Goal: Task Accomplishment & Management: Use online tool/utility

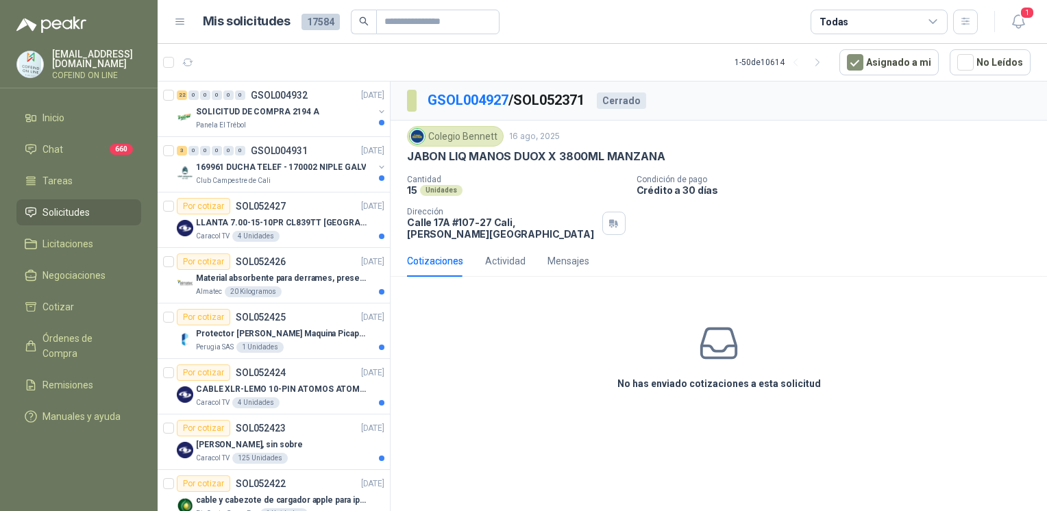
click at [1035, 9] on header "Mis solicitudes 17584 Todas 1" at bounding box center [602, 22] width 889 height 44
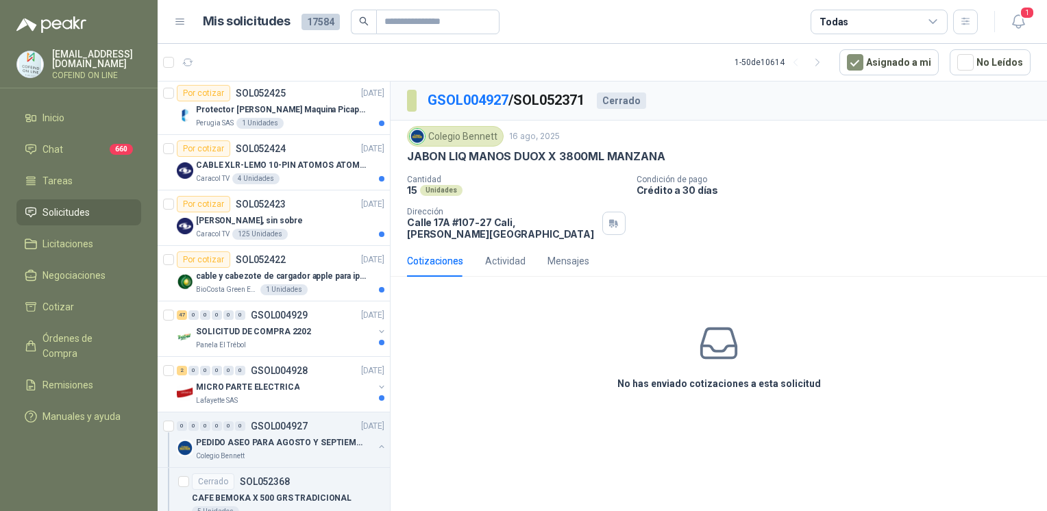
scroll to position [374, 0]
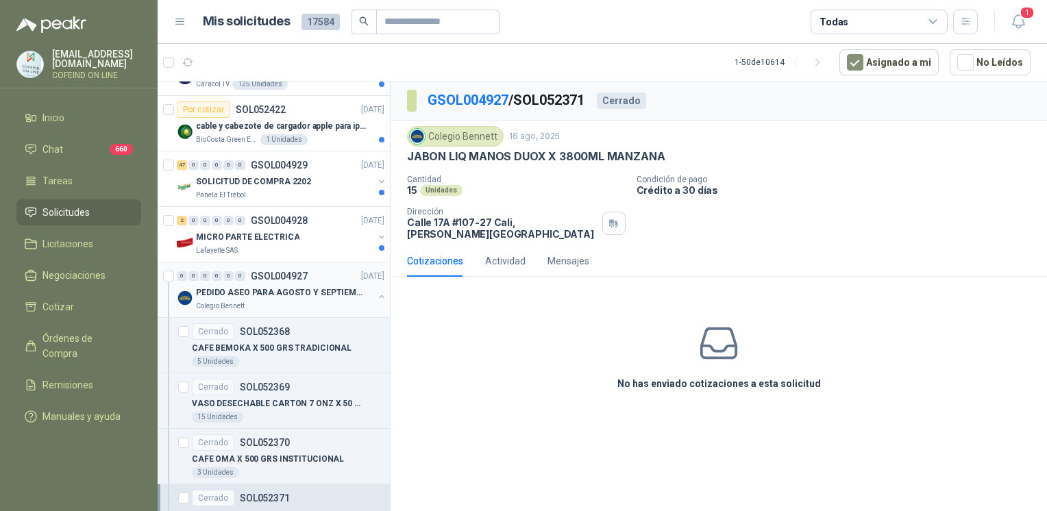
click at [376, 292] on button "button" at bounding box center [381, 296] width 11 height 11
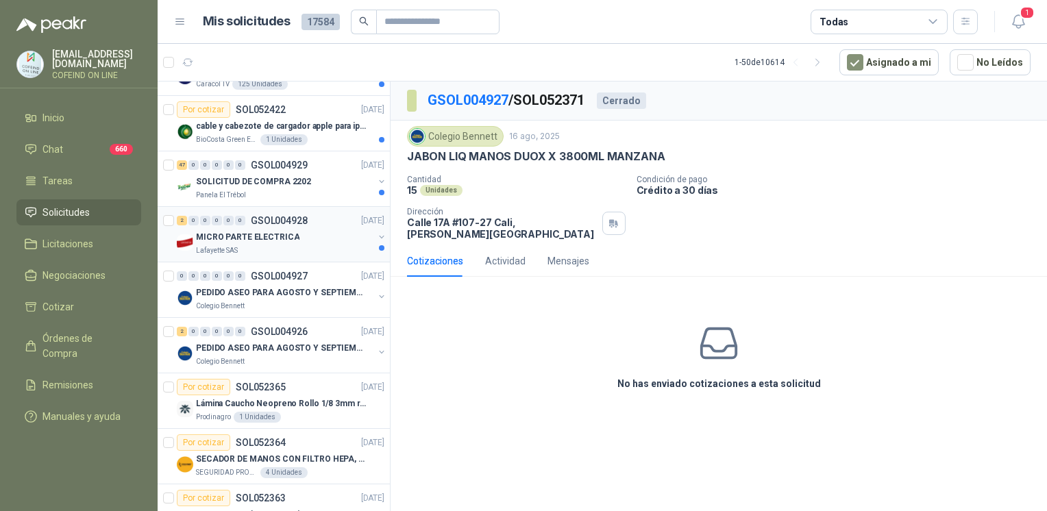
click at [310, 232] on div "MICRO PARTE ELECTRICA" at bounding box center [284, 237] width 177 height 16
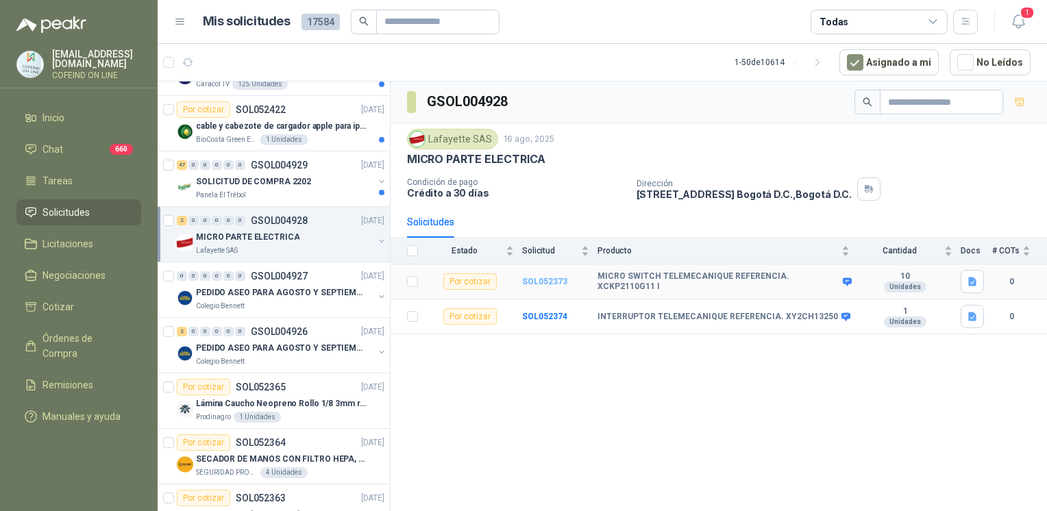
click at [540, 278] on b "SOL052373" at bounding box center [544, 282] width 45 height 10
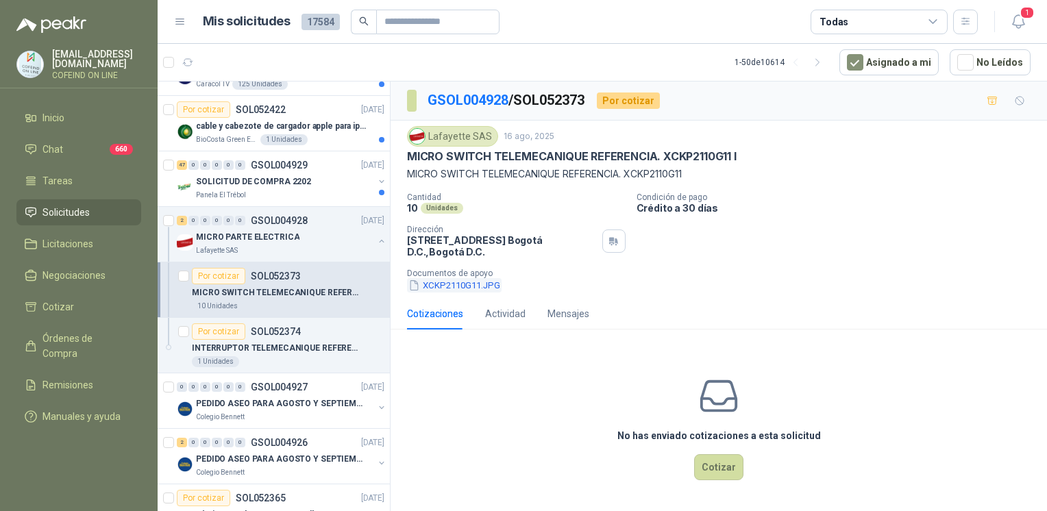
click at [475, 286] on button "XCKP2110G11.JPG" at bounding box center [454, 285] width 95 height 14
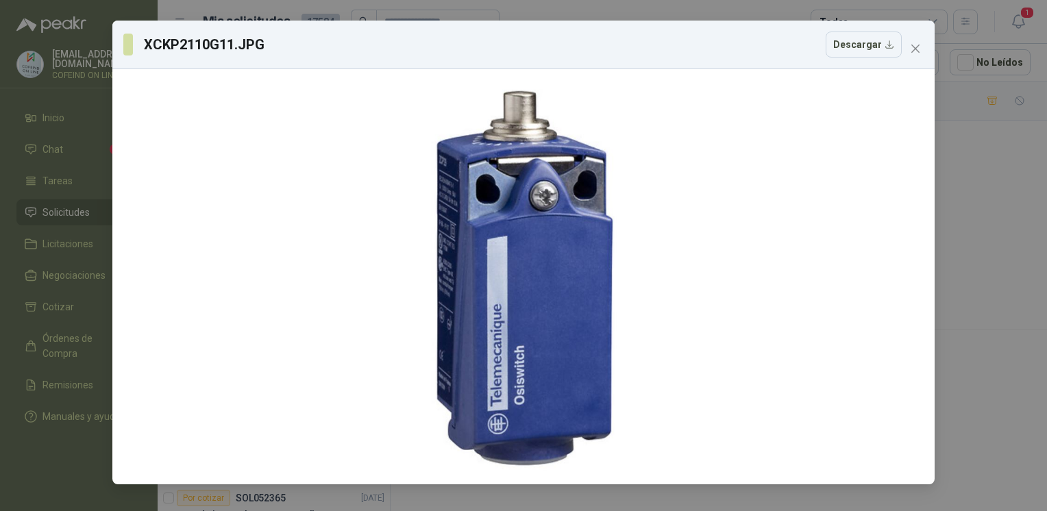
click at [968, 328] on div "XCKP2110G11.JPG Descargar" at bounding box center [523, 255] width 1047 height 511
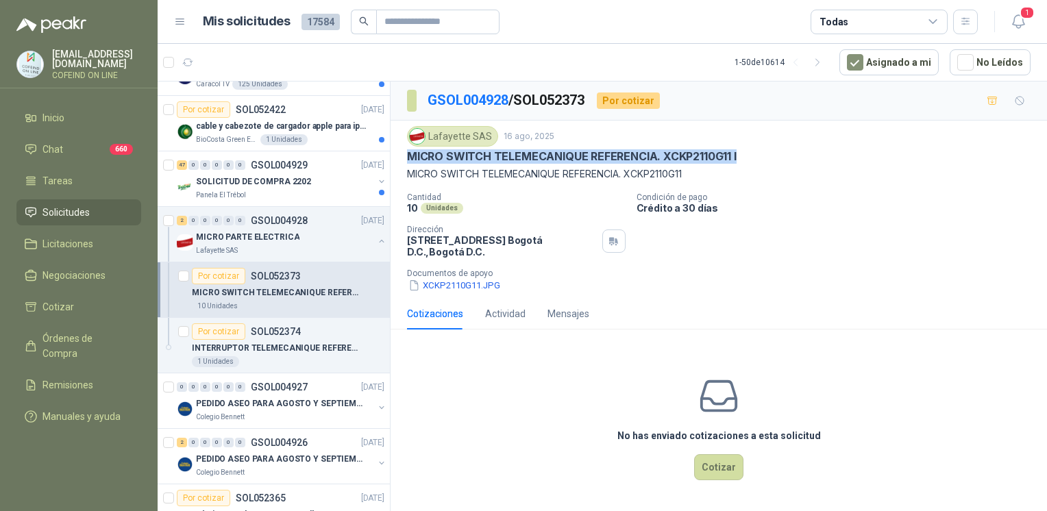
drag, startPoint x: 408, startPoint y: 154, endPoint x: 763, endPoint y: 149, distance: 355.7
click at [763, 149] on div "MICRO SWITCH TELEMECANIQUE REFERENCIA. XCKP2110G11 I" at bounding box center [719, 156] width 624 height 14
copy p "MICRO SWITCH TELEMECANIQUE REFERENCIA. XCKP2110G11 I"
click at [439, 285] on button "XCKP2110G11.JPG" at bounding box center [454, 285] width 95 height 14
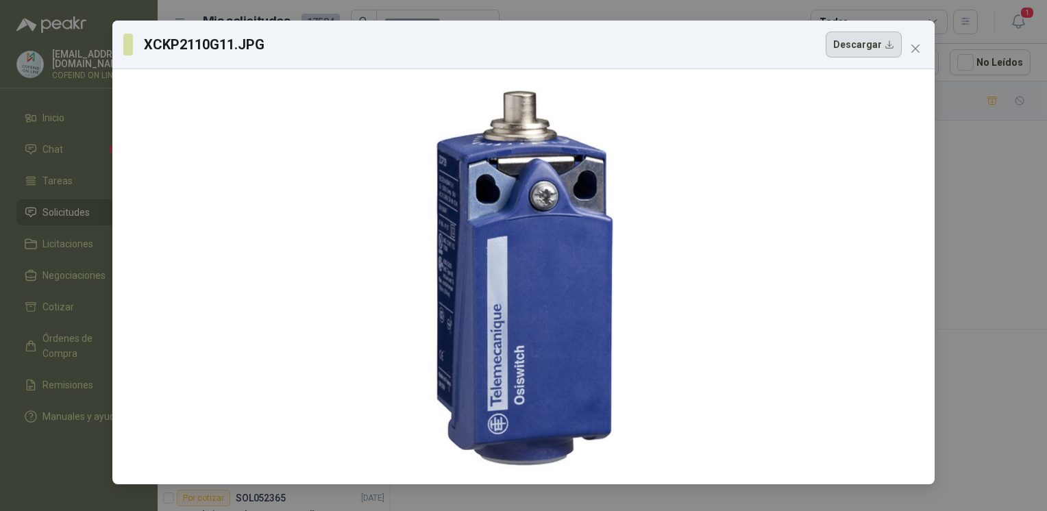
click at [872, 40] on button "Descargar" at bounding box center [864, 45] width 76 height 26
click at [970, 391] on div "XCKP2110G11.JPG Descargar" at bounding box center [523, 255] width 1047 height 511
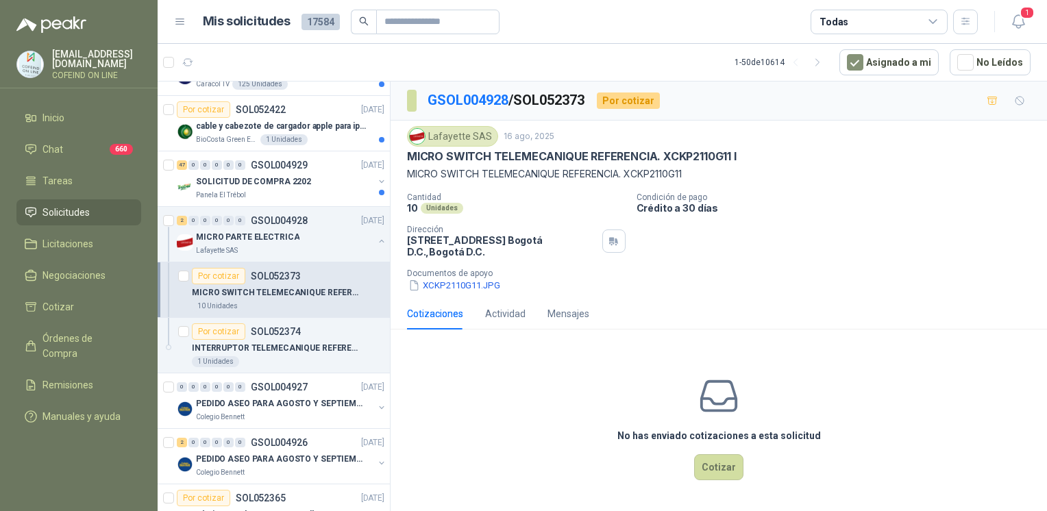
drag, startPoint x: 402, startPoint y: 154, endPoint x: 728, endPoint y: 138, distance: 327.2
click at [728, 138] on div "Lafayette SAS 16 ago, 2025 MICRO SWITCH TELEMECANIQUE REFERENCIA. XCKP2110G11 I…" at bounding box center [719, 209] width 656 height 177
click at [456, 289] on button "XCKP2110G11.JPG" at bounding box center [454, 285] width 95 height 14
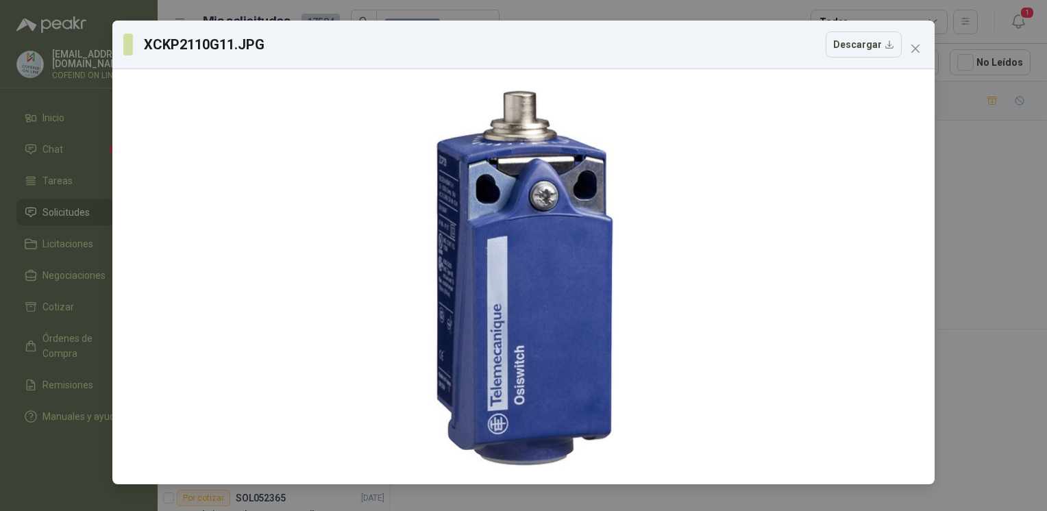
click at [961, 210] on div "XCKP2110G11.JPG Descargar" at bounding box center [523, 255] width 1047 height 511
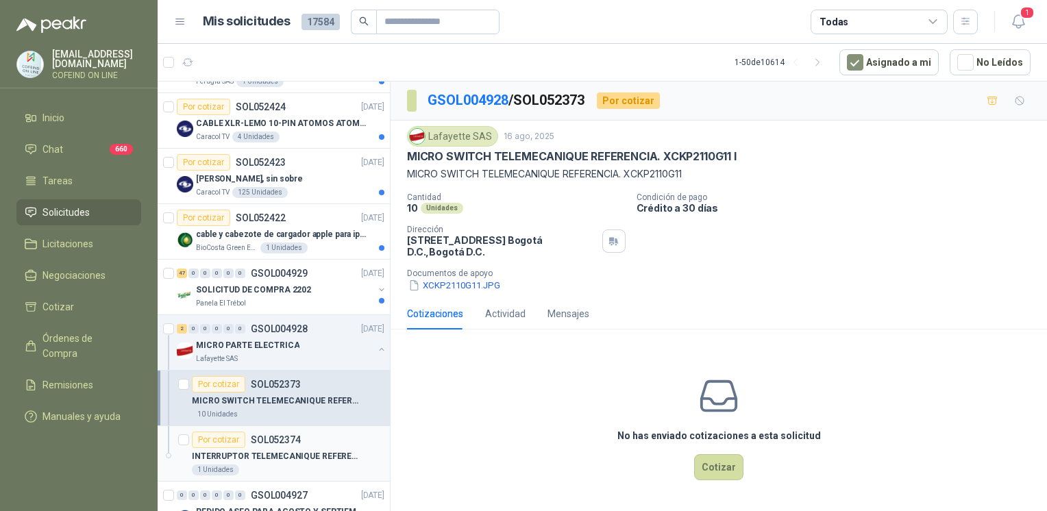
scroll to position [259, 0]
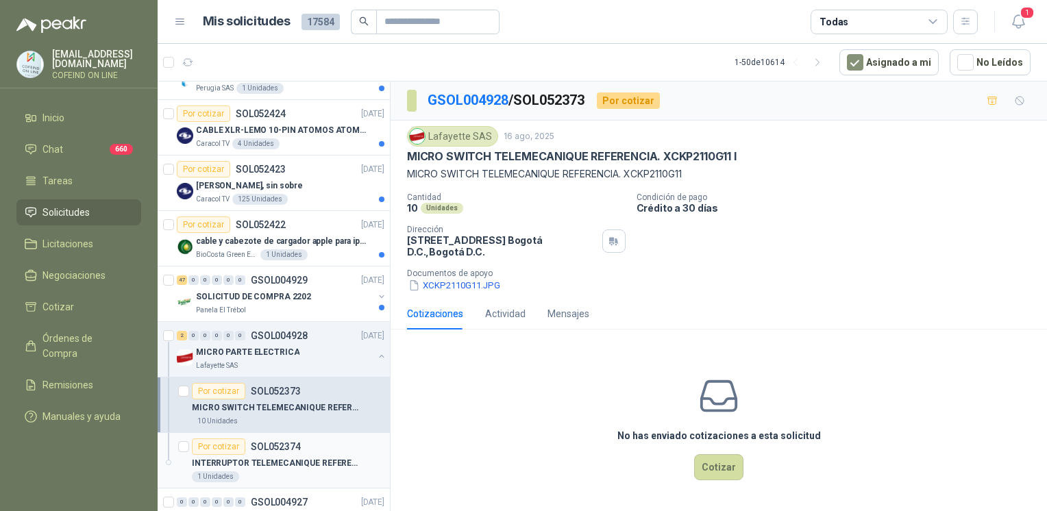
click at [273, 460] on p "INTERRUPTOR TELEMECANIQUE REFERENCIA. XY2CH13250" at bounding box center [277, 463] width 171 height 13
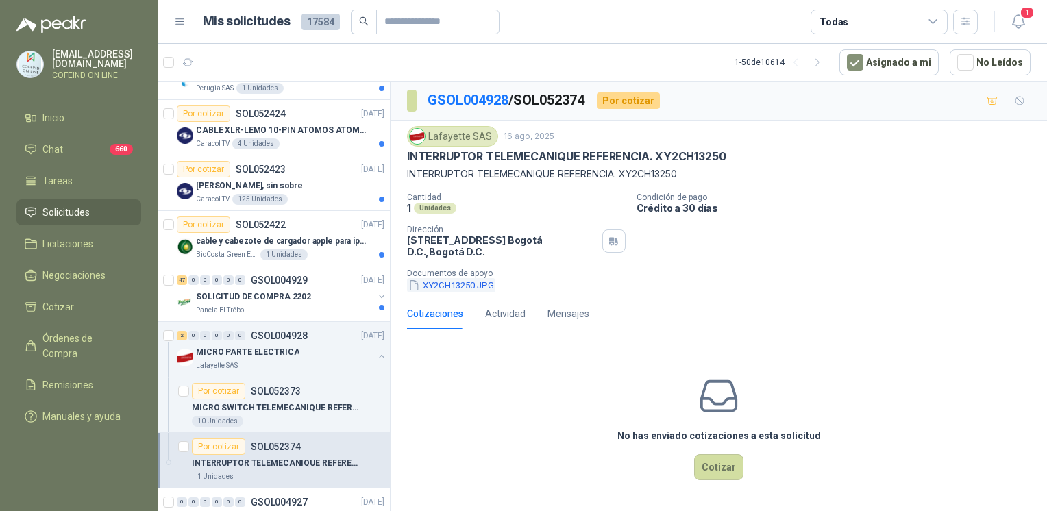
click at [483, 289] on button "XY2CH13250.JPG" at bounding box center [451, 285] width 88 height 14
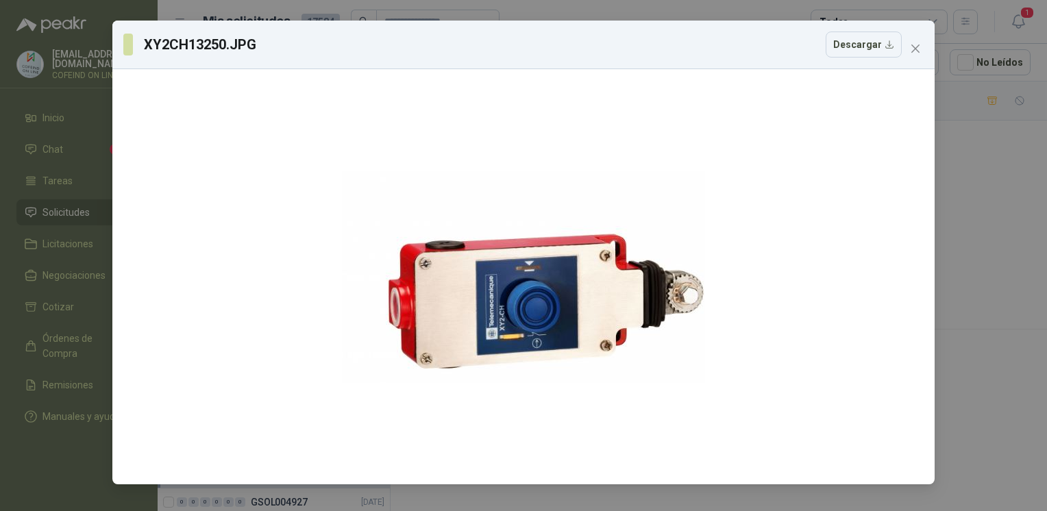
click at [1001, 240] on div "XY2CH13250.JPG Descargar" at bounding box center [523, 255] width 1047 height 511
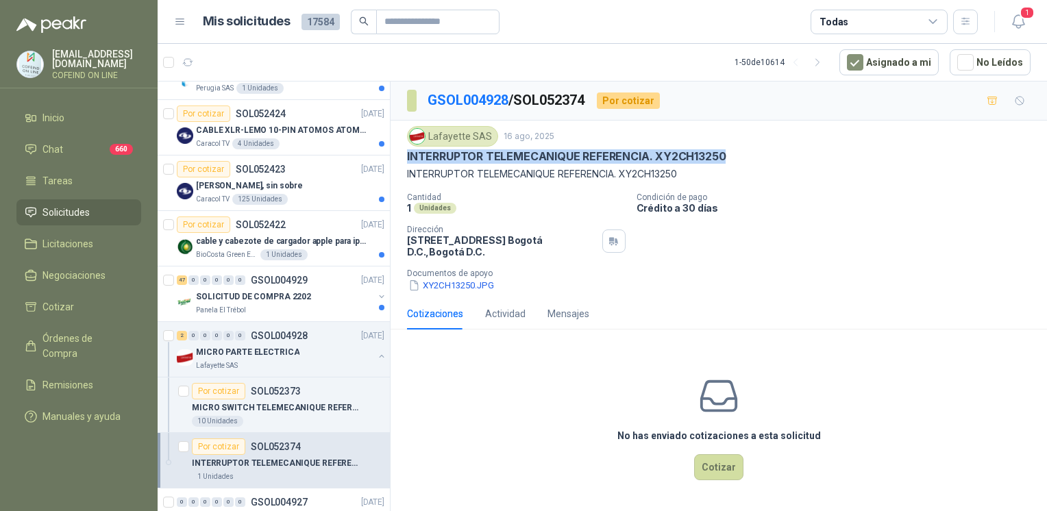
drag, startPoint x: 732, startPoint y: 149, endPoint x: 404, endPoint y: 156, distance: 327.6
click at [404, 156] on div "Lafayette SAS 16 ago, 2025 INTERRUPTOR TELEMECANIQUE REFERENCIA. XY2CH13250 INT…" at bounding box center [719, 209] width 656 height 177
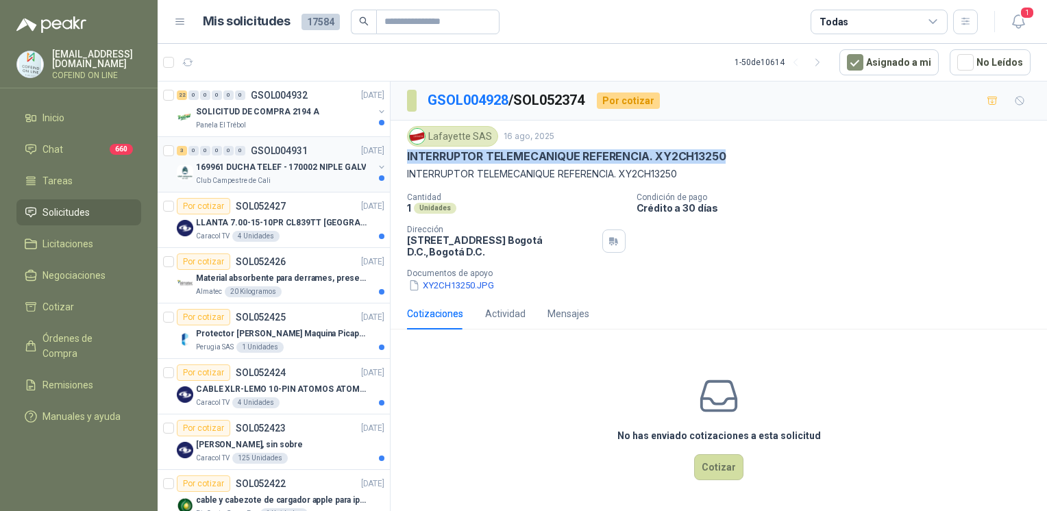
click at [240, 175] on p "Club Campestre de Cali" at bounding box center [233, 180] width 75 height 11
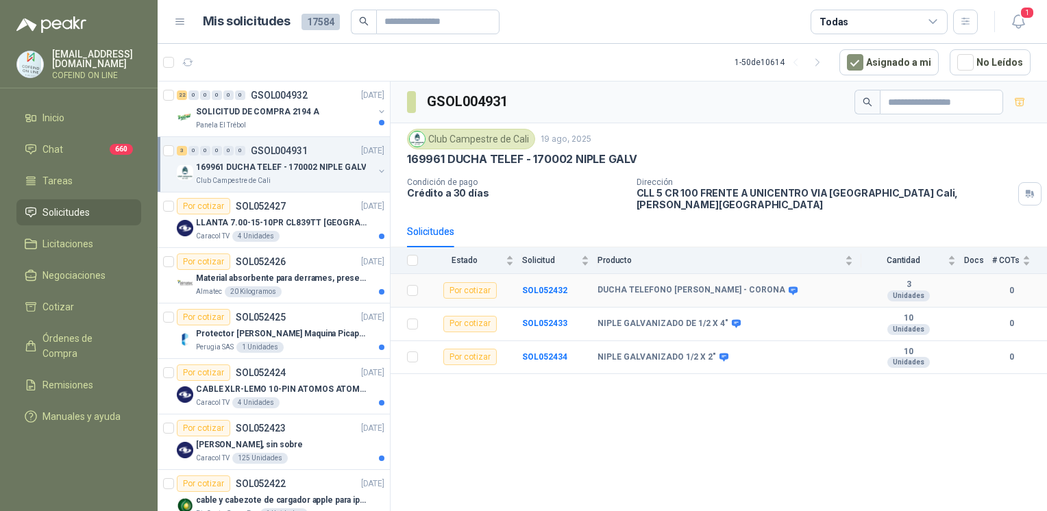
click at [535, 286] on td "SOL052432" at bounding box center [559, 291] width 75 height 34
click at [1022, 17] on span "1" at bounding box center [1027, 12] width 15 height 13
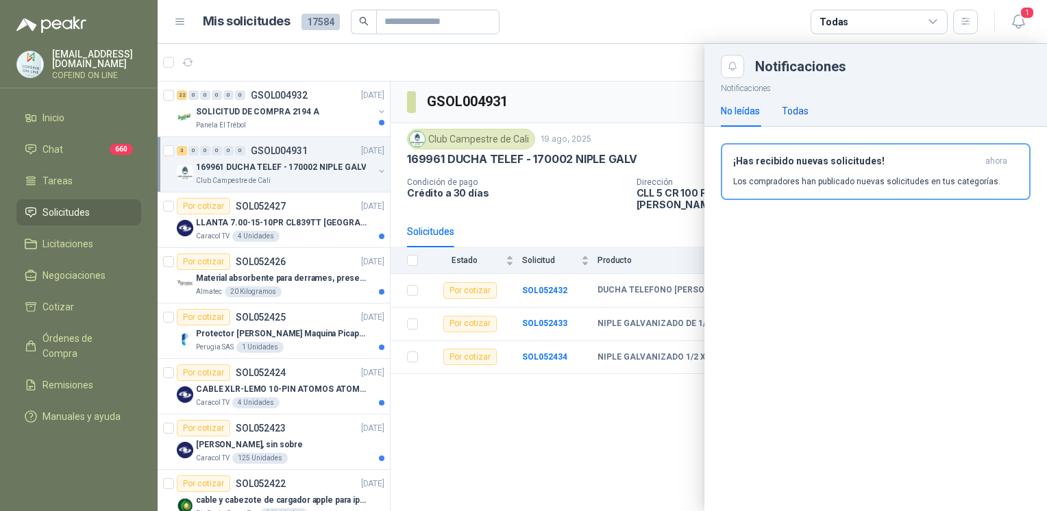
click at [792, 111] on div "Todas" at bounding box center [795, 110] width 27 height 15
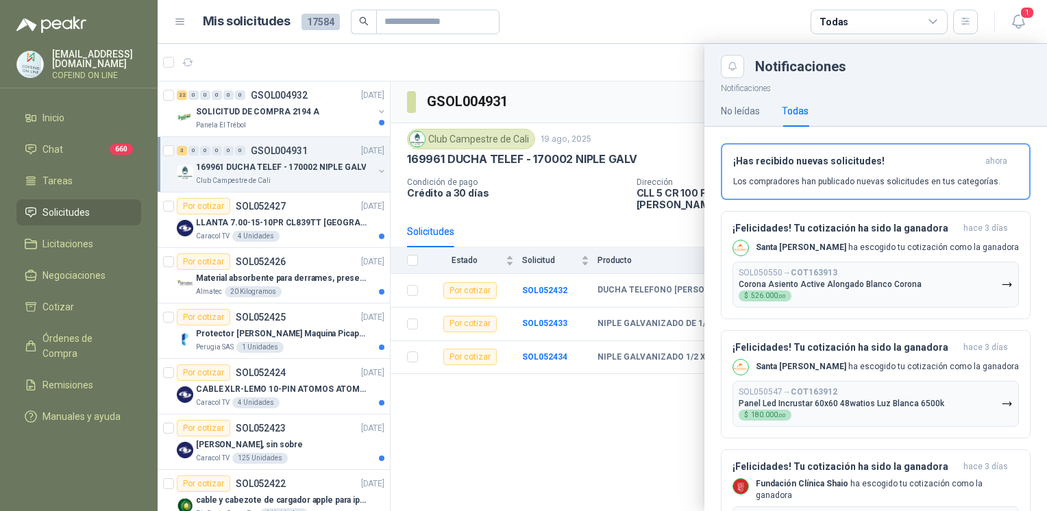
click at [587, 437] on div at bounding box center [602, 277] width 889 height 467
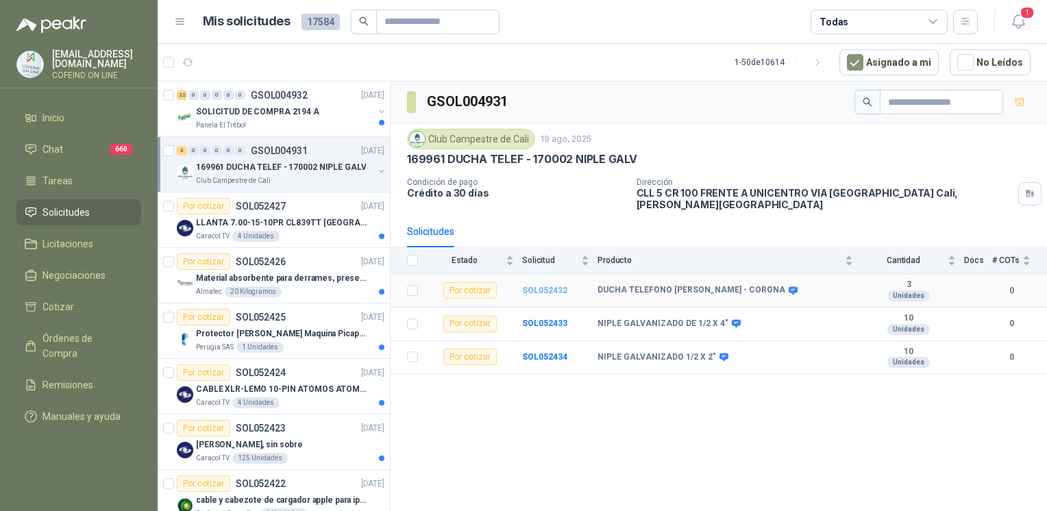
click at [552, 286] on b "SOL052432" at bounding box center [544, 291] width 45 height 10
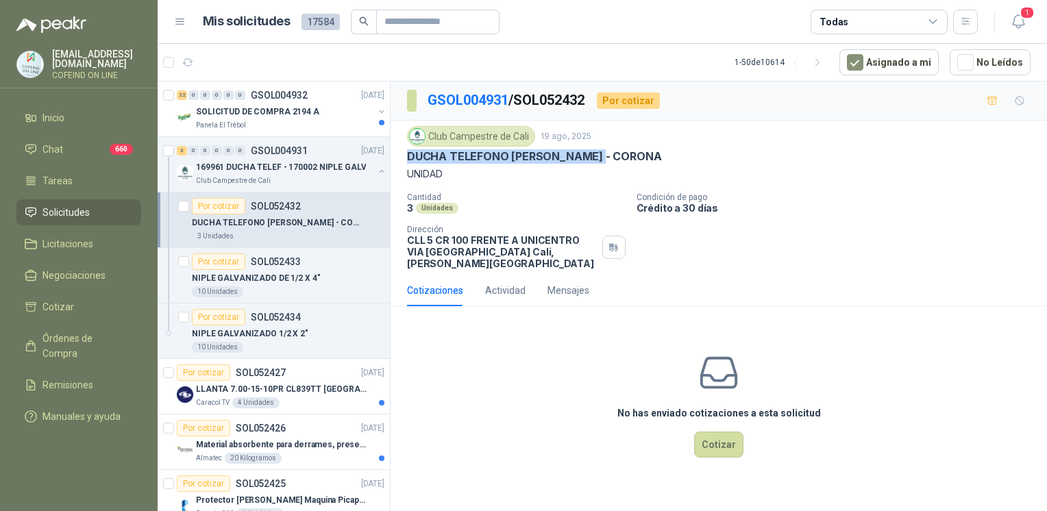
drag, startPoint x: 613, startPoint y: 157, endPoint x: 405, endPoint y: 155, distance: 208.3
click at [405, 155] on div "Club Campestre de Cali 19 ago, 2025 DUCHA TELEFONO KORAL - CORONA UNIDAD Cantid…" at bounding box center [719, 198] width 656 height 154
copy p "DUCHA TELEFONO KORAL - CORONA"
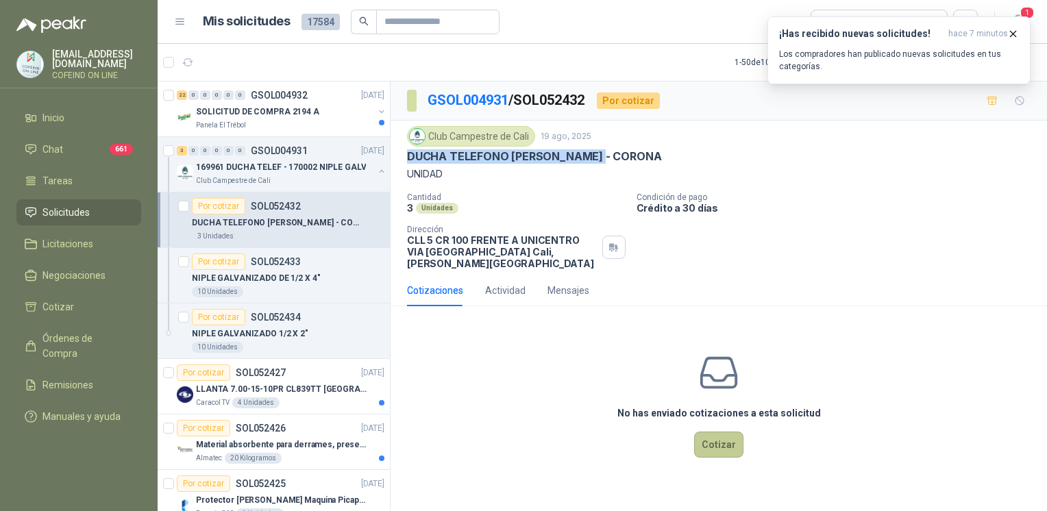
click at [718, 440] on button "Cotizar" at bounding box center [718, 445] width 49 height 26
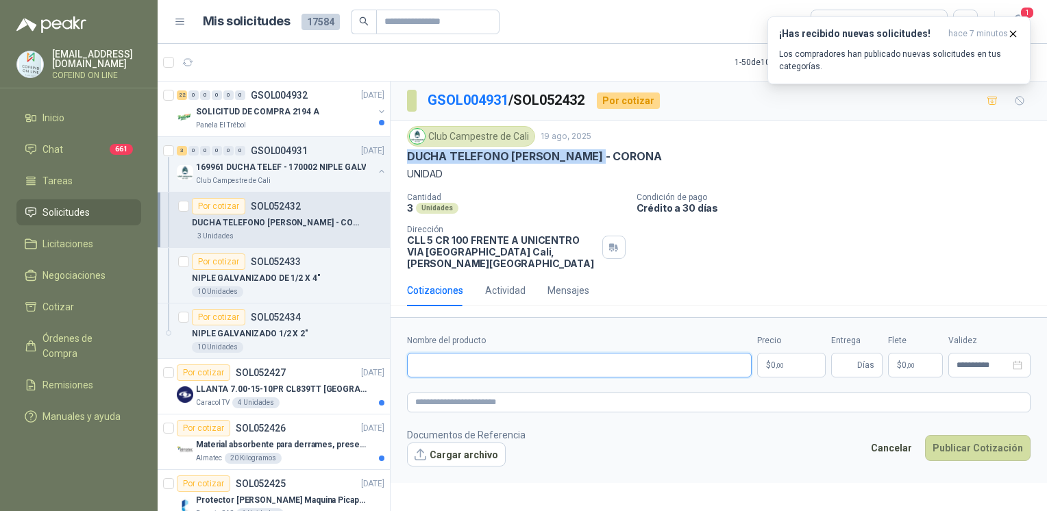
click at [519, 355] on input "Nombre del producto" at bounding box center [579, 365] width 345 height 25
paste input "**********"
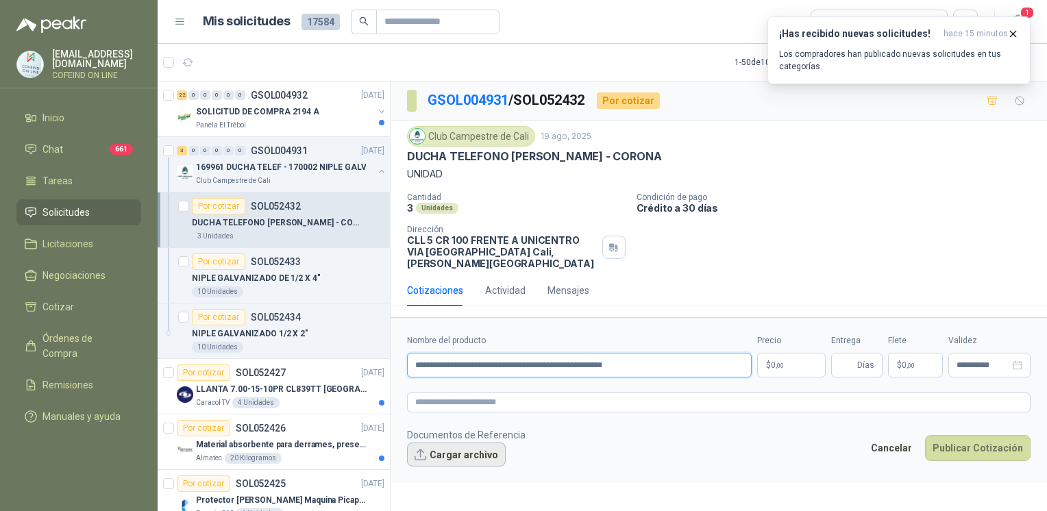
type input "**********"
click at [469, 447] on button "Cargar archivo" at bounding box center [456, 455] width 99 height 25
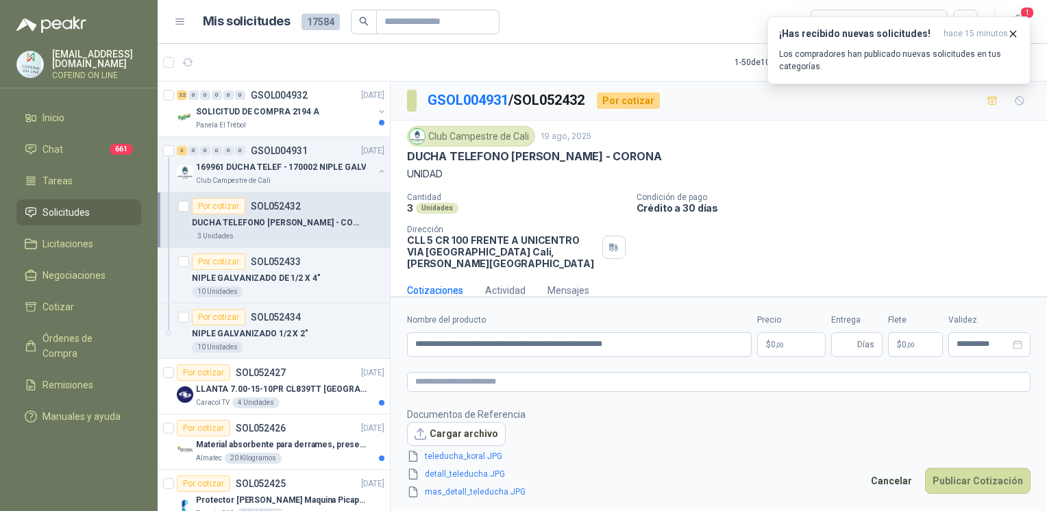
click at [778, 350] on body "osnaider564@gmail.com COFEIND ON LINE Inicio Chat 661 Tareas Solicitudes Licita…" at bounding box center [523, 255] width 1047 height 511
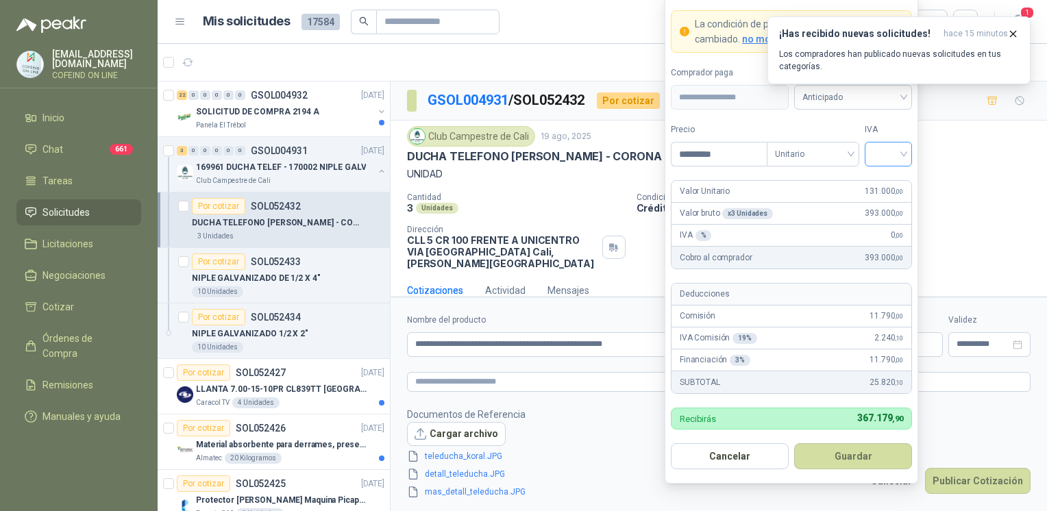
type input "*********"
click at [892, 158] on input "search" at bounding box center [888, 153] width 31 height 21
click at [888, 224] on div "0%" at bounding box center [888, 227] width 25 height 15
click at [850, 451] on button "Guardar" at bounding box center [853, 456] width 118 height 26
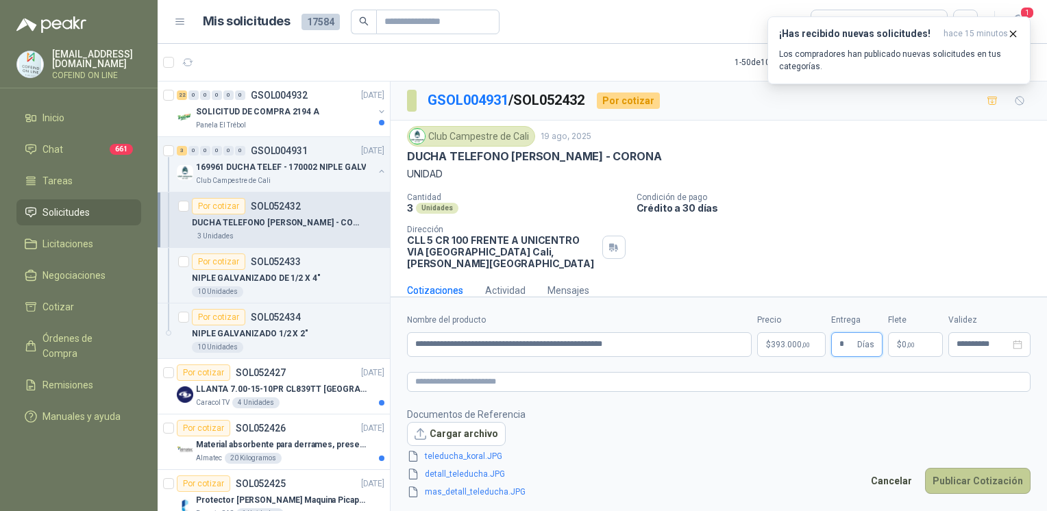
type input "*"
click at [995, 487] on button "Publicar Cotización" at bounding box center [978, 481] width 106 height 26
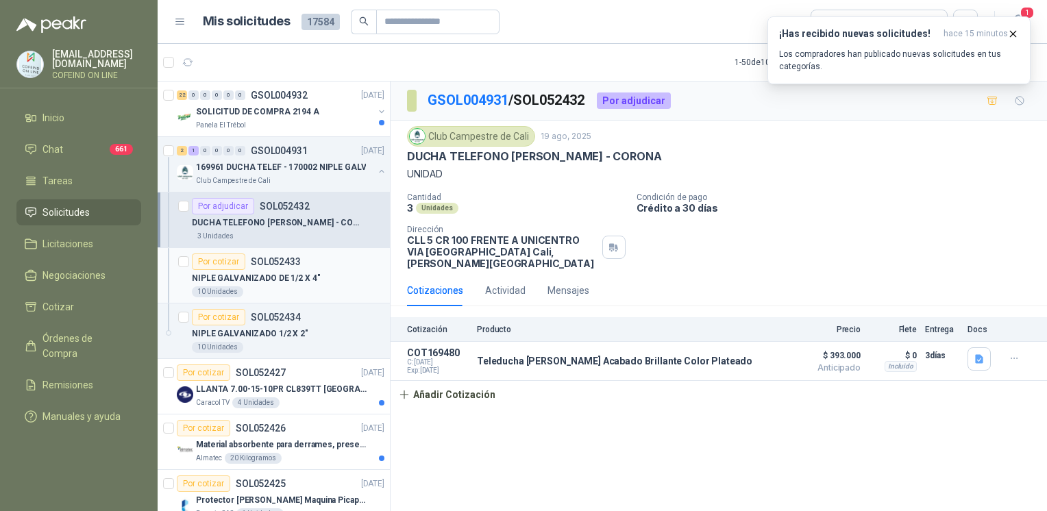
click at [319, 273] on div "NIPLE GALVANIZADO DE 1/2 X 4"" at bounding box center [288, 278] width 193 height 16
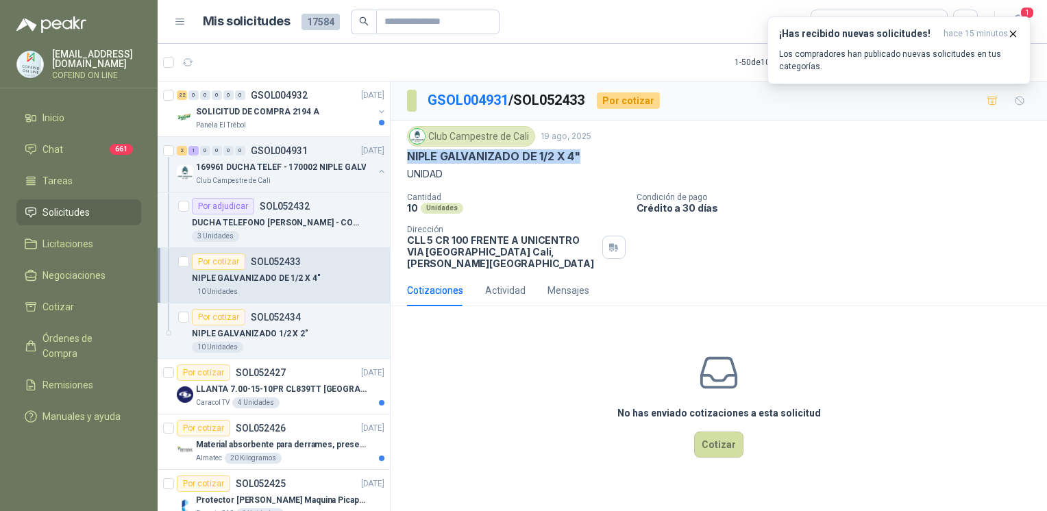
drag, startPoint x: 595, startPoint y: 149, endPoint x: 401, endPoint y: 156, distance: 194.8
click at [401, 156] on div "Club Campestre de Cali 19 ago, 2025 NIPLE GALVANIZADO DE 1/2 X 4" UNIDAD Cantid…" at bounding box center [719, 198] width 656 height 154
copy p "NIPLE GALVANIZADO DE 1/2 X 4""
click at [733, 434] on button "Cotizar" at bounding box center [718, 445] width 49 height 26
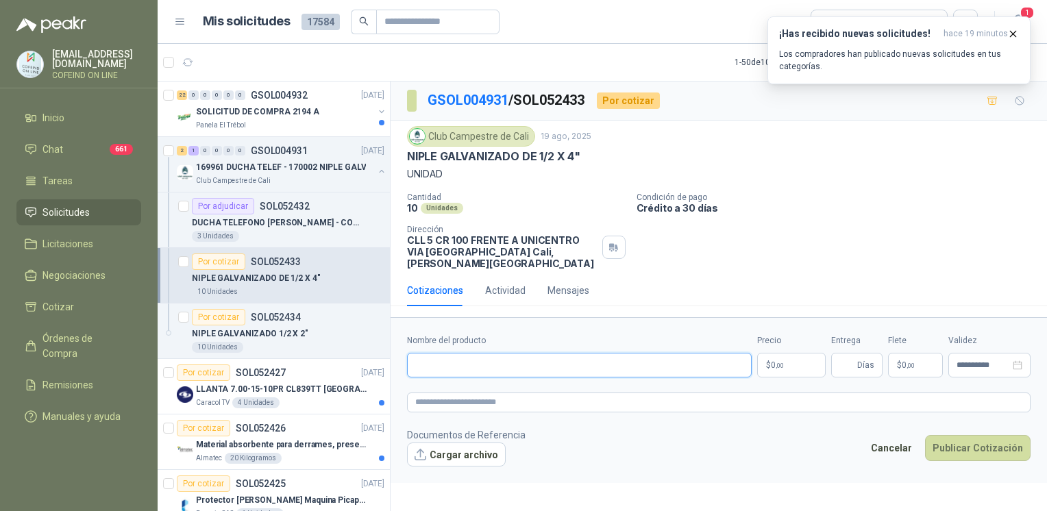
click at [520, 353] on input "Nombre del producto" at bounding box center [579, 365] width 345 height 25
paste input "**********"
type input "**********"
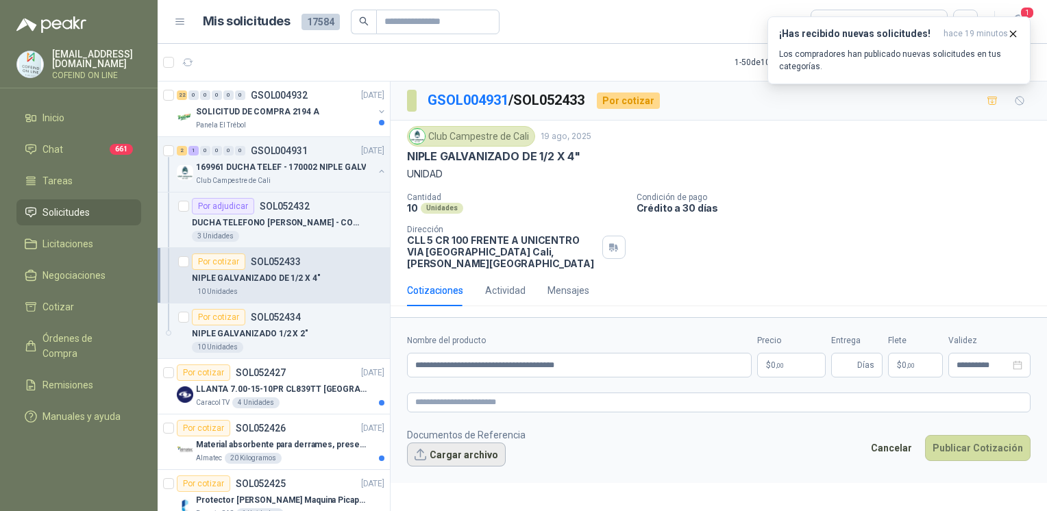
click at [474, 447] on button "Cargar archivo" at bounding box center [456, 455] width 99 height 25
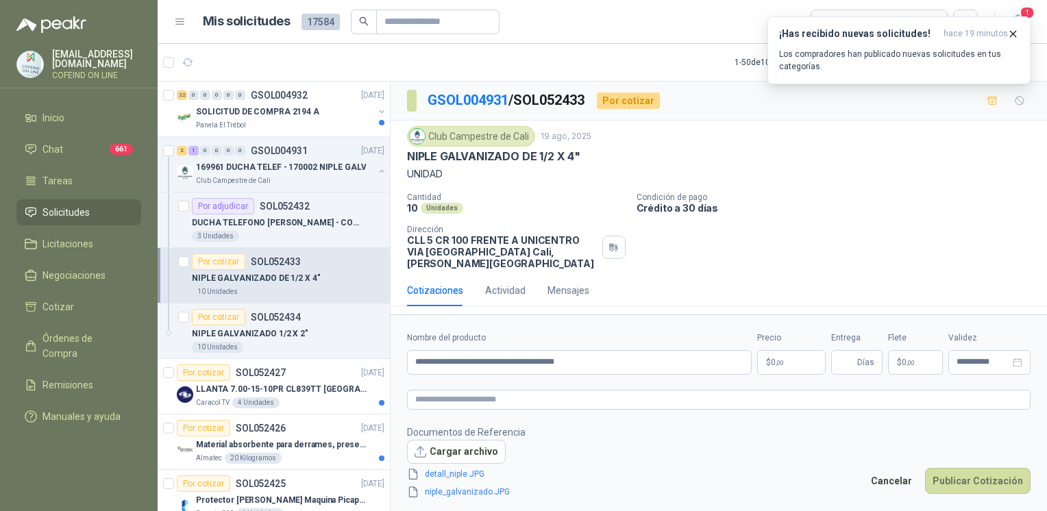
click at [794, 350] on p "$ 0 ,00" at bounding box center [791, 362] width 69 height 25
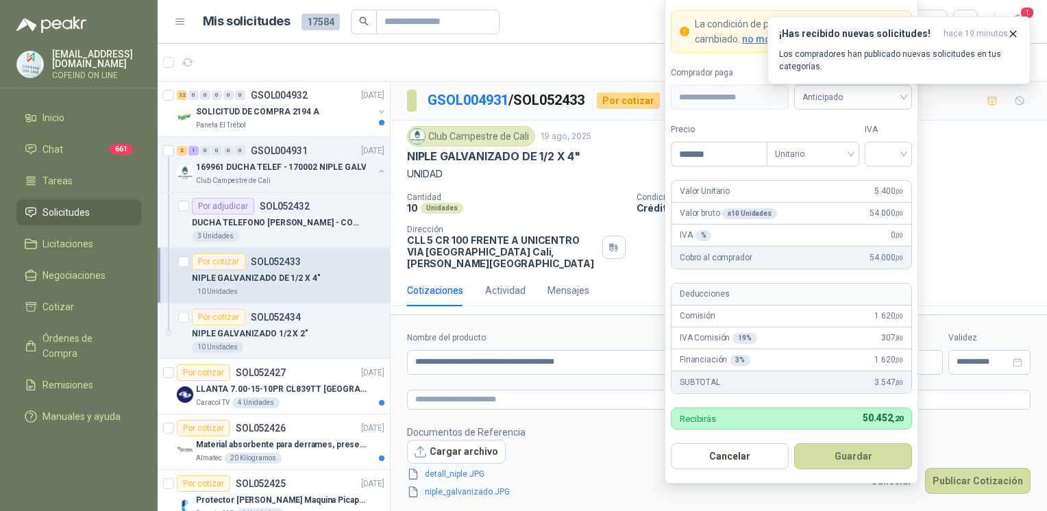
type input "*******"
click at [879, 171] on form "**********" at bounding box center [792, 240] width 254 height 488
click at [879, 165] on span at bounding box center [888, 154] width 31 height 23
click at [874, 229] on div "0%" at bounding box center [889, 228] width 42 height 22
click at [852, 462] on button "Guardar" at bounding box center [853, 456] width 118 height 26
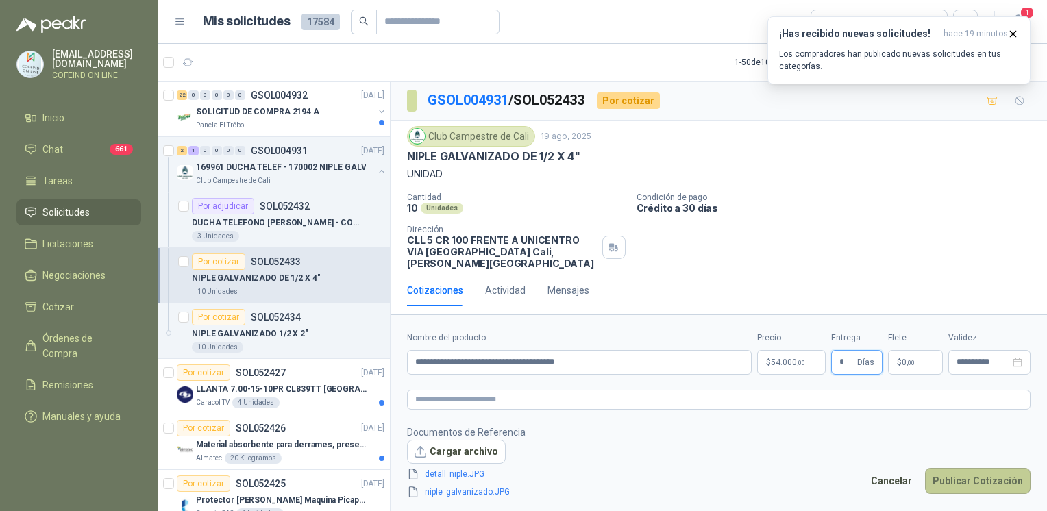
type input "*"
click at [970, 473] on button "Publicar Cotización" at bounding box center [978, 481] width 106 height 26
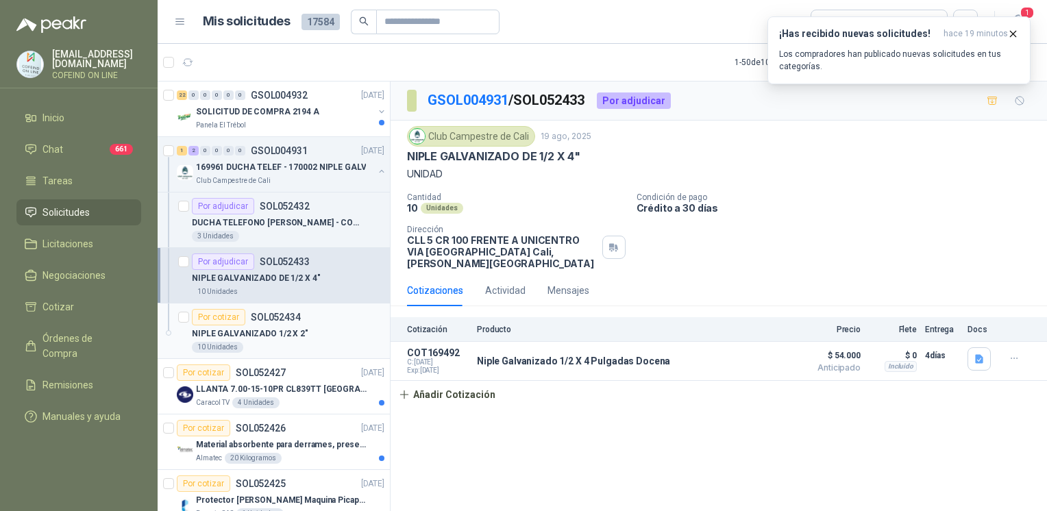
click at [271, 328] on p "NIPLE GALVANIZADO 1/2 X 2"" at bounding box center [250, 334] width 116 height 13
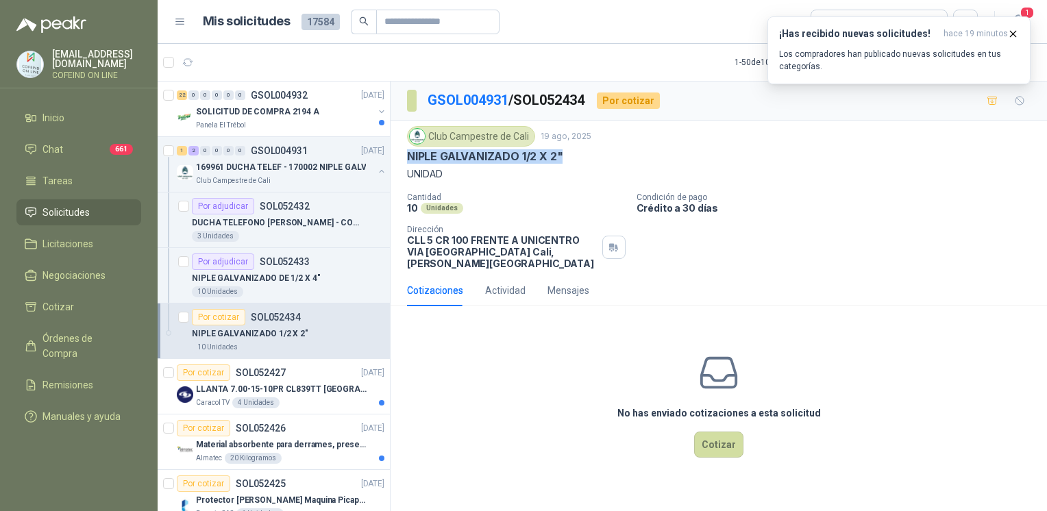
drag, startPoint x: 582, startPoint y: 155, endPoint x: 400, endPoint y: 156, distance: 182.3
click at [400, 156] on div "Club Campestre de Cali 19 ago, 2025 NIPLE GALVANIZADO 1/2 X 2" UNIDAD Cantidad …" at bounding box center [719, 198] width 656 height 154
copy p "NIPLE GALVANIZADO 1/2 X 2""
click at [729, 432] on button "Cotizar" at bounding box center [718, 445] width 49 height 26
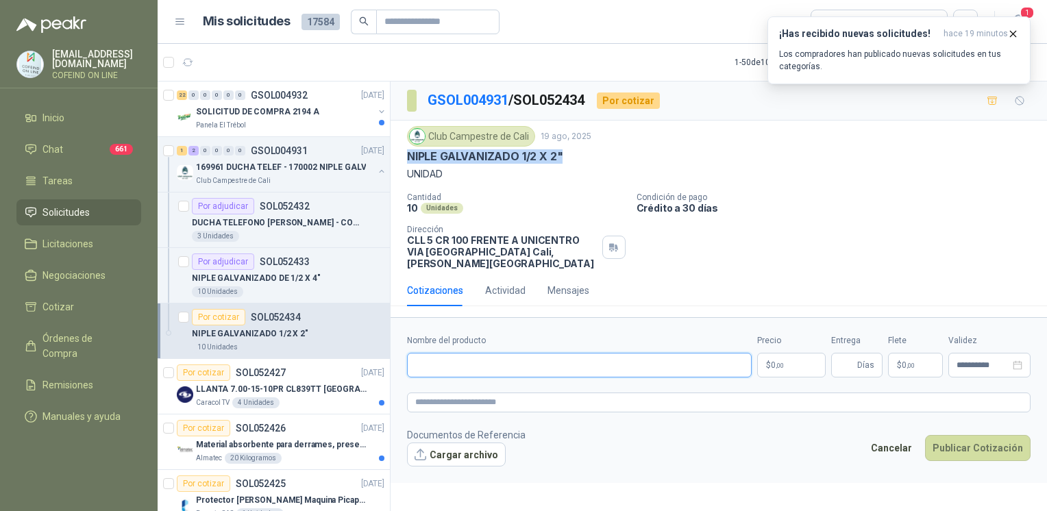
click at [513, 359] on input "Nombre del producto" at bounding box center [579, 365] width 345 height 25
paste input "**********"
type input "**********"
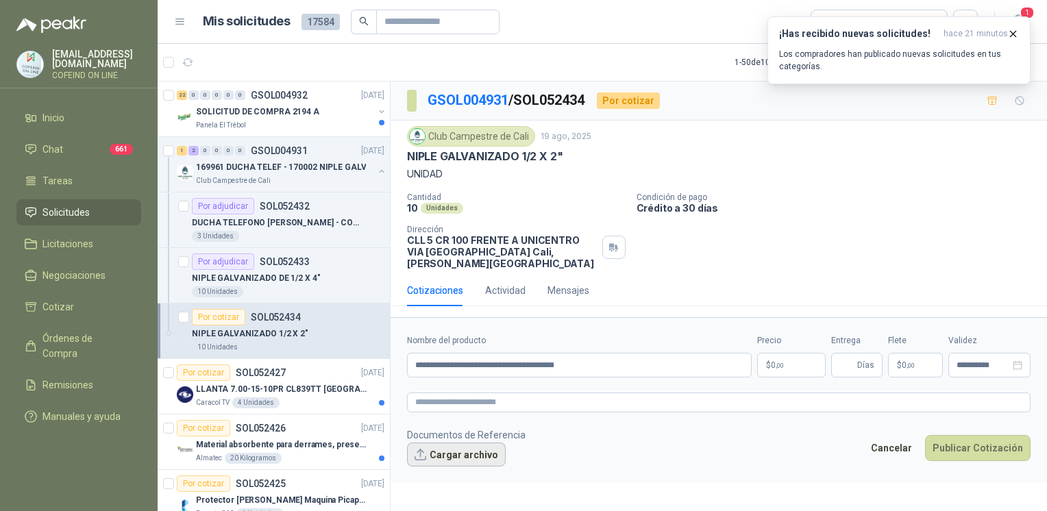
click at [471, 443] on button "Cargar archivo" at bounding box center [456, 455] width 99 height 25
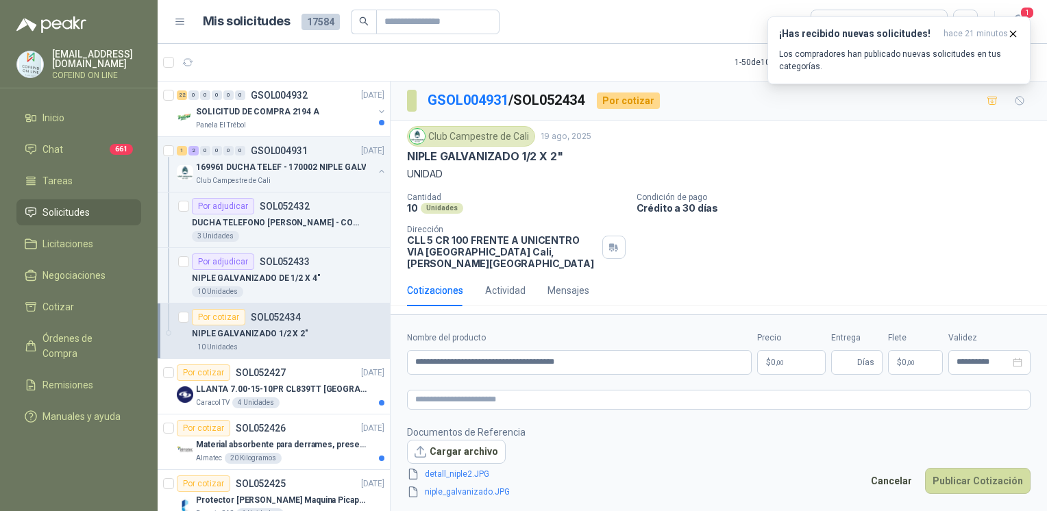
click at [781, 351] on body "osnaider564@gmail.com COFEIND ON LINE Inicio Chat 661 Tareas Solicitudes Licita…" at bounding box center [523, 255] width 1047 height 511
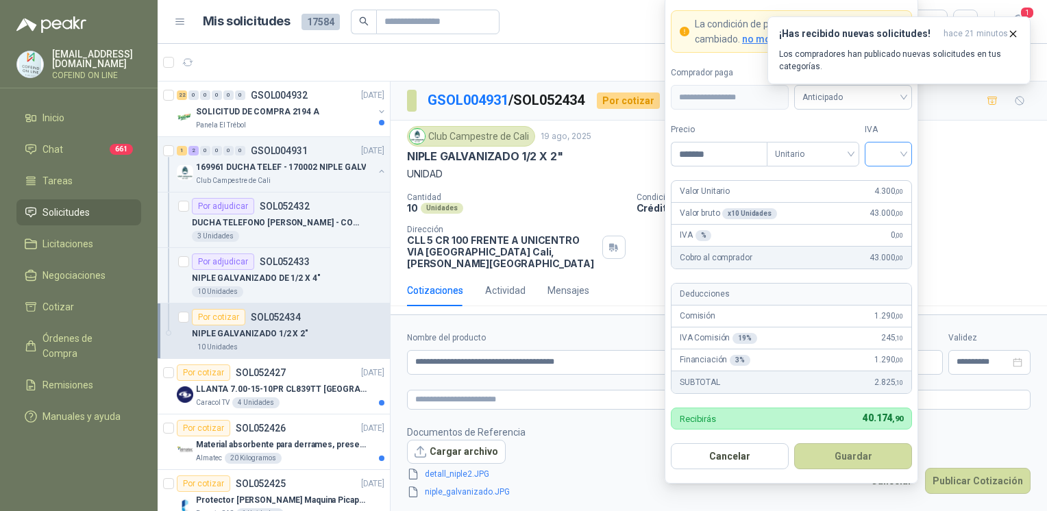
type input "*******"
click at [900, 160] on input "search" at bounding box center [888, 153] width 31 height 21
click at [887, 228] on div "0%" at bounding box center [888, 227] width 25 height 15
click at [831, 459] on button "Guardar" at bounding box center [853, 456] width 118 height 26
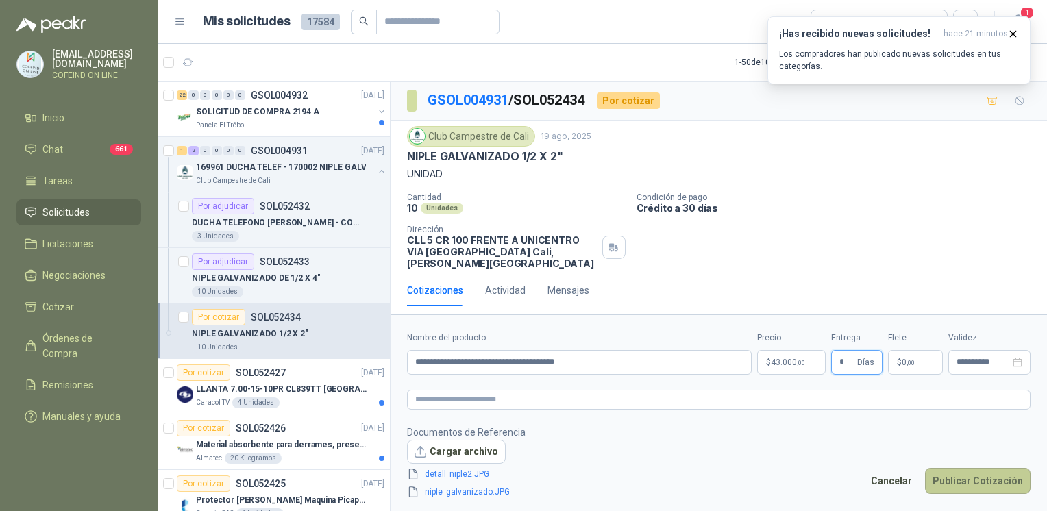
type input "*"
click at [949, 481] on button "Publicar Cotización" at bounding box center [978, 481] width 106 height 26
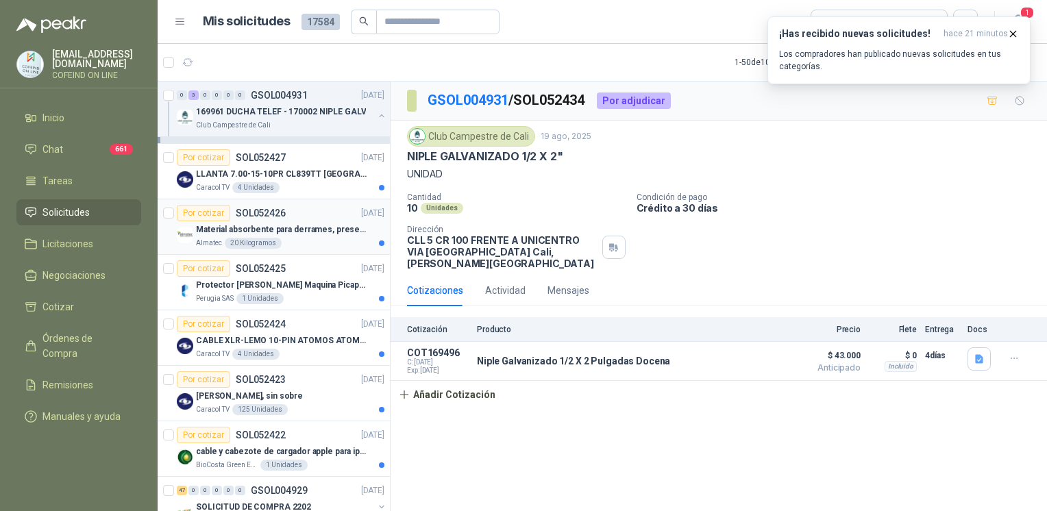
scroll to position [247, 0]
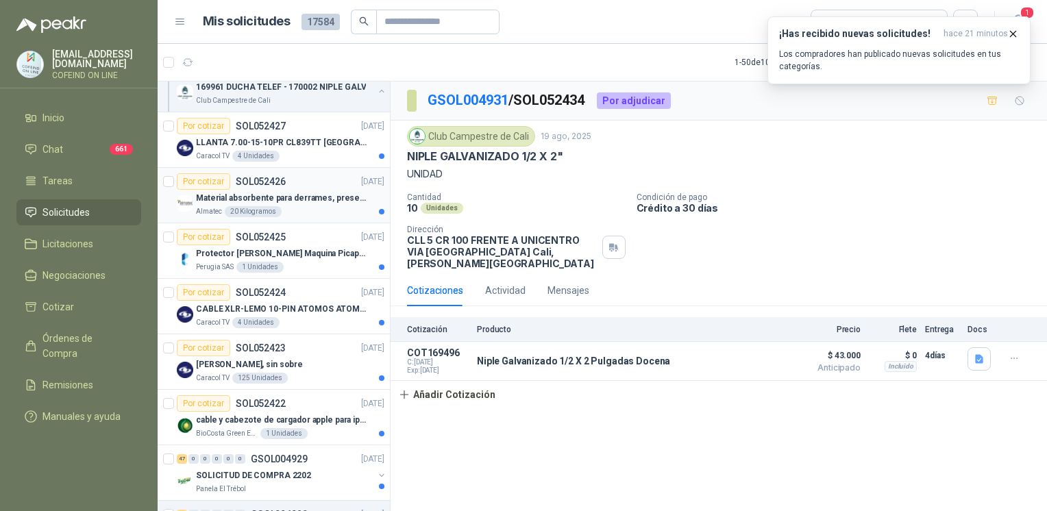
click at [319, 196] on p "Material absorbente para derrames, presentación de 20 kg (1 bulto)" at bounding box center [281, 198] width 171 height 13
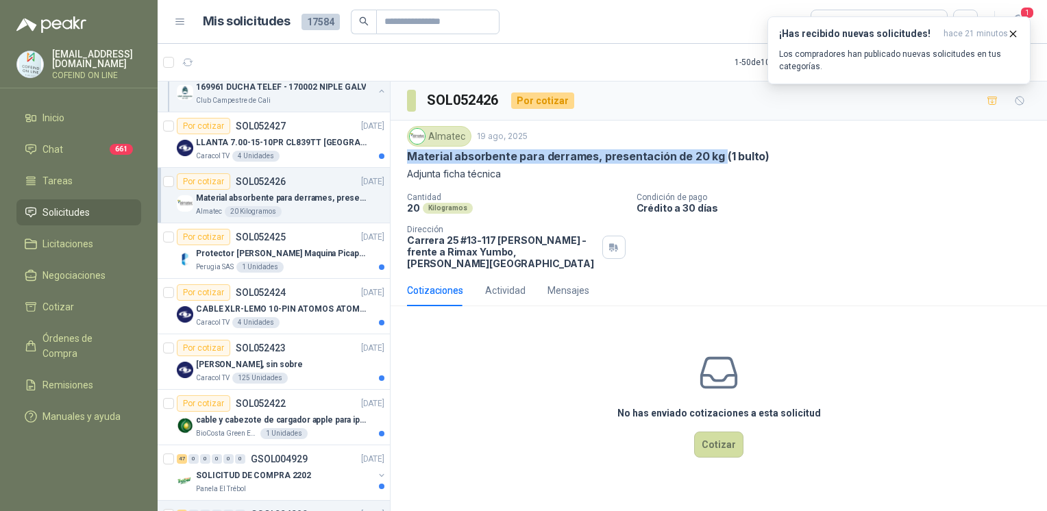
drag, startPoint x: 404, startPoint y: 158, endPoint x: 716, endPoint y: 163, distance: 311.8
click at [716, 163] on div "Almatec 19 ago, 2025 Material absorbente para derrames, presentación de 20 kg (…" at bounding box center [719, 198] width 656 height 154
copy p "Material absorbente para derrames, presentación de 20 kg"
click at [267, 247] on p "Protector de cuchilla Maquina Picapasto: [PERSON_NAME]. P9MR. Serie: 2973" at bounding box center [281, 253] width 171 height 13
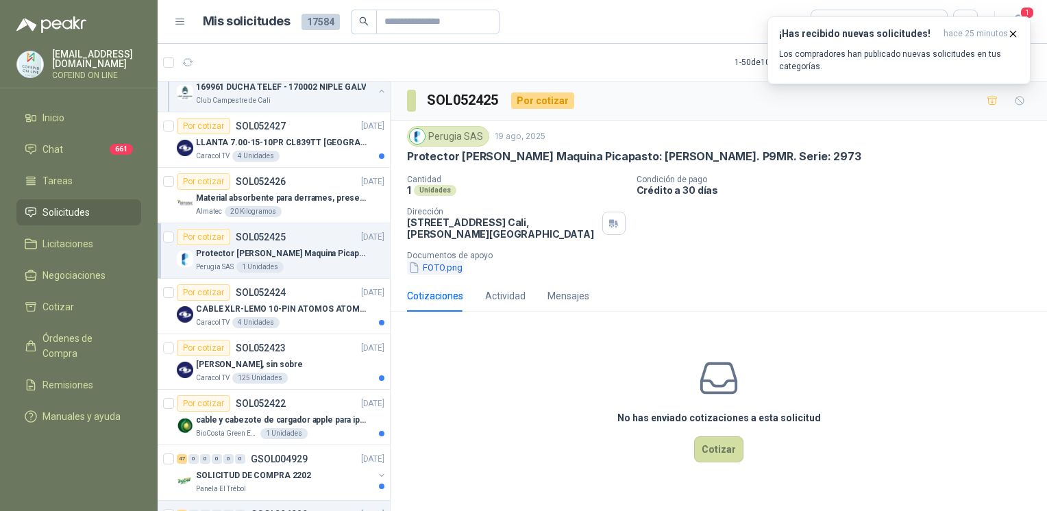
click at [437, 267] on button "FOTO.png" at bounding box center [435, 267] width 57 height 14
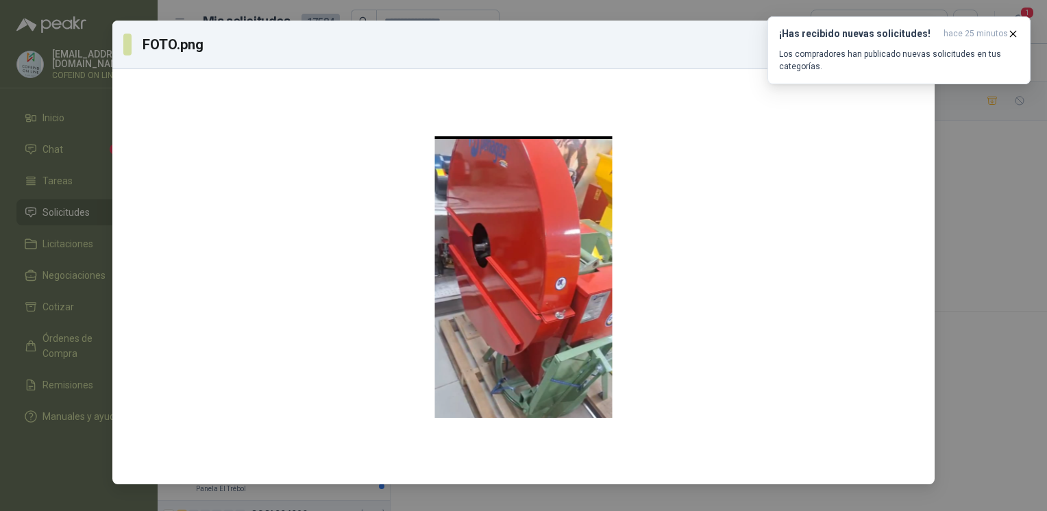
click at [959, 259] on div "FOTO.png Descargar" at bounding box center [523, 255] width 1047 height 511
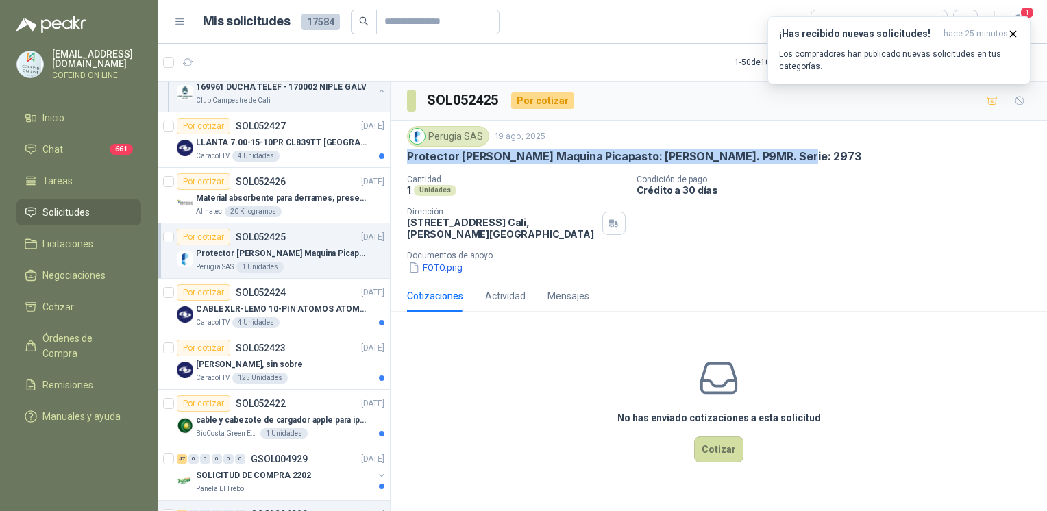
drag, startPoint x: 406, startPoint y: 155, endPoint x: 782, endPoint y: 161, distance: 376.3
click at [782, 161] on div "Perugia SAS 19 ago, 2025 Protector de cuchilla Maquina Picapasto: Penagos. P9MR…" at bounding box center [719, 201] width 656 height 160
copy p "Protector de cuchilla Maquina Picapasto: [PERSON_NAME]. P9MR. Serie: 2973"
click at [313, 327] on article "Por cotizar SOL052424 19/08/25 CABLE XLR-LEMO 10-PIN ATOMOS ATOMCAB016 Caracol …" at bounding box center [274, 307] width 232 height 56
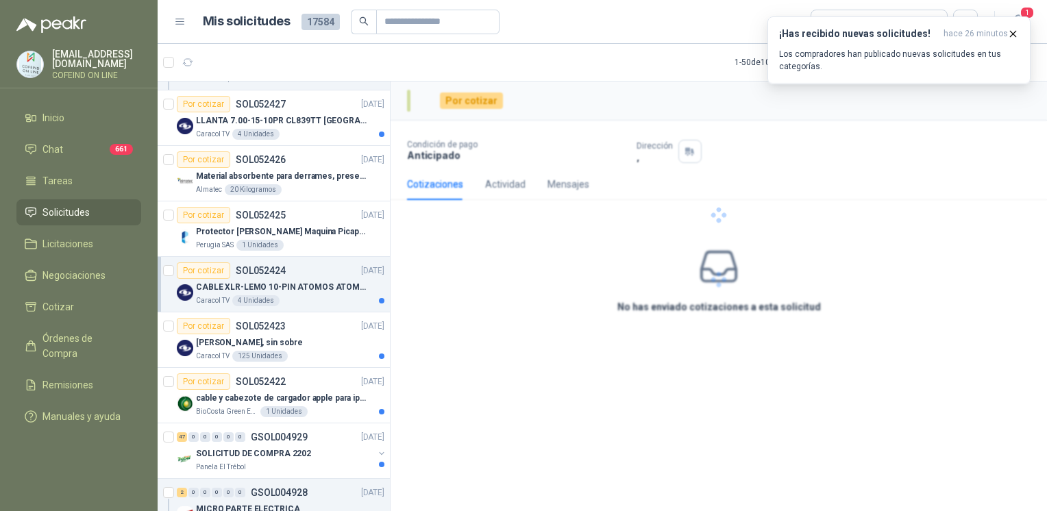
scroll to position [337, 0]
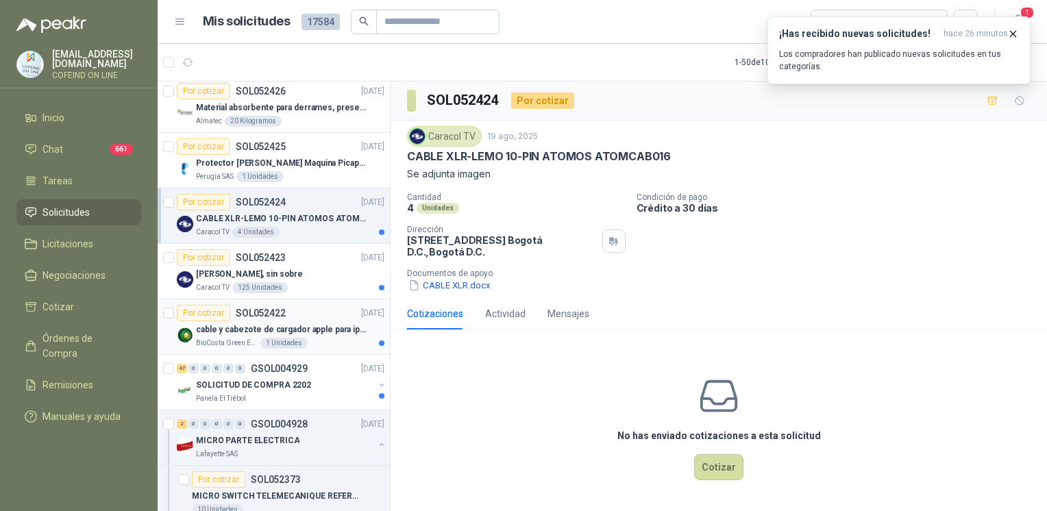
click at [262, 325] on p "cable y cabezote de cargador apple para iphone" at bounding box center [281, 329] width 171 height 13
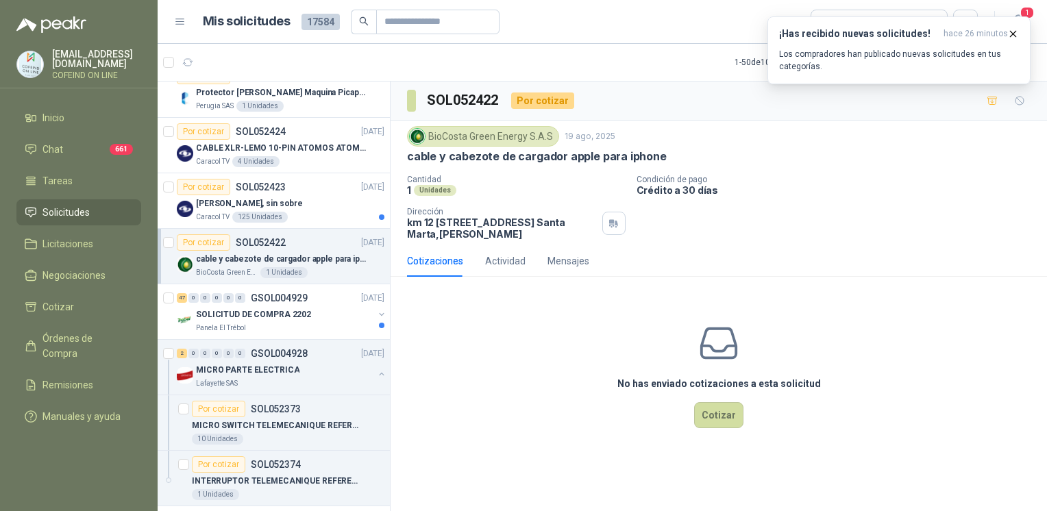
scroll to position [413, 0]
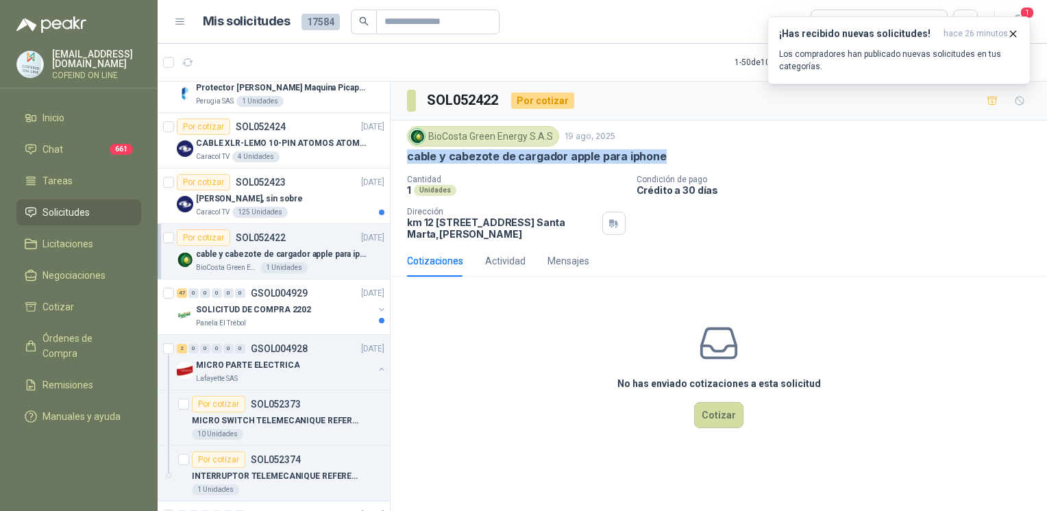
drag, startPoint x: 663, startPoint y: 160, endPoint x: 392, endPoint y: 163, distance: 271.4
click at [392, 163] on div "BioCosta Green Energy S.A.S 19 ago, 2025 cable y cabezote de cargador apple par…" at bounding box center [719, 183] width 656 height 125
copy p "cable y cabezote de cargador apple para iphone"
click at [726, 421] on button "Cotizar" at bounding box center [718, 415] width 49 height 26
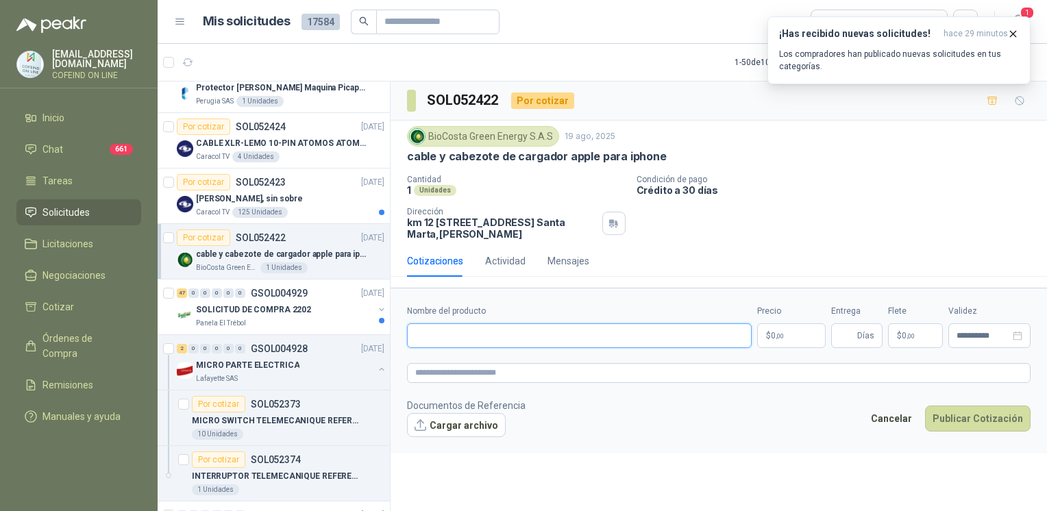
click at [541, 335] on input "Nombre del producto" at bounding box center [579, 335] width 345 height 25
paste input "**********"
type input "**********"
click at [439, 428] on button "Cargar archivo" at bounding box center [456, 425] width 99 height 25
click at [450, 423] on button "Cargar archivo" at bounding box center [456, 425] width 99 height 25
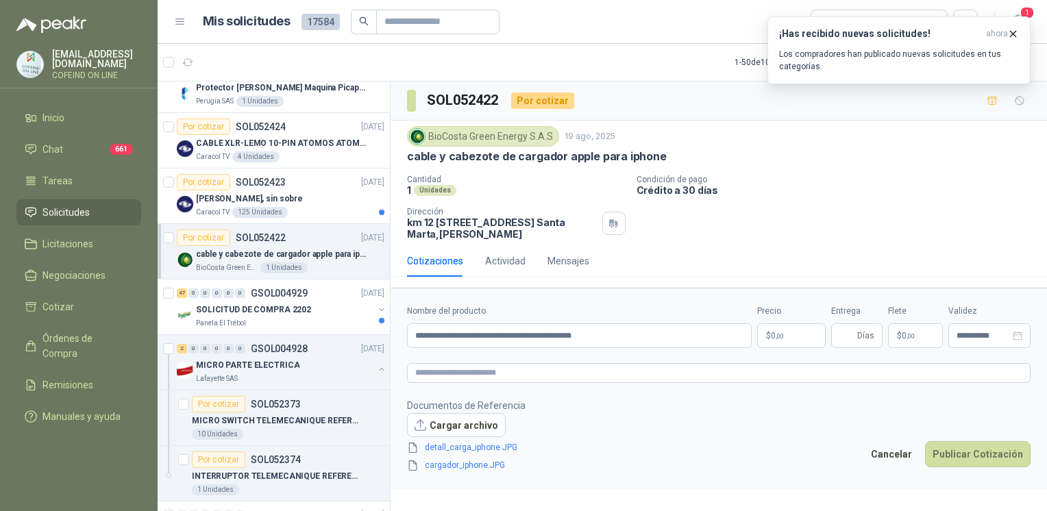
click at [804, 330] on body "osnaider564@gmail.com COFEIND ON LINE Inicio Chat 661 Tareas Solicitudes Licita…" at bounding box center [523, 255] width 1047 height 511
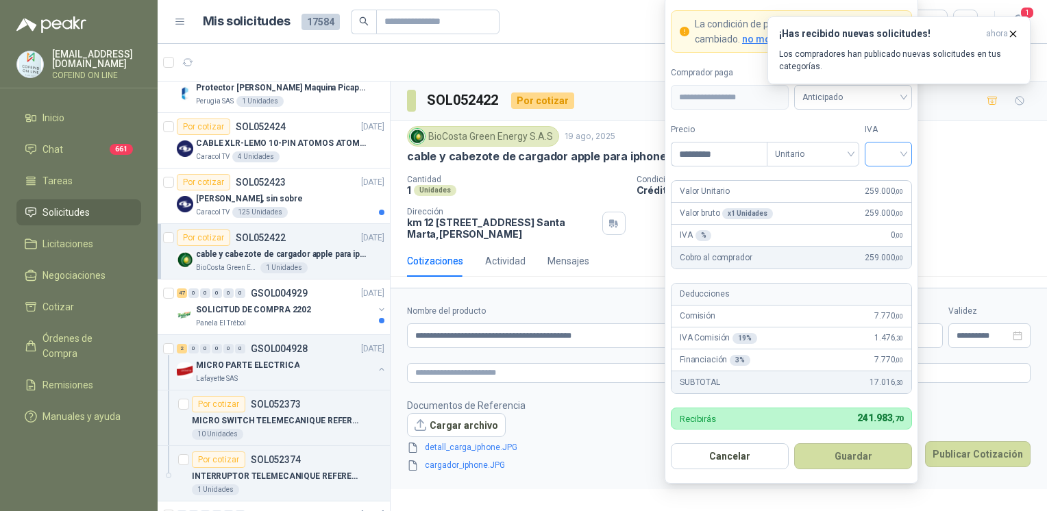
click at [901, 154] on input "search" at bounding box center [888, 153] width 31 height 21
click at [891, 230] on div "0%" at bounding box center [888, 227] width 25 height 15
click at [725, 162] on input "*********" at bounding box center [719, 154] width 95 height 23
type input "*********"
click at [837, 441] on form "**********" at bounding box center [792, 240] width 254 height 488
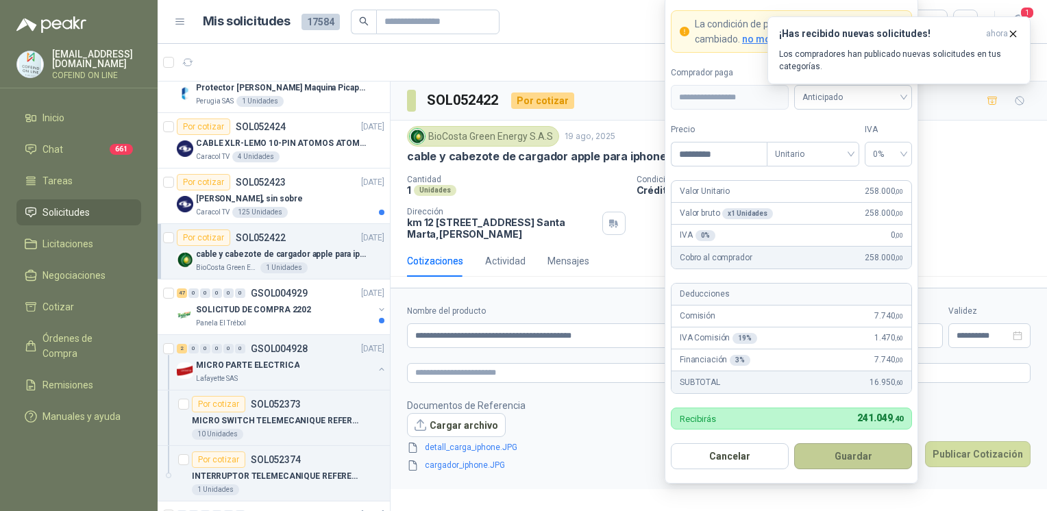
click at [839, 454] on button "Guardar" at bounding box center [853, 456] width 118 height 26
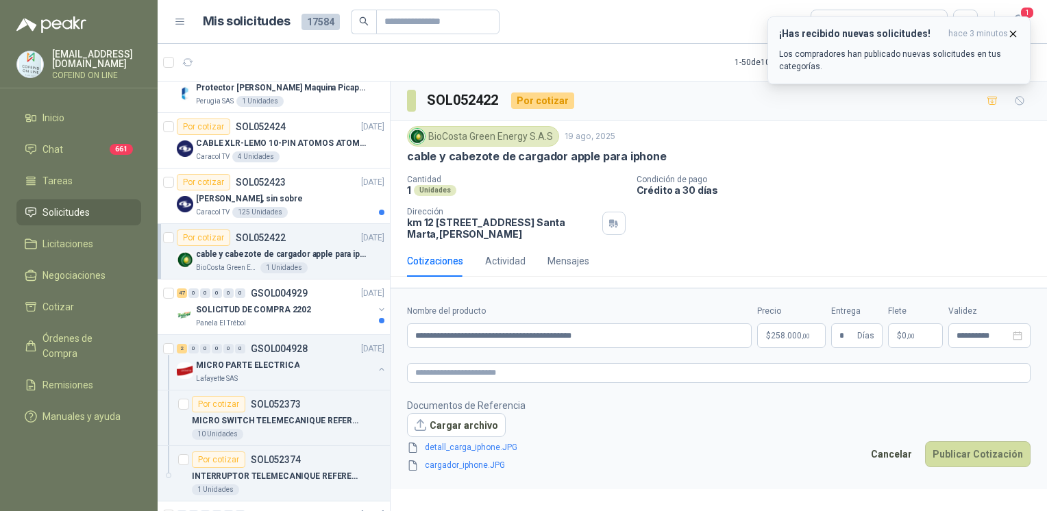
click at [1011, 32] on icon "button" at bounding box center [1013, 33] width 5 height 5
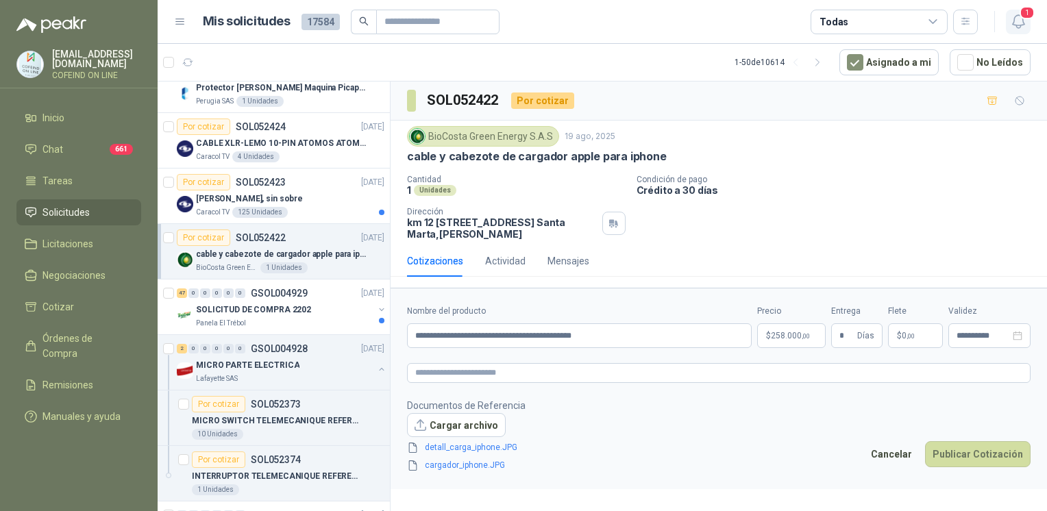
drag, startPoint x: 1020, startPoint y: 29, endPoint x: 1012, endPoint y: 18, distance: 13.3
click at [1019, 27] on icon "button" at bounding box center [1018, 21] width 17 height 17
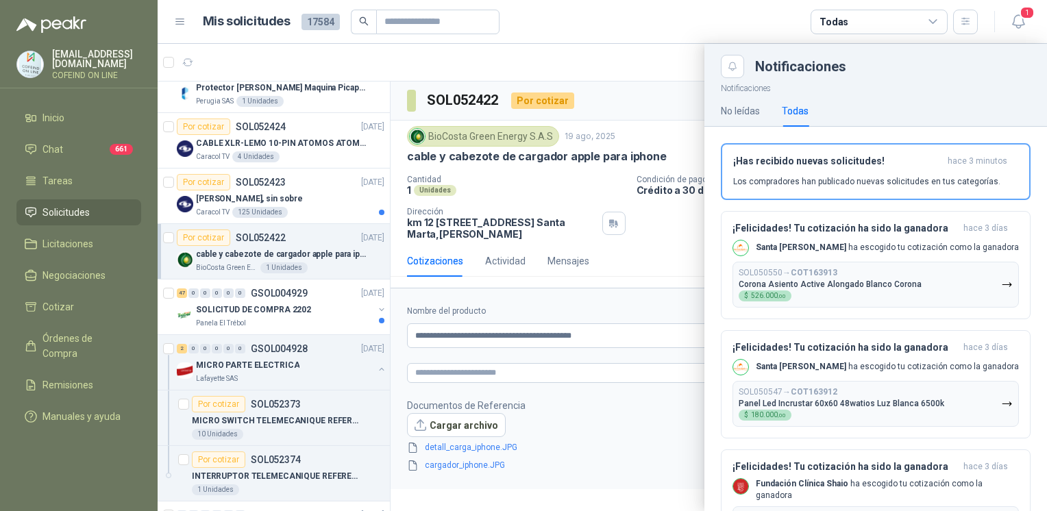
click at [613, 431] on div at bounding box center [602, 277] width 889 height 467
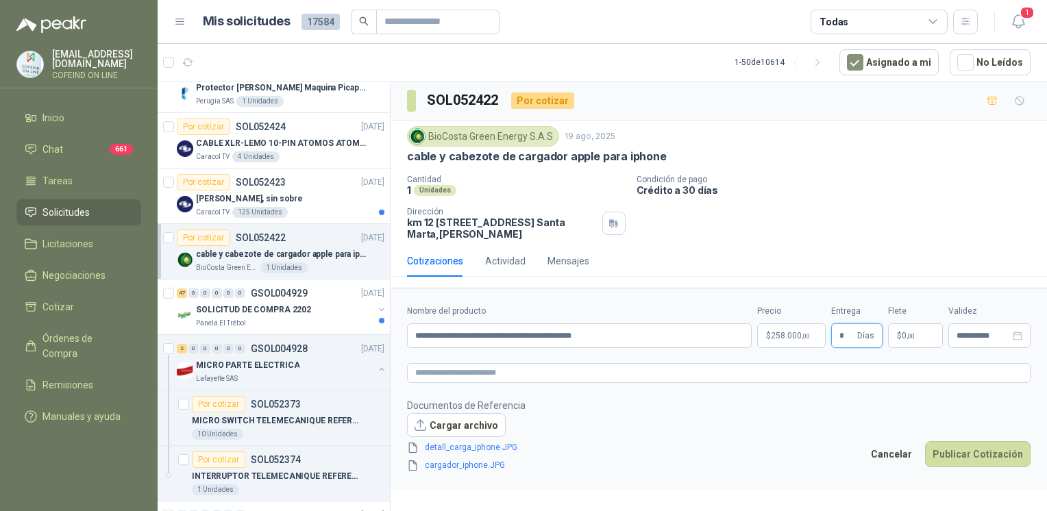
click at [848, 333] on input "*" at bounding box center [846, 335] width 15 height 23
type input "**"
click at [963, 458] on button "Publicar Cotización" at bounding box center [978, 454] width 106 height 26
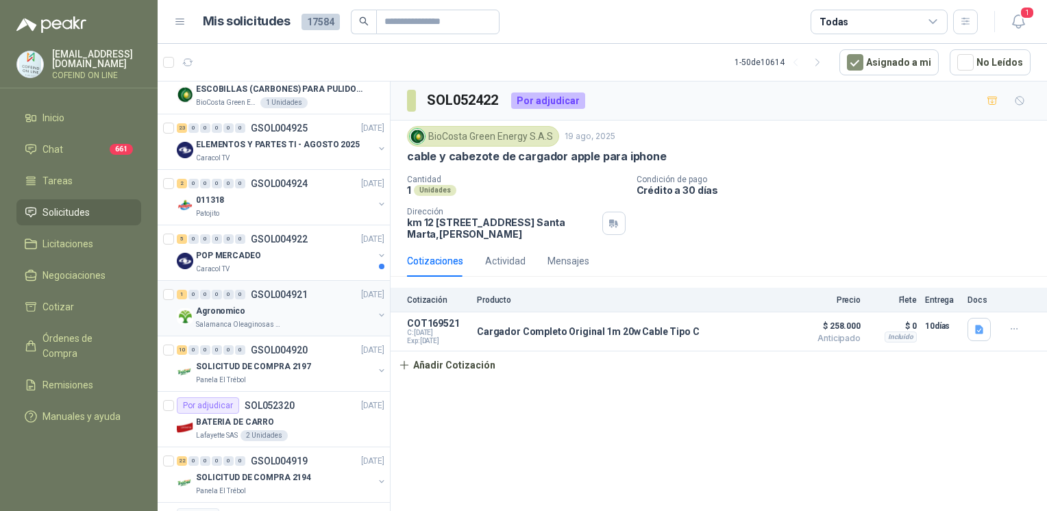
scroll to position [1096, 0]
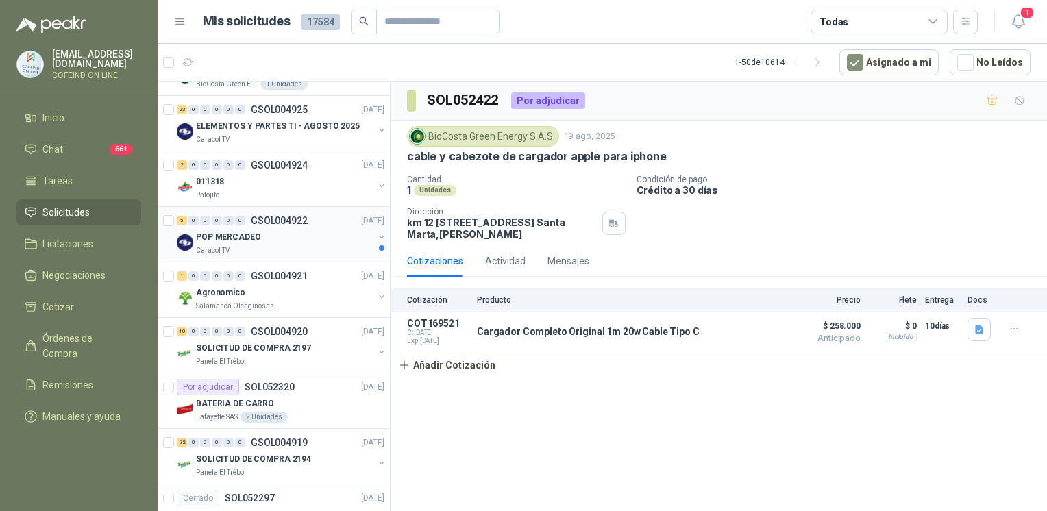
click at [282, 232] on div "POP MERCADEO" at bounding box center [284, 237] width 177 height 16
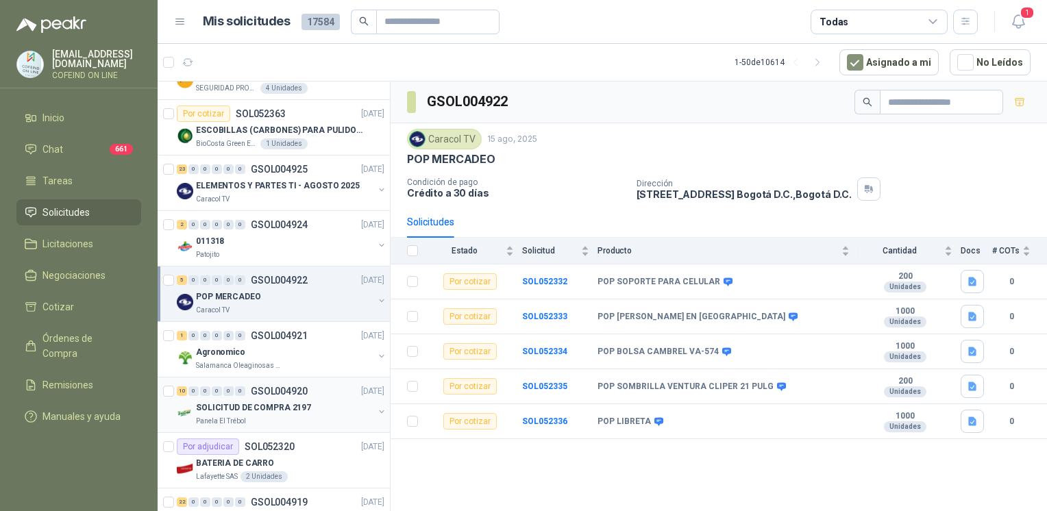
scroll to position [1031, 0]
click at [288, 370] on div "1 0 0 0 0 0 GSOL004921 15/08/25 Agronomico Salamanca Oleaginosas SAS" at bounding box center [274, 351] width 232 height 56
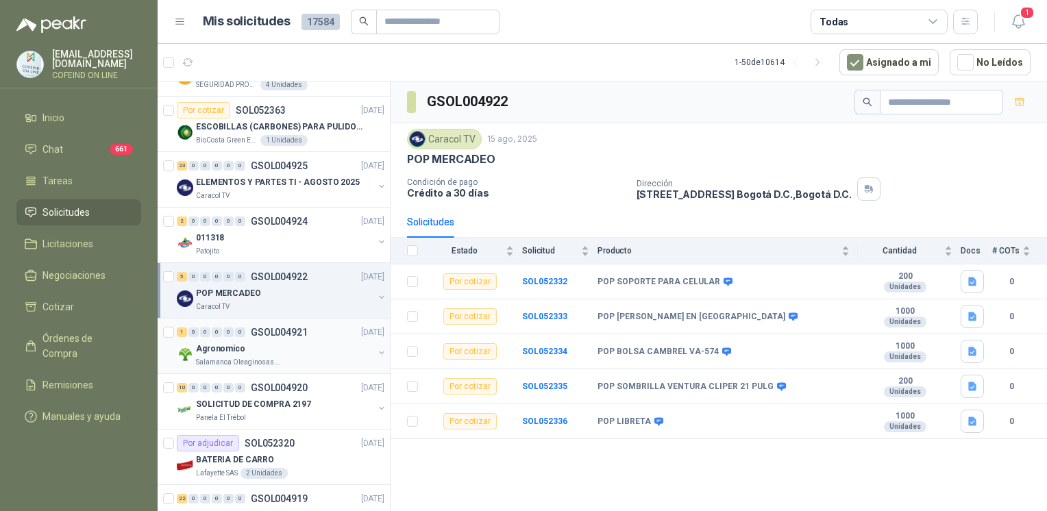
click at [288, 363] on div "Salamanca Oleaginosas SAS" at bounding box center [284, 362] width 177 height 11
click at [274, 349] on div "Agronomico" at bounding box center [284, 349] width 177 height 16
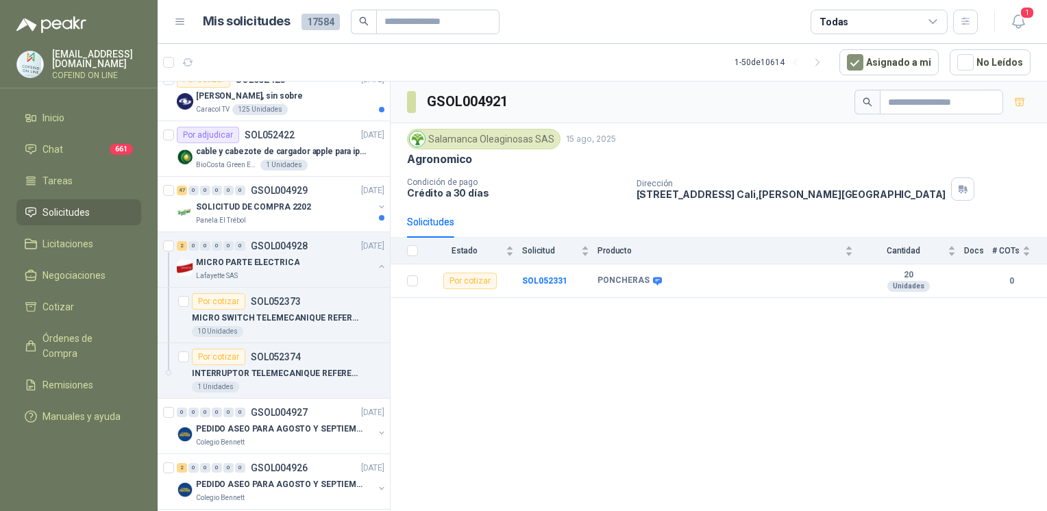
scroll to position [517, 0]
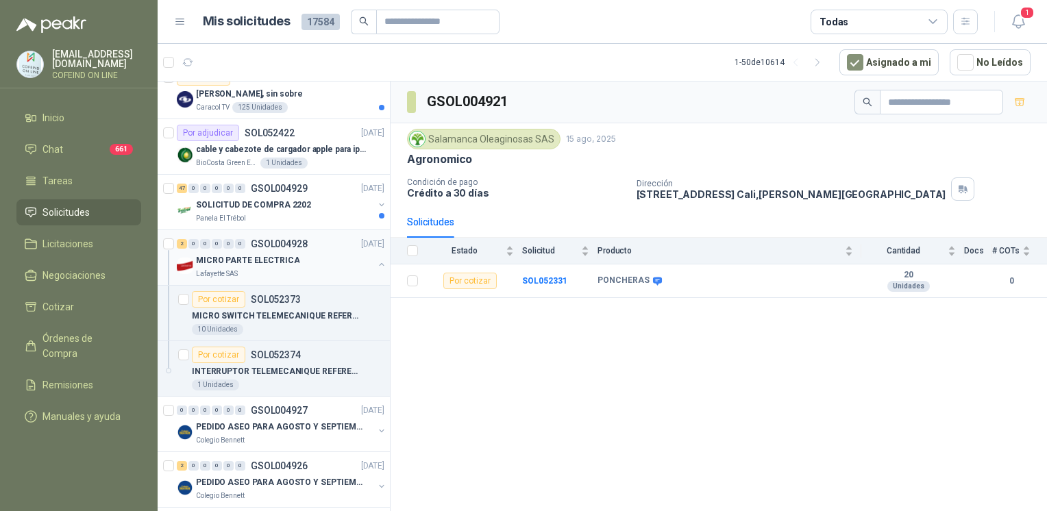
click at [376, 259] on button "button" at bounding box center [381, 264] width 11 height 11
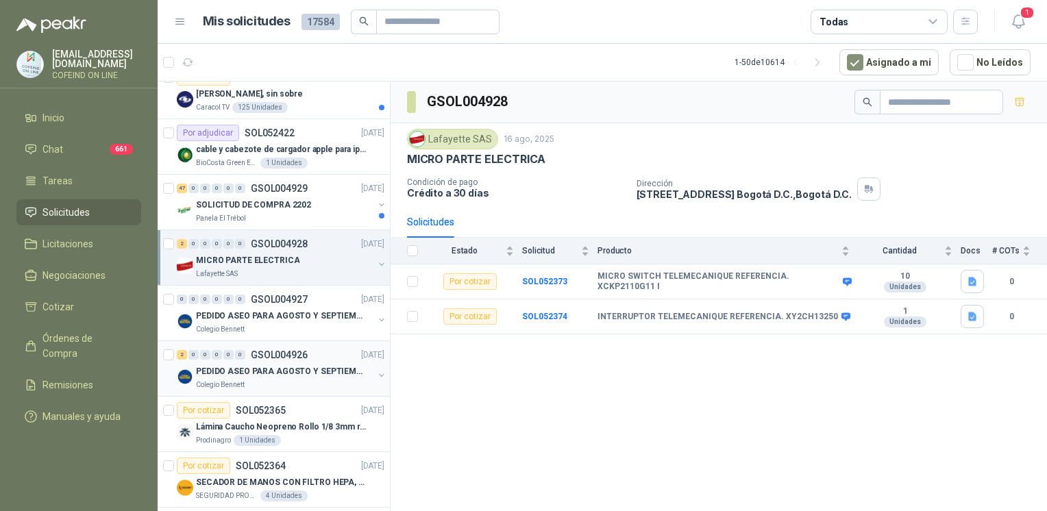
click at [332, 369] on p "PEDIDO ASEO PARA AGOSTO Y SEPTIEMBRE" at bounding box center [281, 371] width 171 height 13
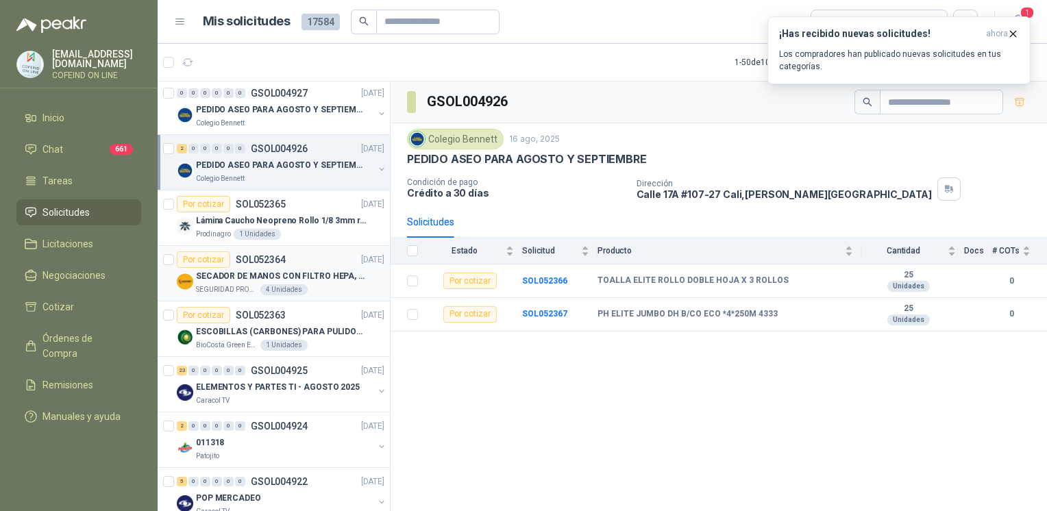
scroll to position [724, 0]
click at [219, 331] on p "ESCOBILLAS (CARBONES) PARA PULIDORA DEWALT" at bounding box center [281, 331] width 171 height 13
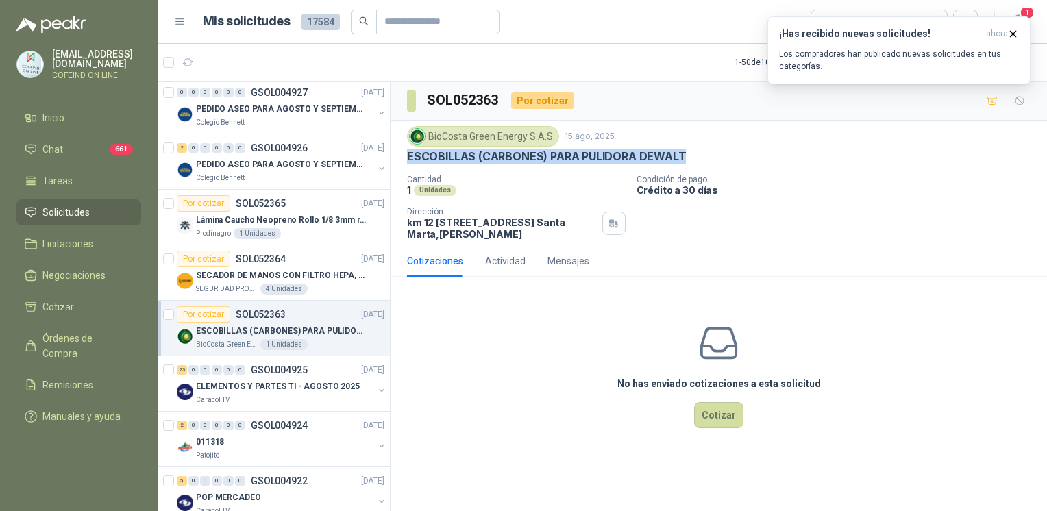
drag, startPoint x: 697, startPoint y: 156, endPoint x: 398, endPoint y: 153, distance: 298.8
click at [398, 153] on div "BioCosta Green Energy S.A.S 15 ago, 2025 ESCOBILLAS (CARBONES) PARA PULIDORA DE…" at bounding box center [719, 183] width 656 height 125
copy p "ESCOBILLAS (CARBONES) PARA PULIDORA DEWALT"
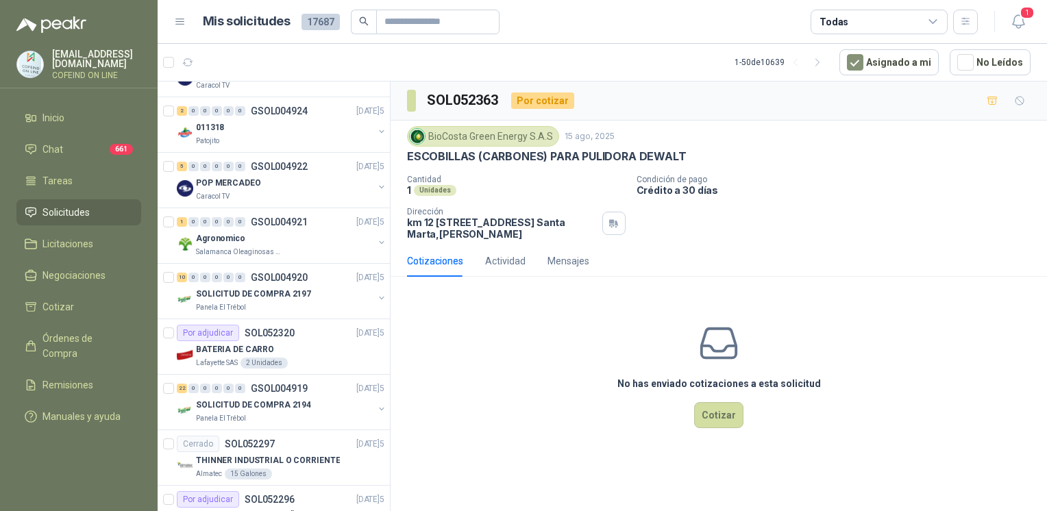
scroll to position [2222, 0]
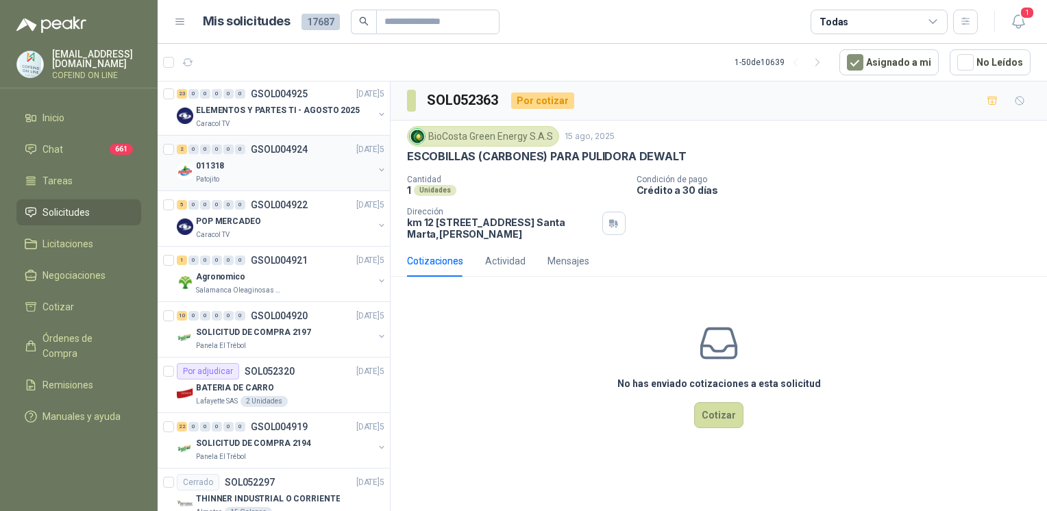
click at [267, 174] on div "Patojito" at bounding box center [284, 179] width 177 height 11
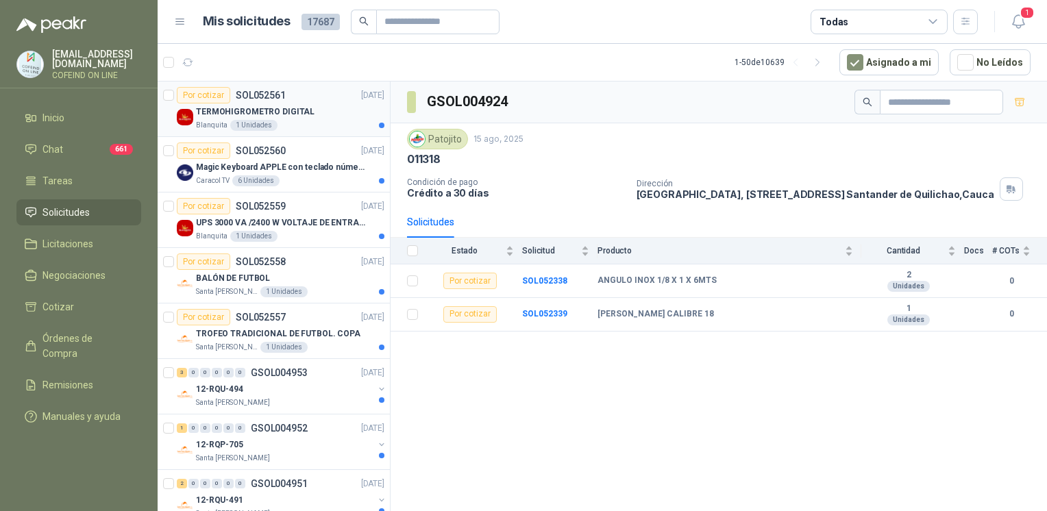
click at [319, 109] on div "TERMOHIGROMETRO DIGITAL" at bounding box center [290, 111] width 188 height 16
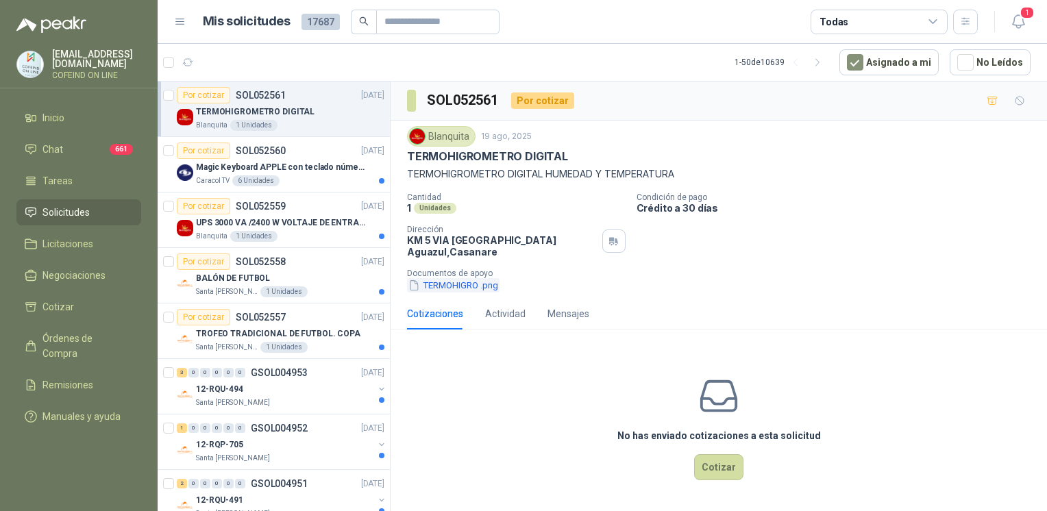
click at [427, 289] on button "TERMOHIGRO .png" at bounding box center [453, 285] width 93 height 14
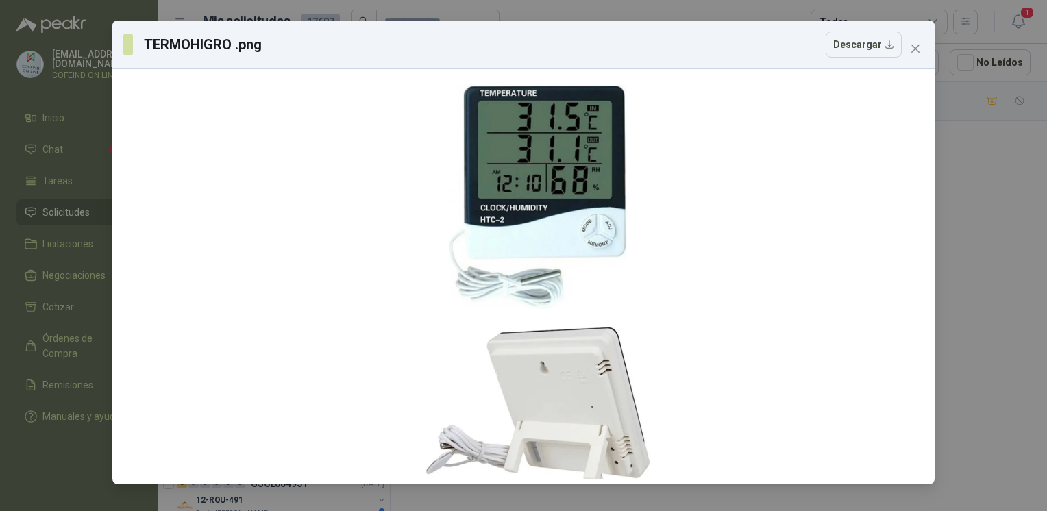
click at [990, 169] on div "TERMOHIGRO .png Descargar" at bounding box center [523, 255] width 1047 height 511
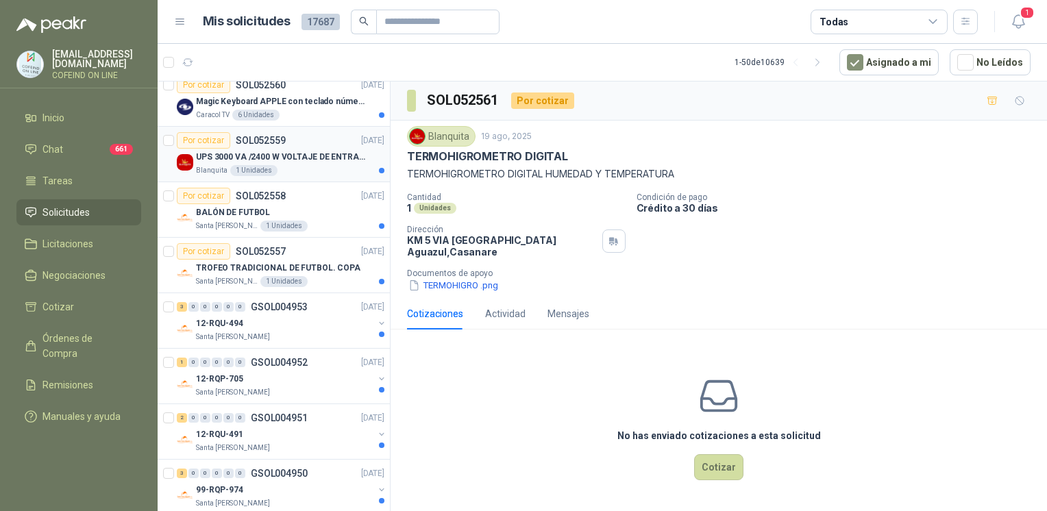
scroll to position [110, 0]
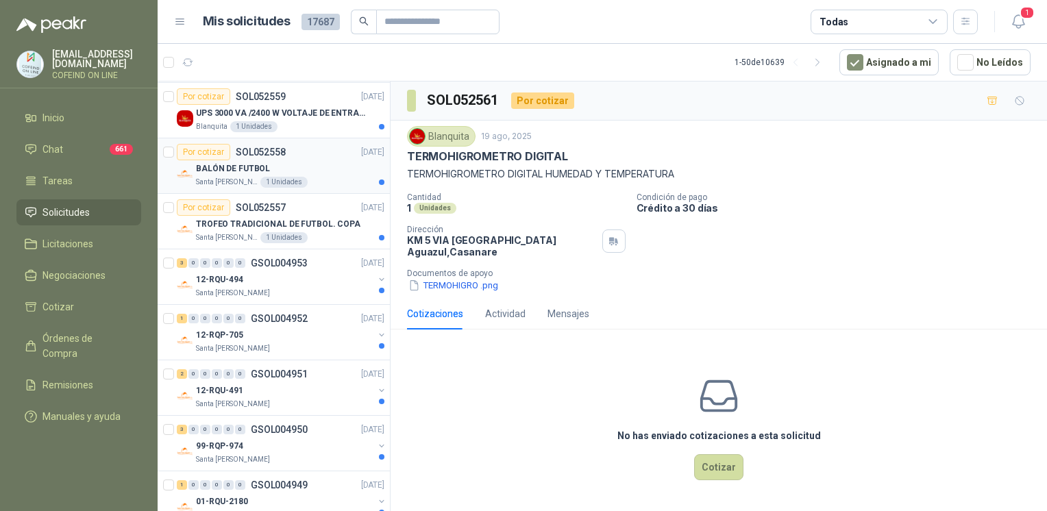
click at [250, 158] on div "Por cotizar SOL052558" at bounding box center [231, 152] width 109 height 16
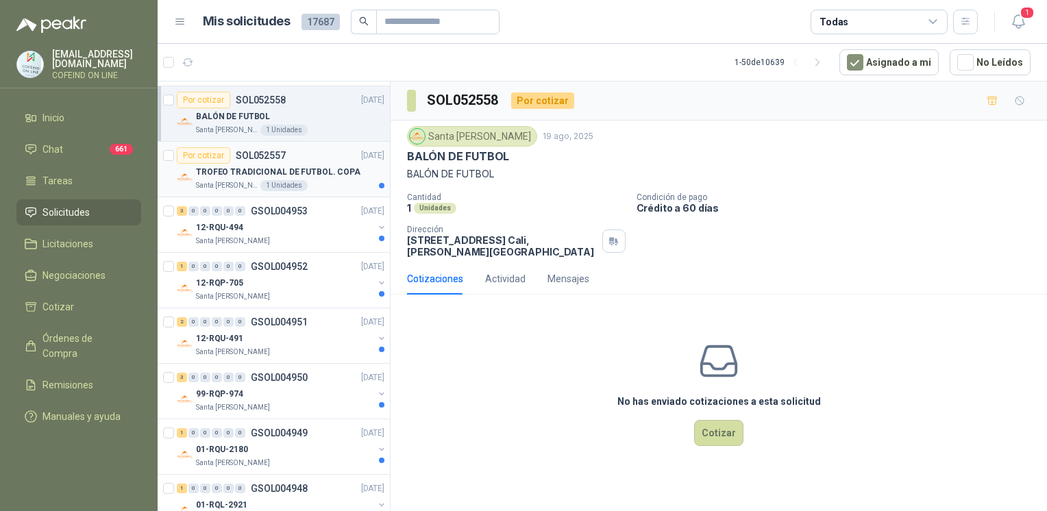
scroll to position [172, 0]
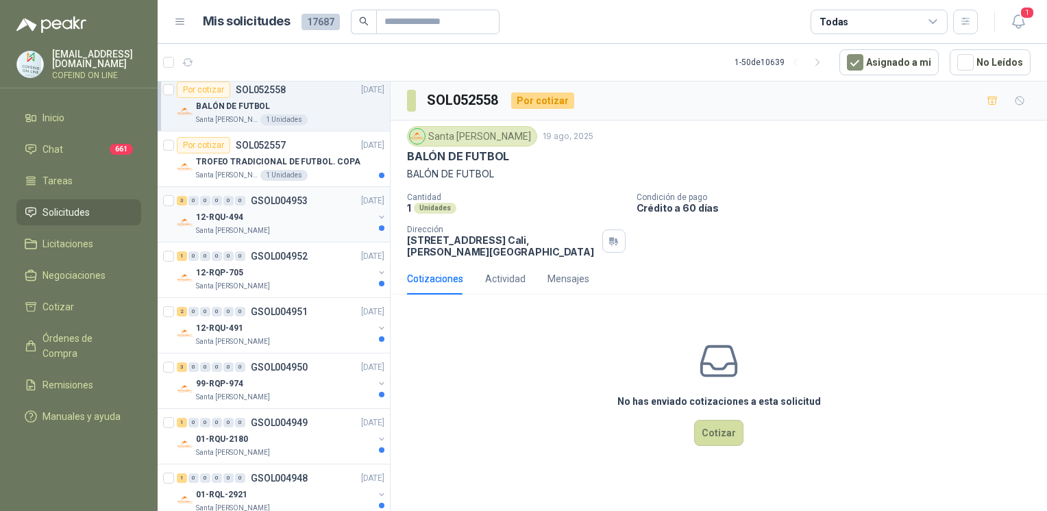
click at [223, 223] on div "12-RQU-494" at bounding box center [284, 217] width 177 height 16
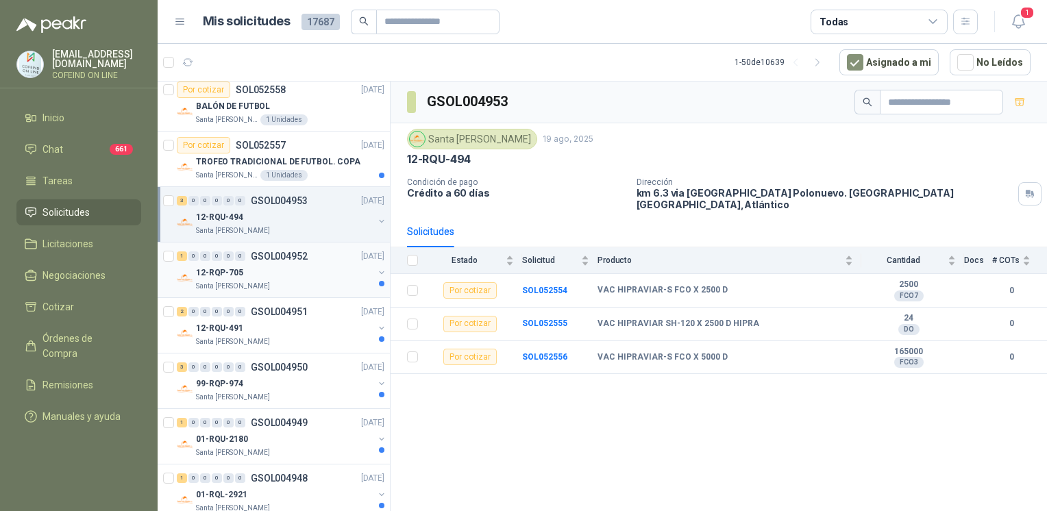
click at [249, 267] on div "12-RQP-705" at bounding box center [284, 273] width 177 height 16
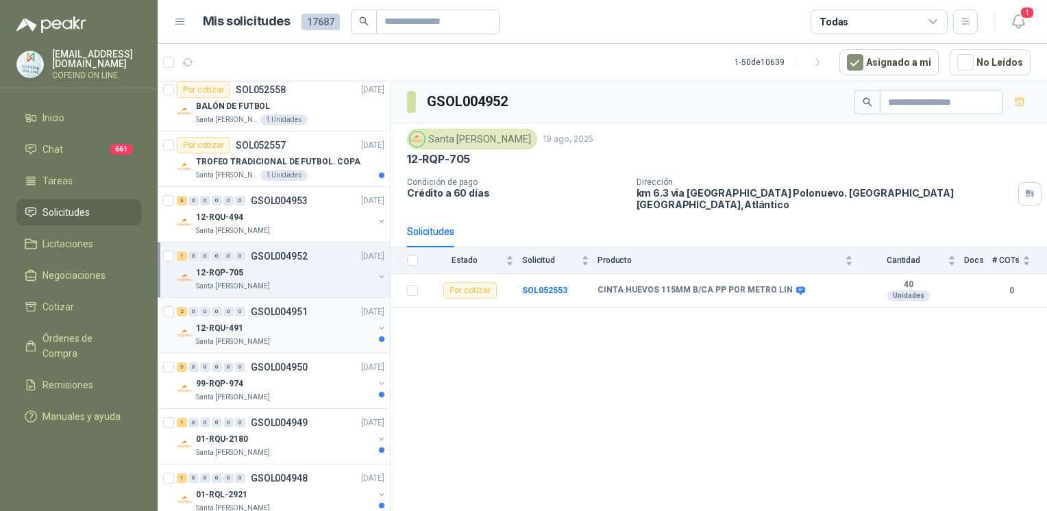
click at [251, 323] on div "12-RQU-491" at bounding box center [284, 328] width 177 height 16
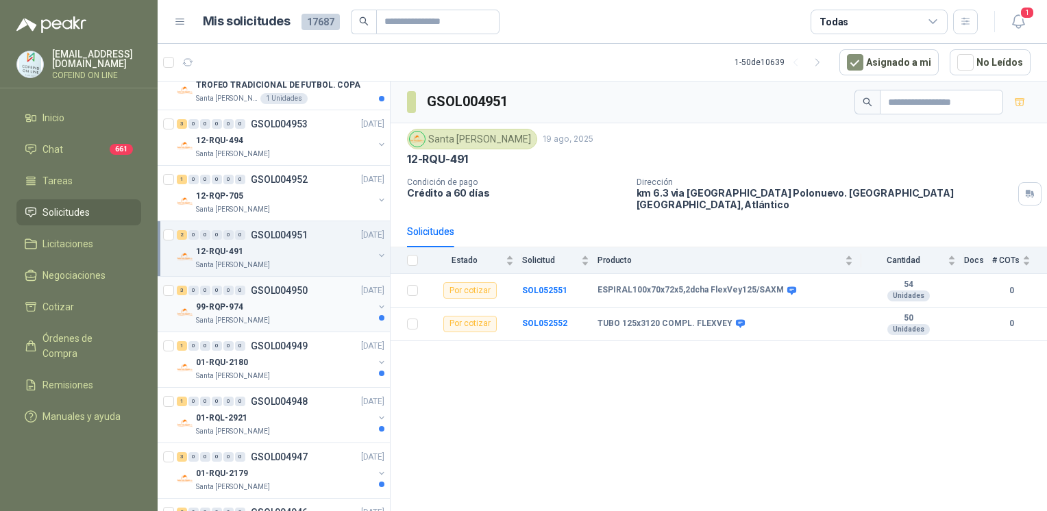
scroll to position [271, 0]
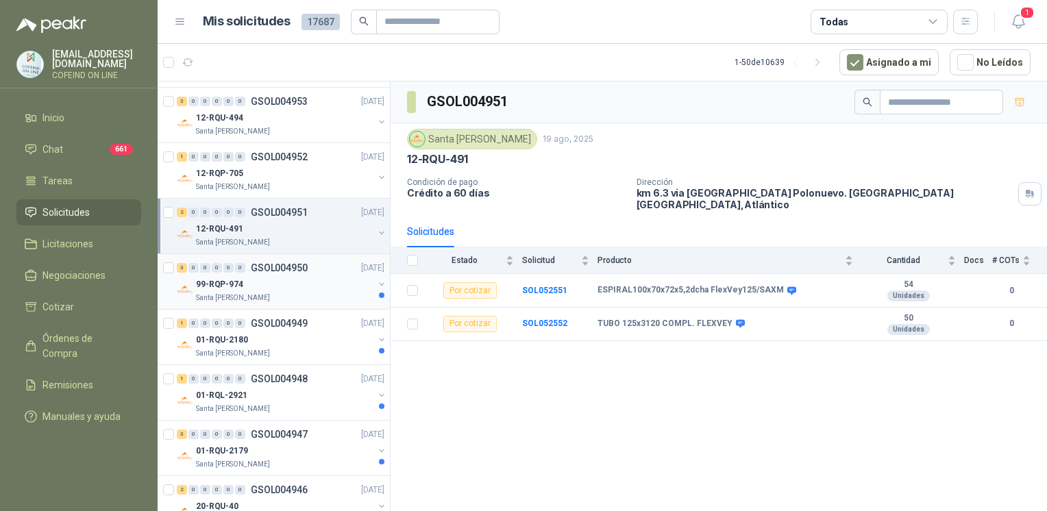
click at [267, 293] on div "Santa [PERSON_NAME]" at bounding box center [284, 298] width 177 height 11
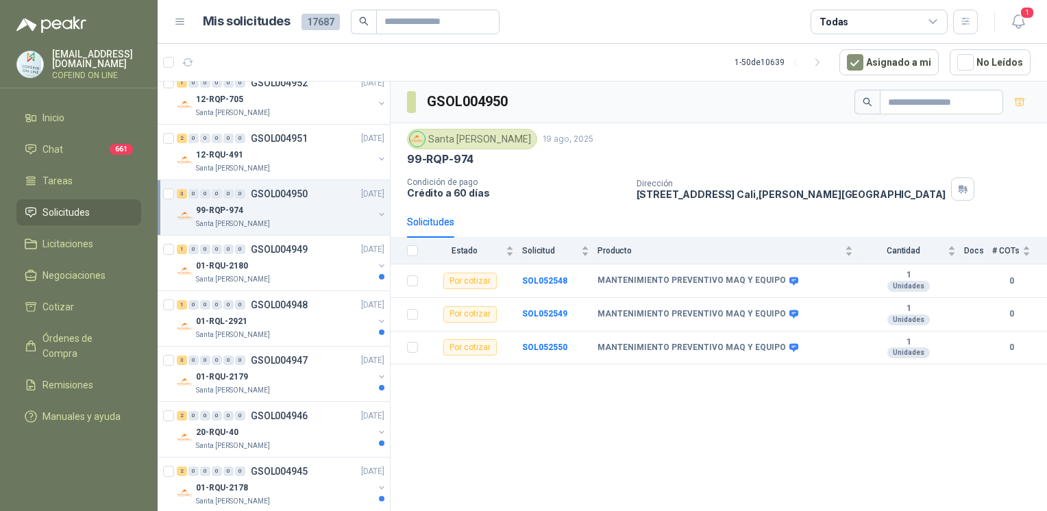
scroll to position [359, 0]
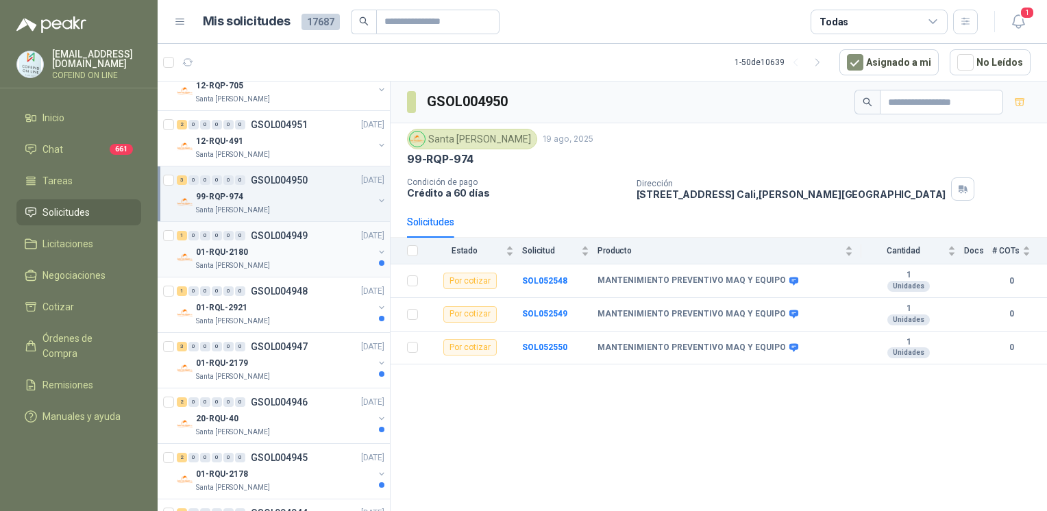
click at [237, 255] on p "01-RQU-2180" at bounding box center [222, 252] width 52 height 13
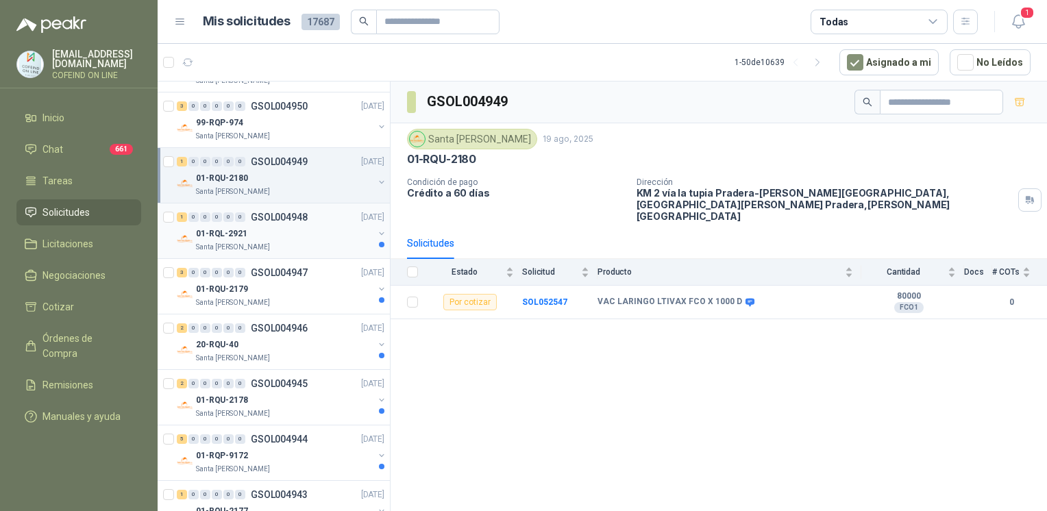
scroll to position [434, 0]
click at [216, 245] on p "Santa [PERSON_NAME]" at bounding box center [233, 246] width 74 height 11
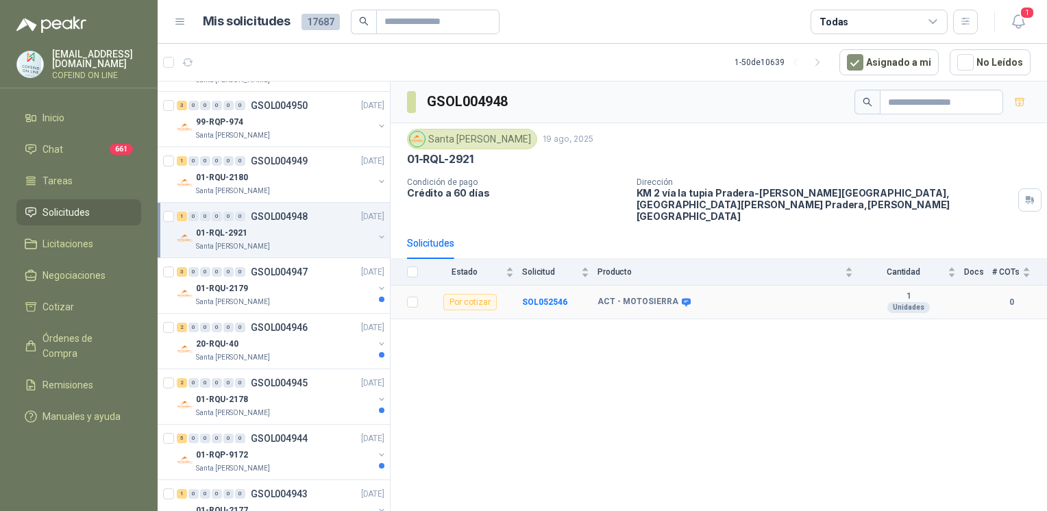
click at [537, 294] on td "SOL052546" at bounding box center [559, 303] width 75 height 34
click at [536, 297] on b "SOL052546" at bounding box center [544, 302] width 45 height 10
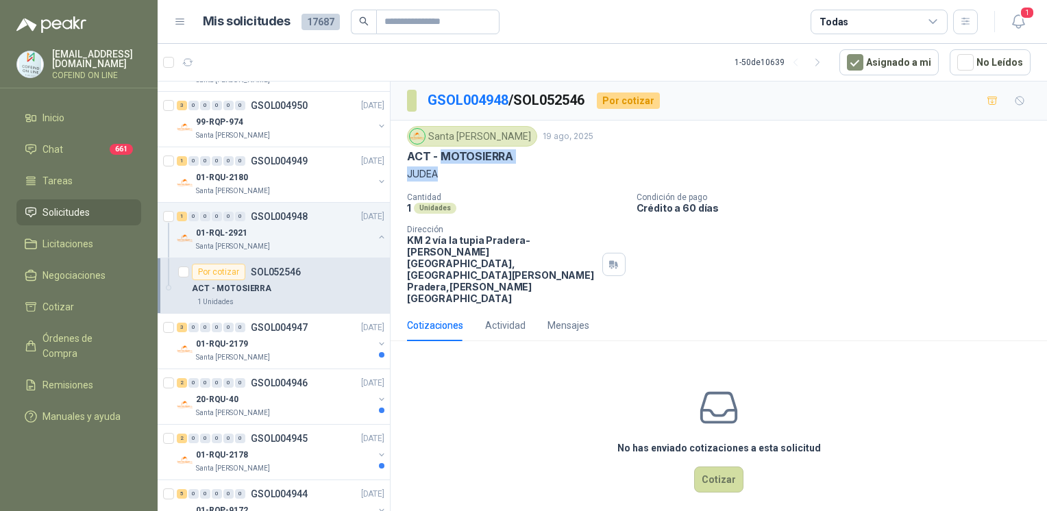
drag, startPoint x: 441, startPoint y: 152, endPoint x: 441, endPoint y: 177, distance: 25.4
click at [441, 177] on div "Santa Anita Napoles 19 ago, 2025 ACT - MOTOSIERRA JUDEA" at bounding box center [719, 154] width 624 height 56
copy div "MOTOSIERRA JUDEA"
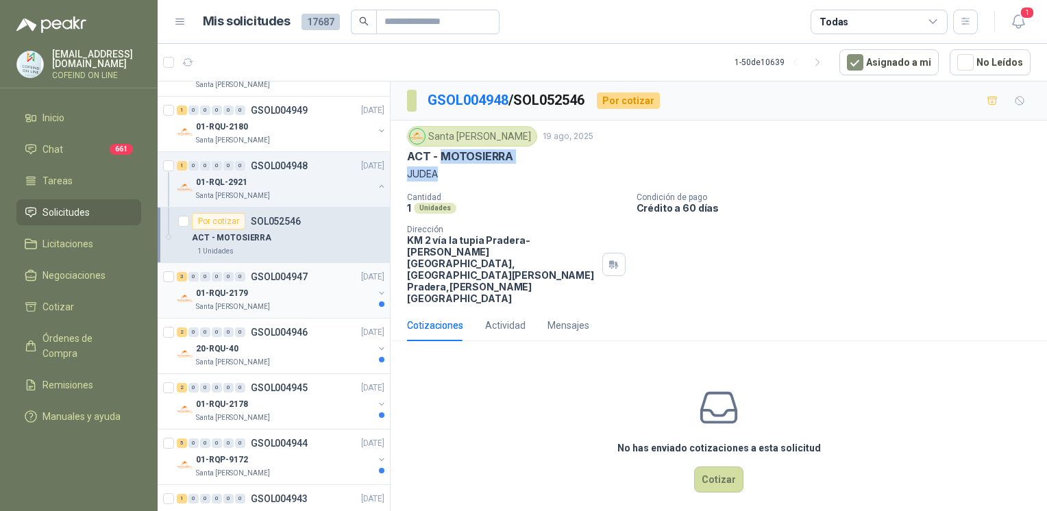
click at [294, 295] on div "01-RQU-2179" at bounding box center [284, 293] width 177 height 16
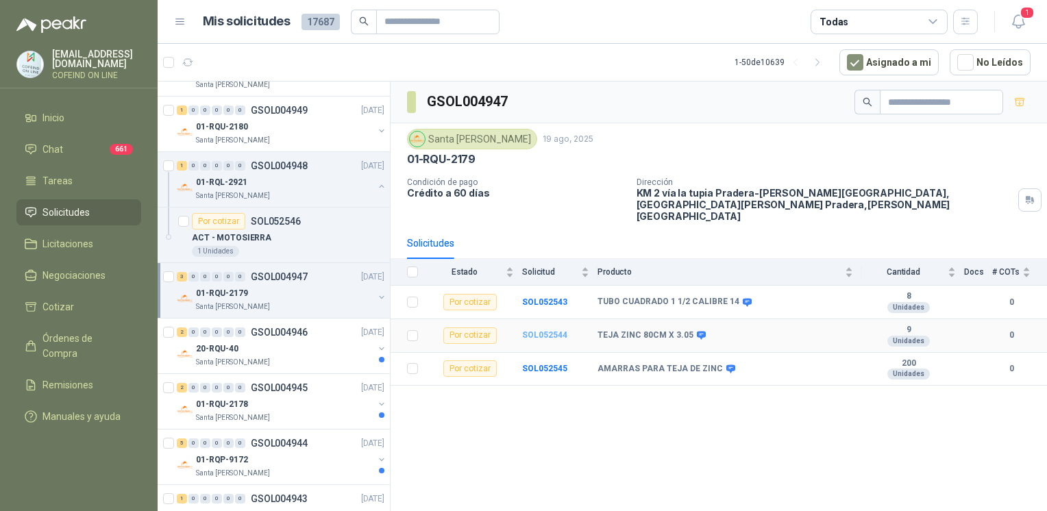
click at [537, 330] on b "SOL052544" at bounding box center [544, 335] width 45 height 10
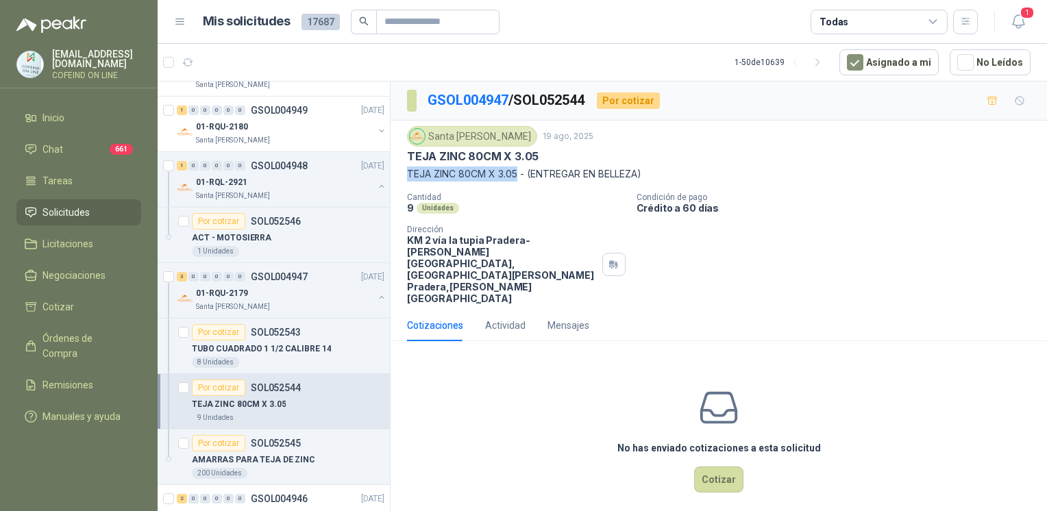
drag, startPoint x: 404, startPoint y: 171, endPoint x: 519, endPoint y: 175, distance: 114.5
click at [519, 175] on div "Santa Anita Napoles 19 ago, 2025 TEJA ZINC 80CM X 3.05 TEJA ZINC 80CM X 3.05 - …" at bounding box center [719, 215] width 656 height 189
copy p "TEJA ZINC 80CM X 3.05"
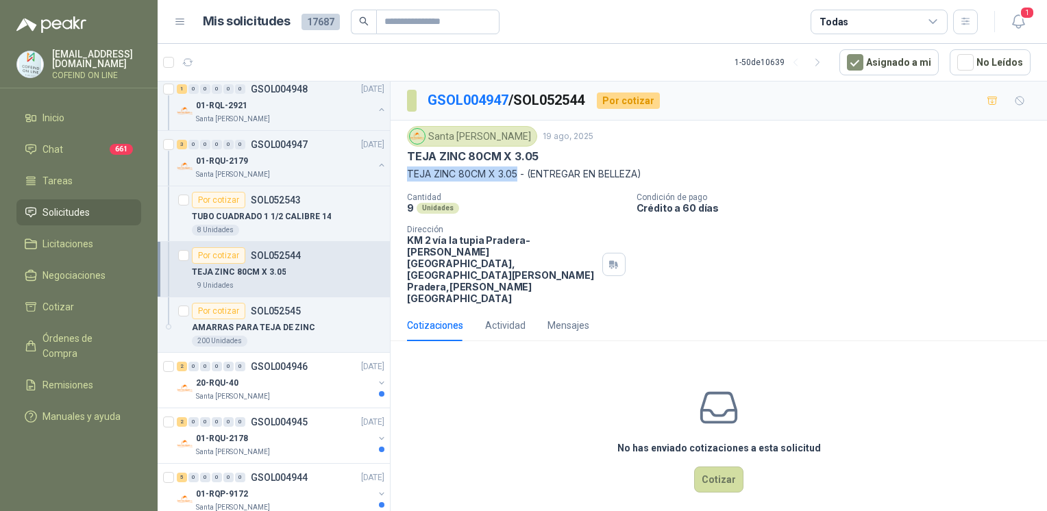
scroll to position [620, 0]
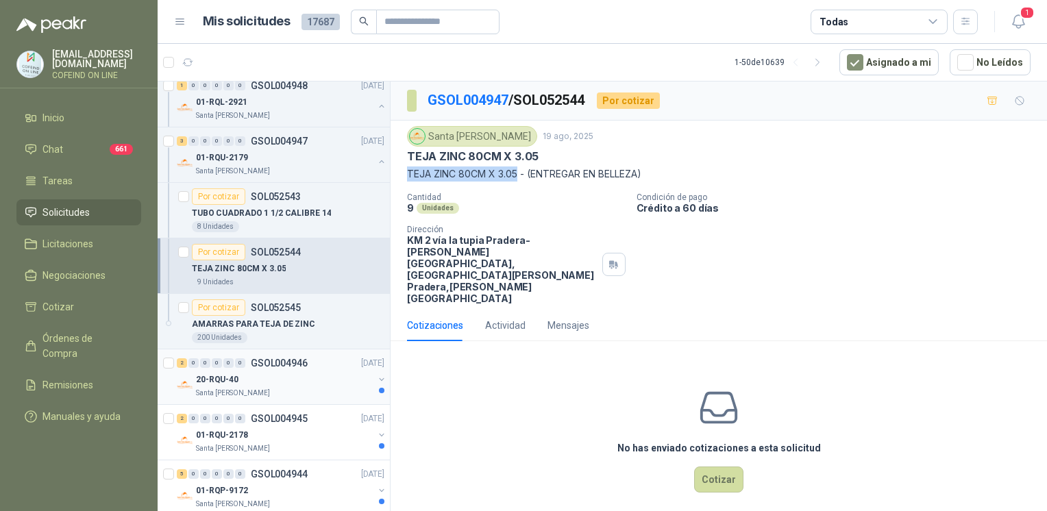
click at [295, 376] on div "20-RQU-40" at bounding box center [284, 379] width 177 height 16
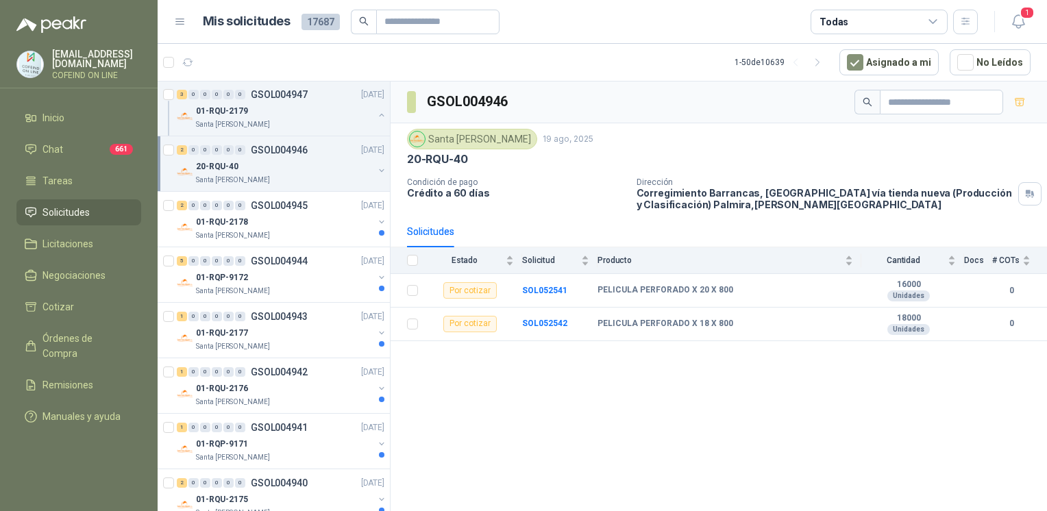
scroll to position [833, 0]
click at [262, 241] on div "2 0 0 0 0 0 GSOL004945 19/08/25 01-RQU-2178 Santa Anita Napoles" at bounding box center [274, 220] width 232 height 56
click at [304, 204] on p "GSOL004945" at bounding box center [279, 206] width 57 height 10
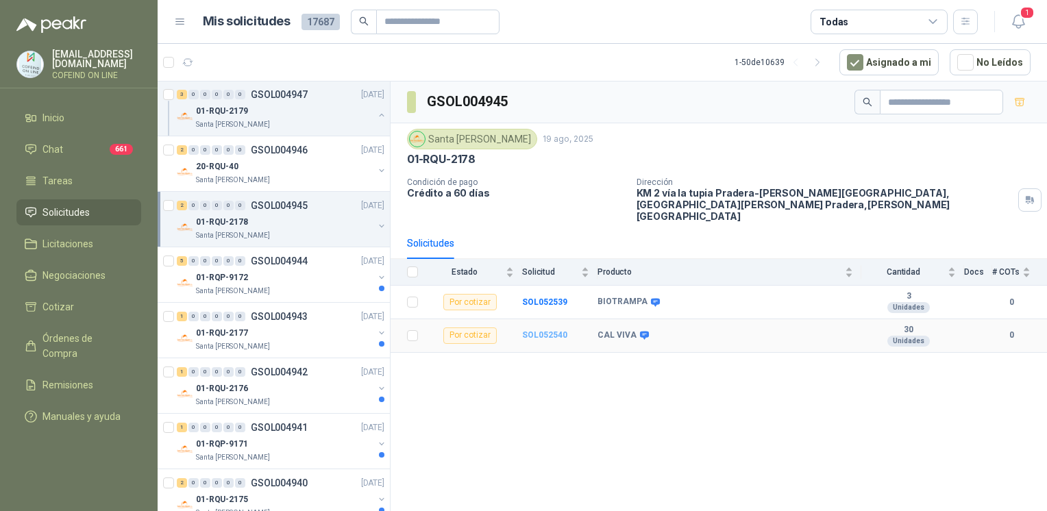
click at [543, 330] on b "SOL052540" at bounding box center [544, 335] width 45 height 10
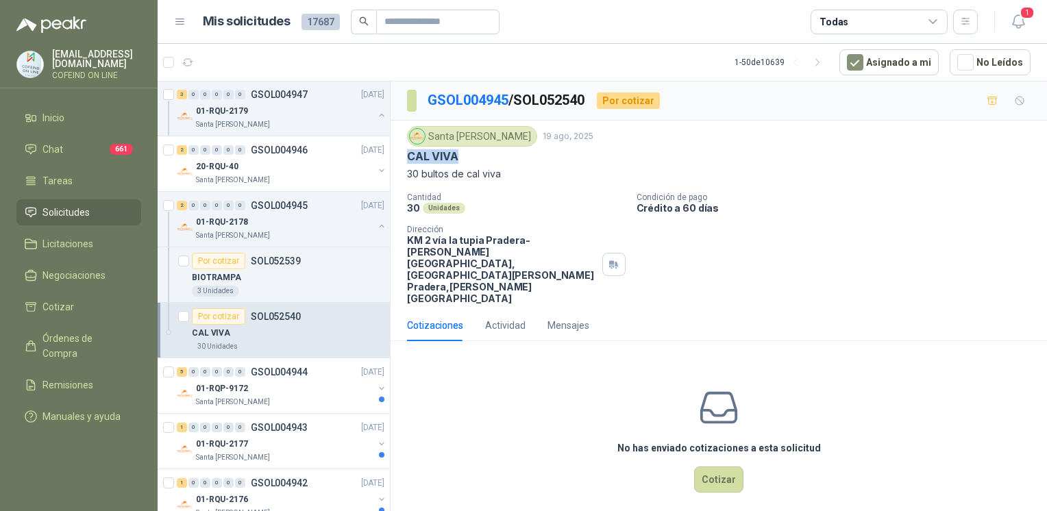
drag, startPoint x: 423, startPoint y: 155, endPoint x: 490, endPoint y: 153, distance: 66.5
click at [490, 153] on div "CAL VIVA" at bounding box center [719, 156] width 624 height 14
copy p "CAL VIVA"
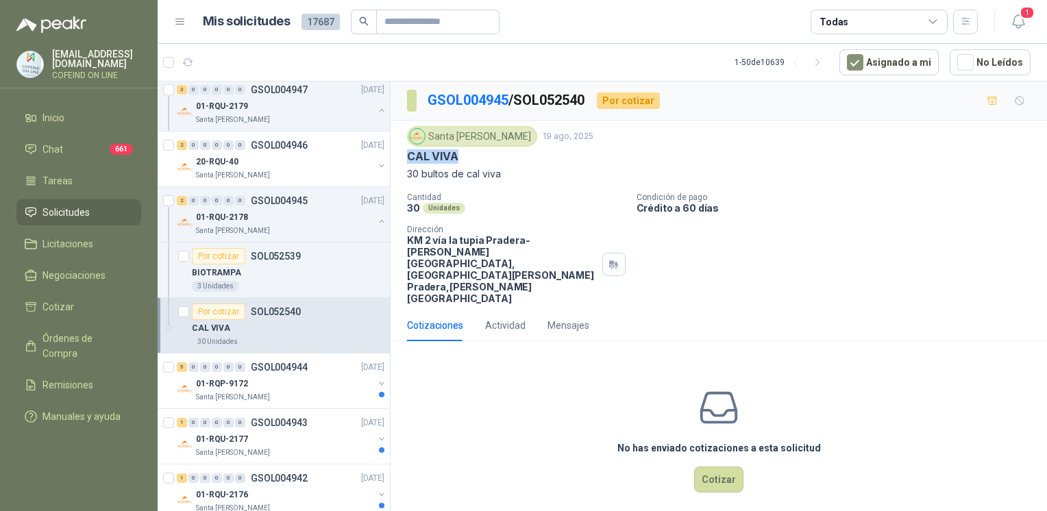
scroll to position [800, 0]
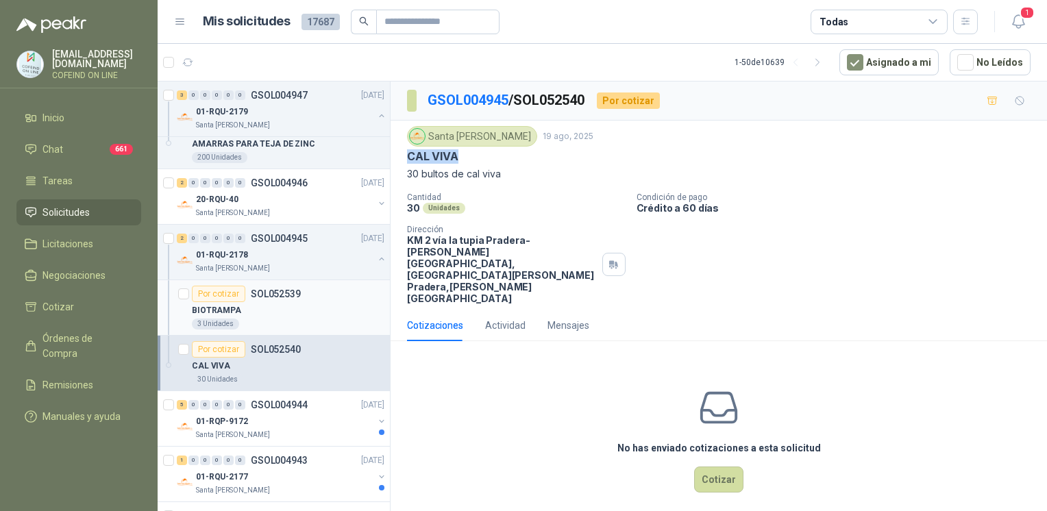
click at [356, 328] on article "Por cotizar SOL052539 BIOTRAMPA 3 Unidades" at bounding box center [274, 308] width 232 height 56
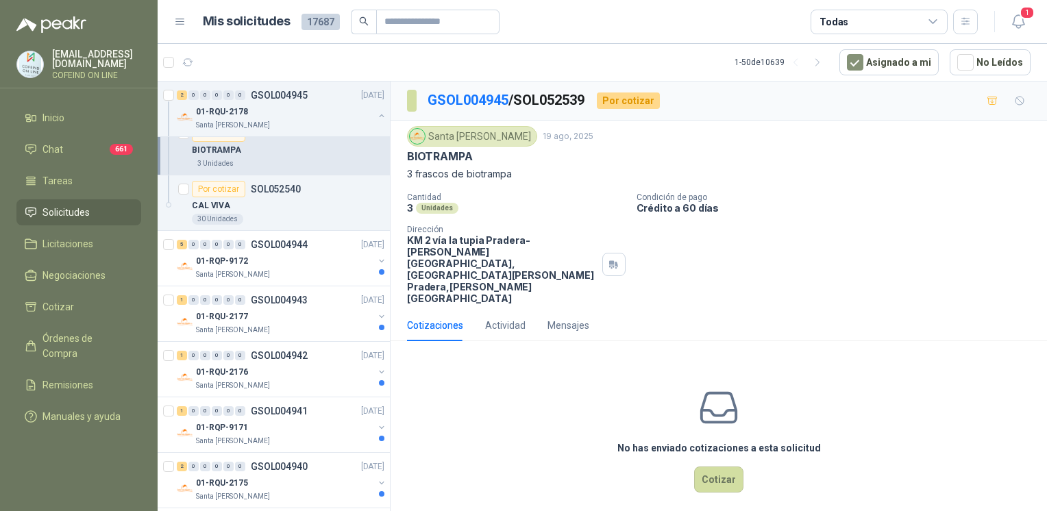
scroll to position [1002, 0]
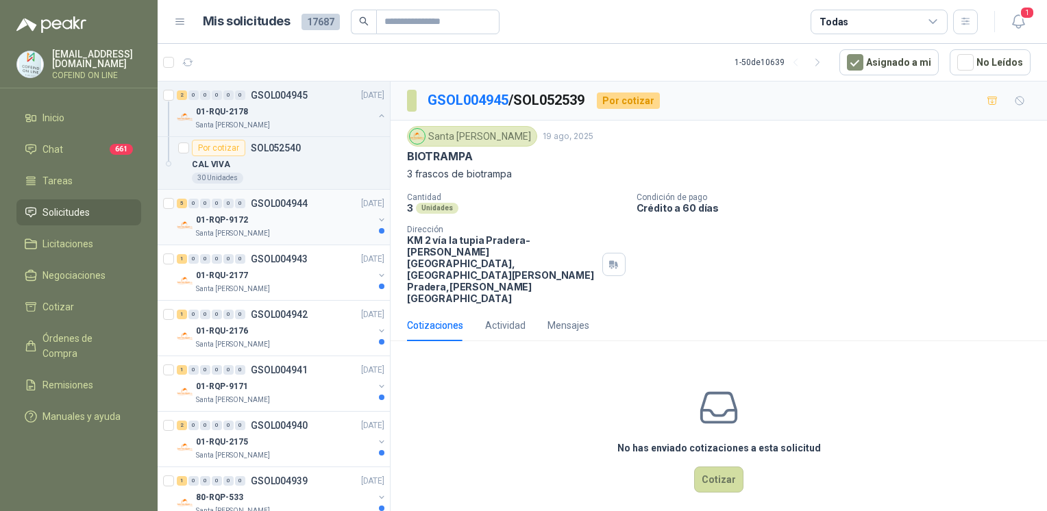
click at [335, 221] on div "01-RQP-9172" at bounding box center [284, 220] width 177 height 16
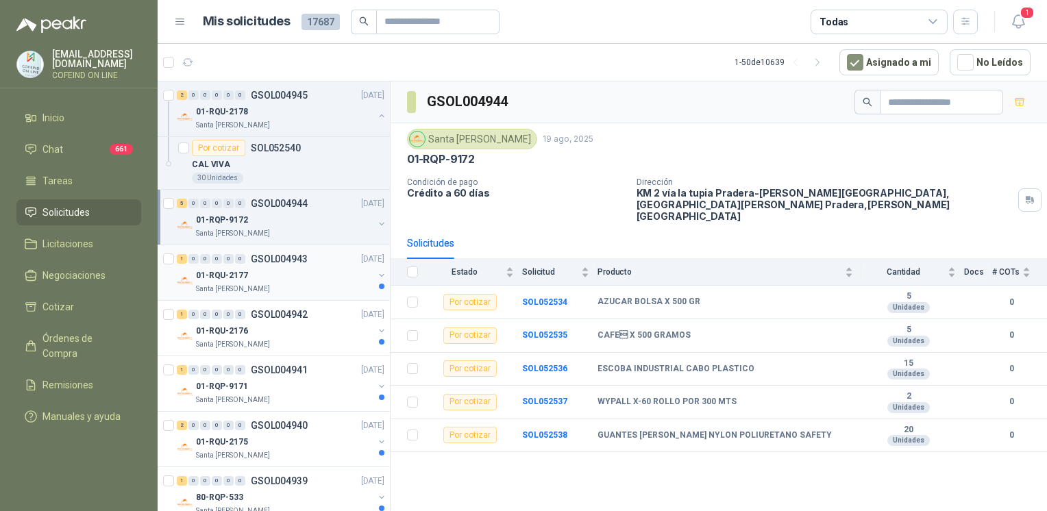
click at [329, 271] on div "01-RQU-2177" at bounding box center [284, 275] width 177 height 16
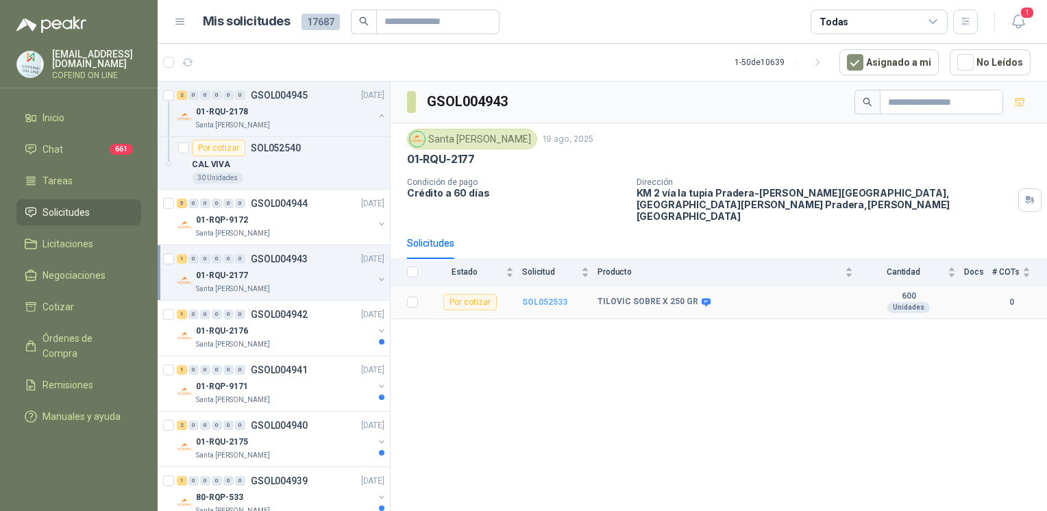
click at [541, 297] on b "SOL052533" at bounding box center [544, 302] width 45 height 10
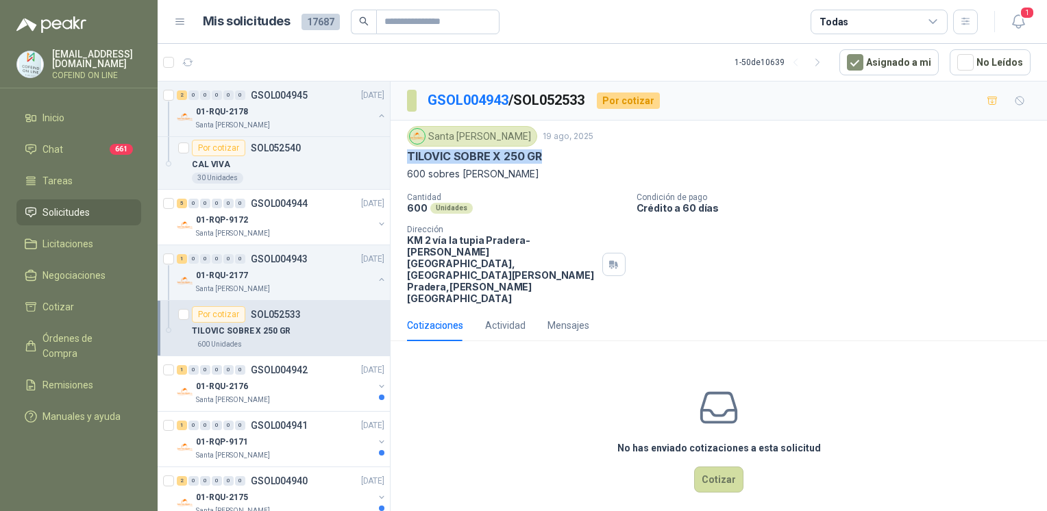
drag, startPoint x: 476, startPoint y: 158, endPoint x: 400, endPoint y: 160, distance: 76.1
click at [400, 160] on div "Santa Anita Napoles 19 ago, 2025 TILOVIC SOBRE X 250 GR 600 sobres de tilovic C…" at bounding box center [719, 215] width 656 height 189
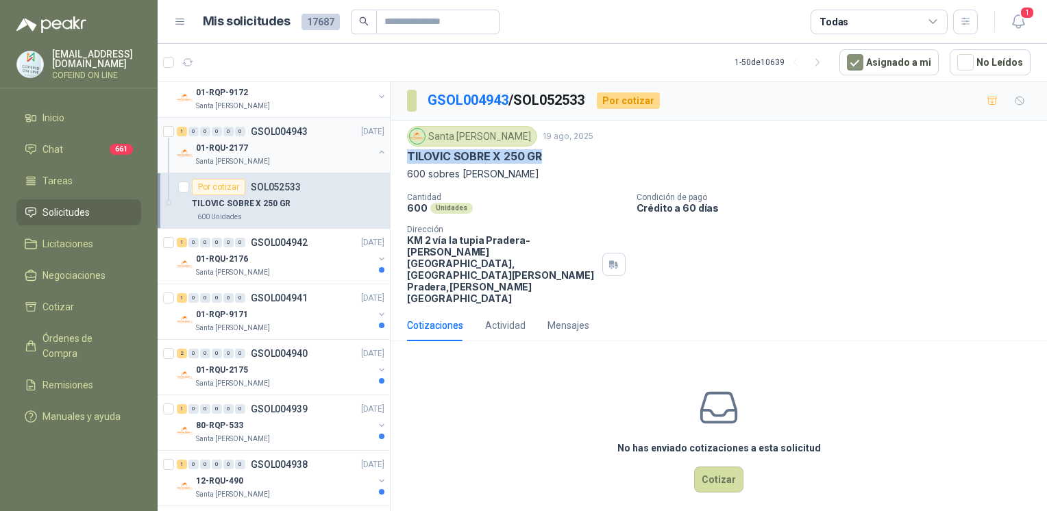
scroll to position [1129, 0]
click at [212, 239] on div "0" at bounding box center [217, 243] width 10 height 10
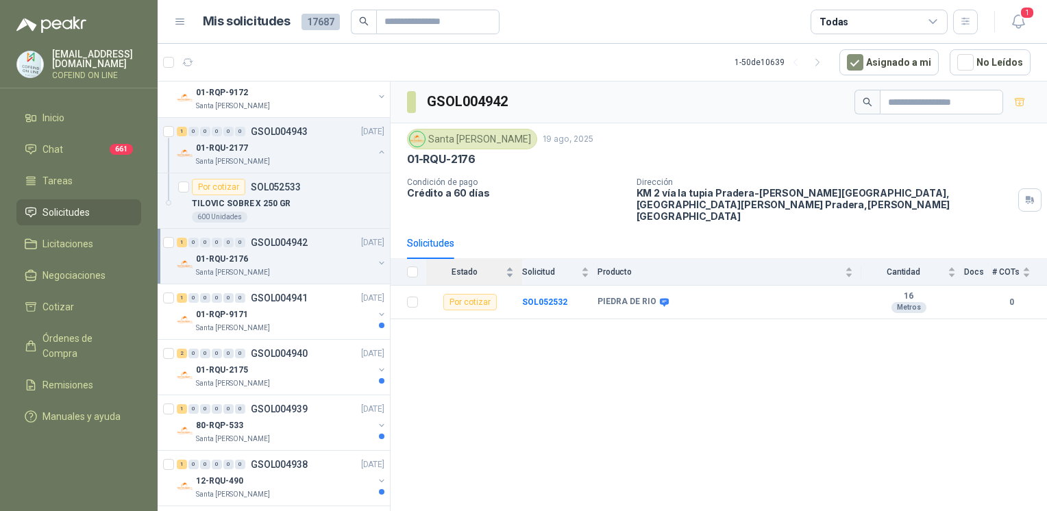
click at [491, 265] on div "Estado" at bounding box center [470, 272] width 88 height 14
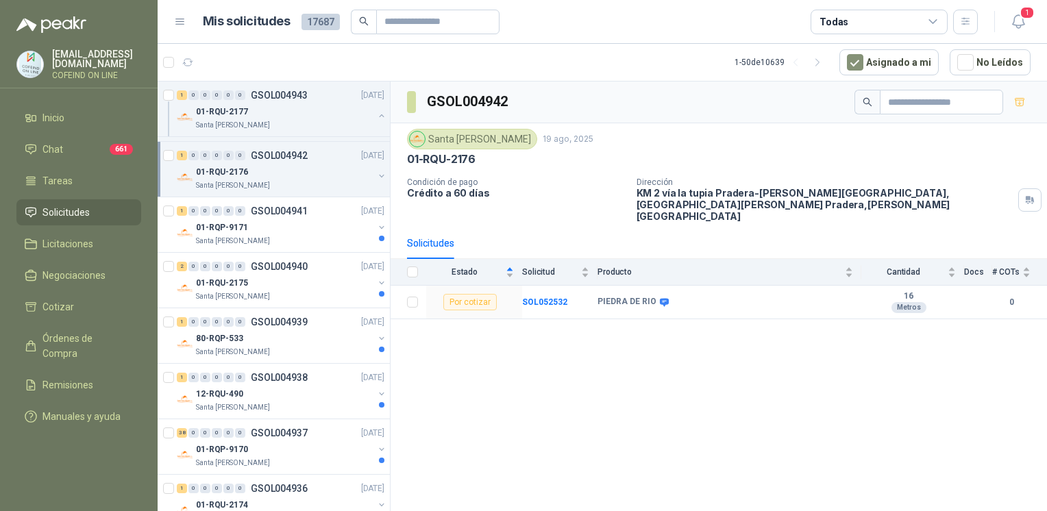
scroll to position [1251, 0]
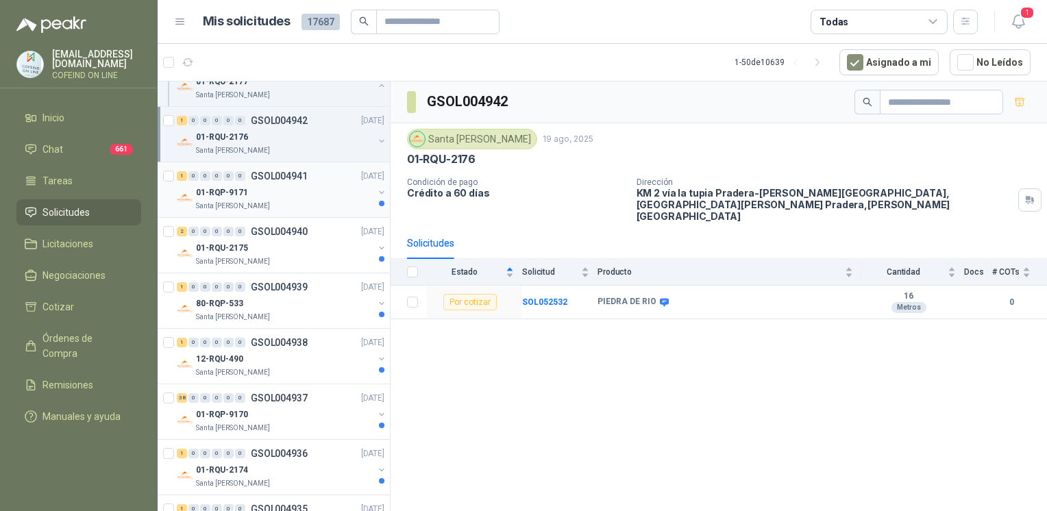
click at [234, 201] on p "Santa [PERSON_NAME]" at bounding box center [233, 206] width 74 height 11
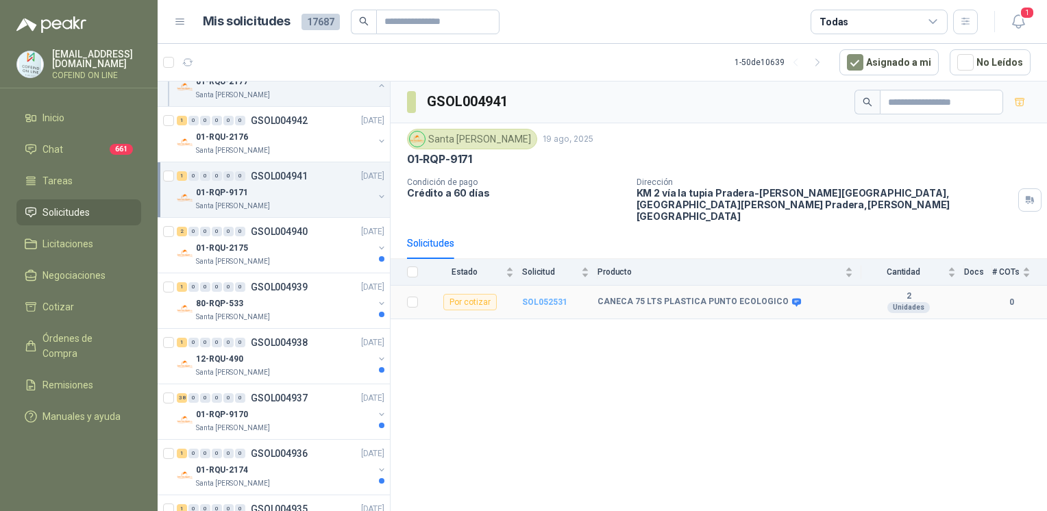
click at [548, 297] on b "SOL052531" at bounding box center [544, 302] width 45 height 10
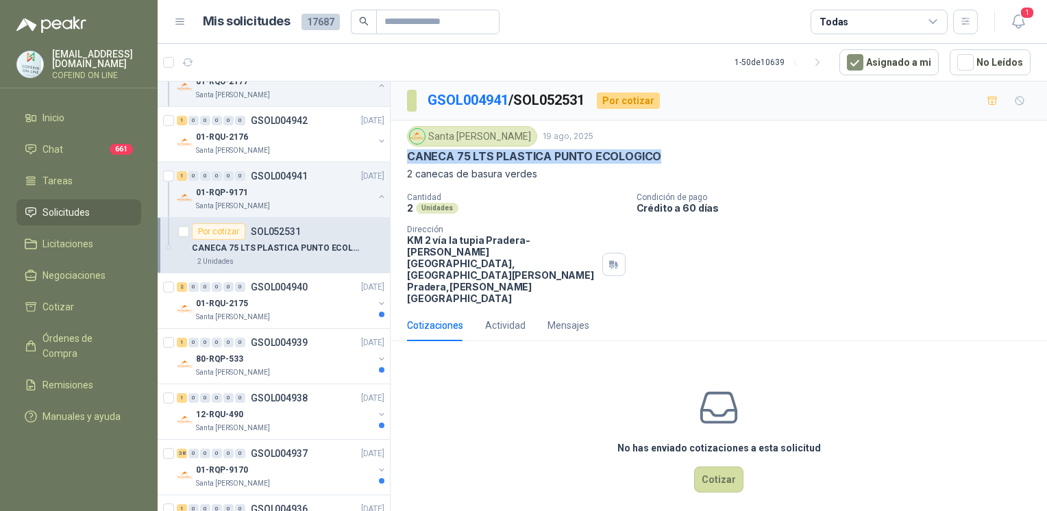
drag, startPoint x: 402, startPoint y: 155, endPoint x: 676, endPoint y: 151, distance: 273.4
click at [676, 151] on div "Santa Anita Napoles 19 ago, 2025 CANECA 75 LTS PLASTICA PUNTO ECOLOGICO 2 canec…" at bounding box center [719, 215] width 656 height 189
copy p "CANECA 75 LTS PLASTICA PUNTO ECOLOGICO"
click at [338, 314] on div "Santa [PERSON_NAME]" at bounding box center [284, 317] width 177 height 11
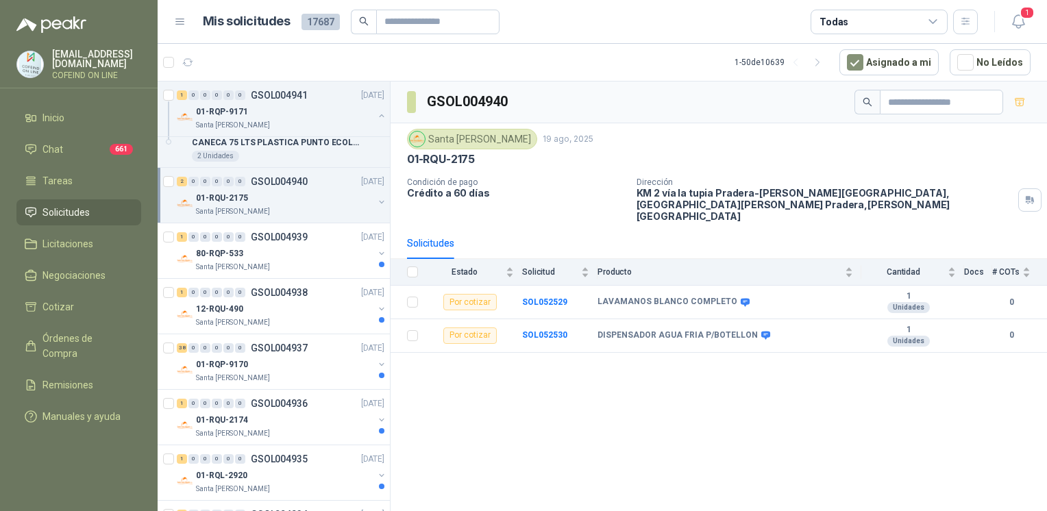
scroll to position [1362, 0]
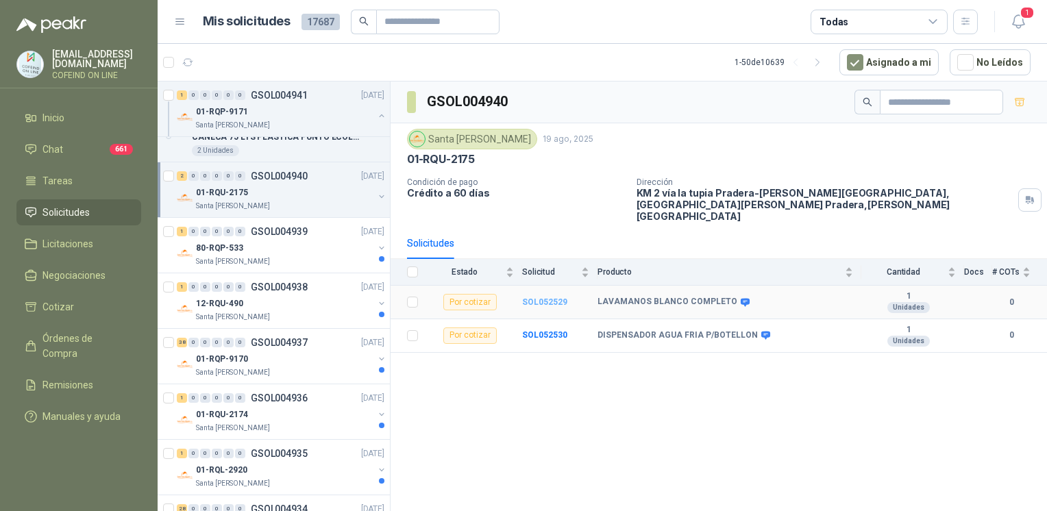
click at [548, 297] on b "SOL052529" at bounding box center [544, 302] width 45 height 10
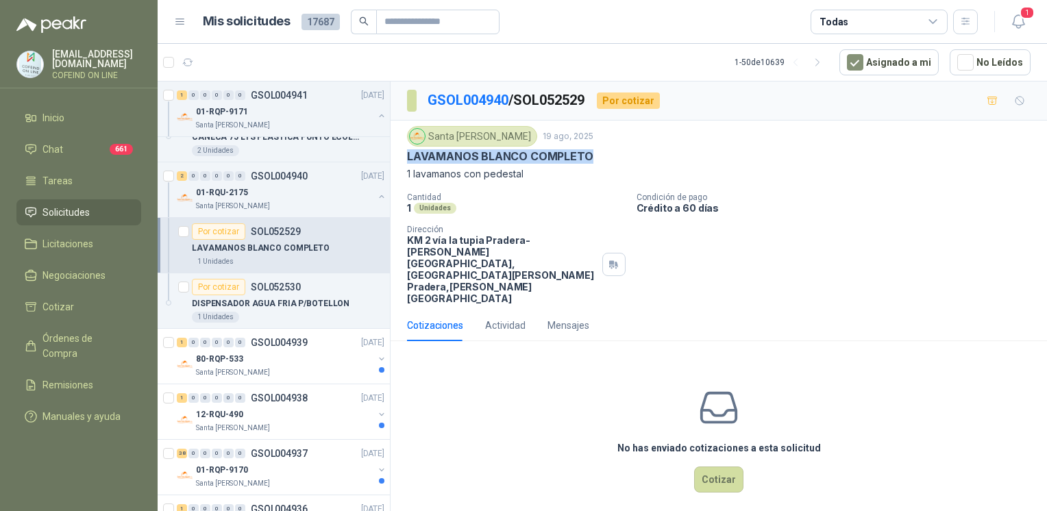
drag, startPoint x: 408, startPoint y: 151, endPoint x: 595, endPoint y: 150, distance: 187.1
click at [595, 150] on div "LAVAMANOS BLANCO COMPLETO" at bounding box center [719, 156] width 624 height 14
copy p "LAVAMANOS BLANCO COMPLETO"
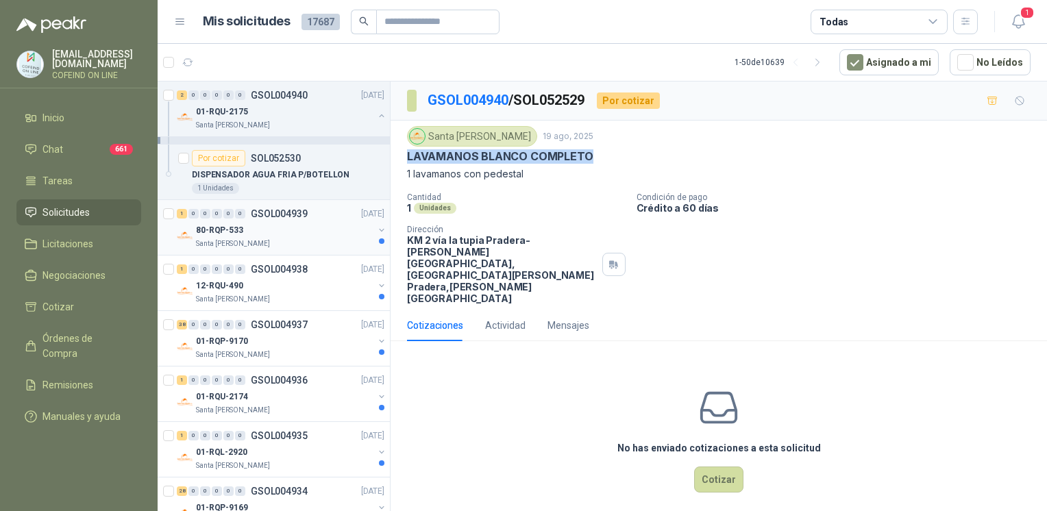
scroll to position [1532, 0]
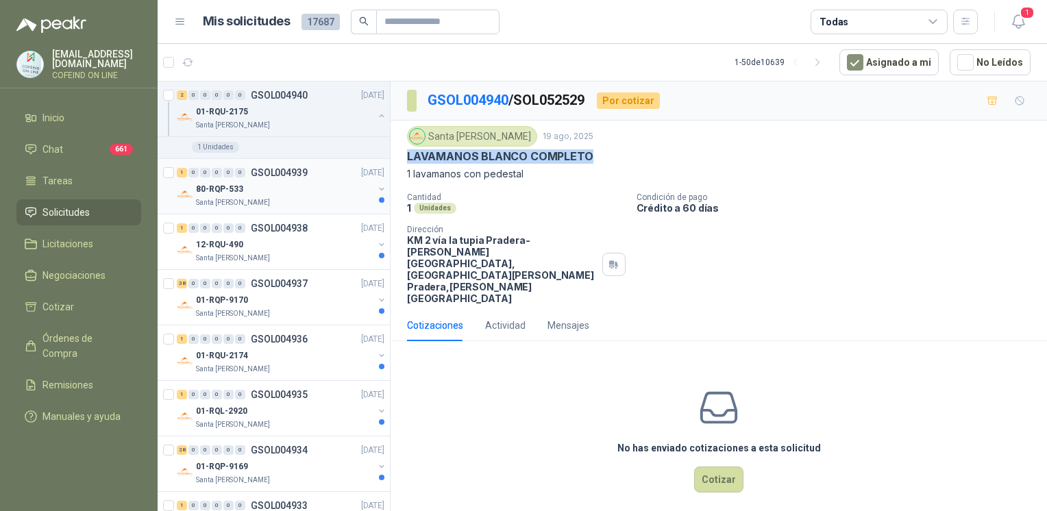
click at [304, 197] on div "Santa [PERSON_NAME]" at bounding box center [284, 202] width 177 height 11
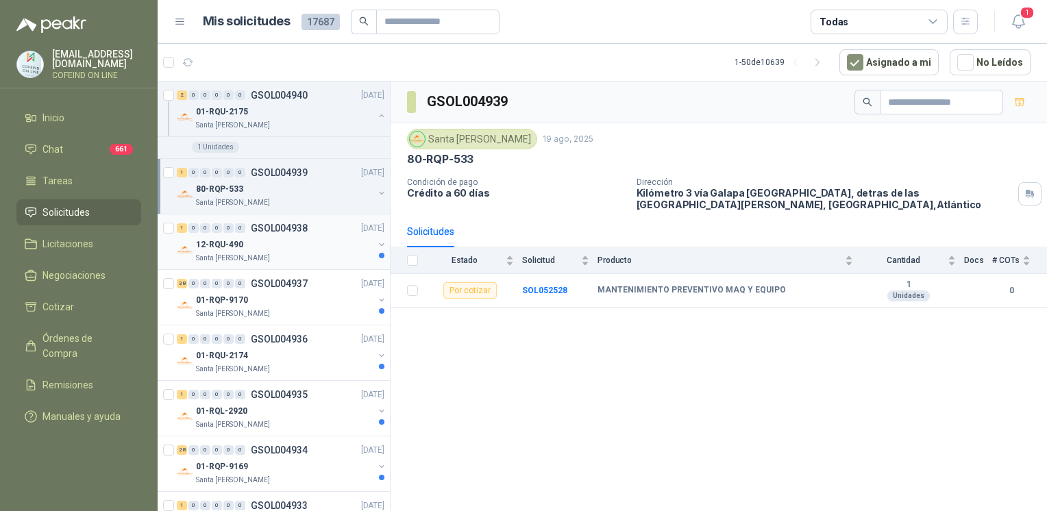
click at [306, 253] on div "Santa [PERSON_NAME]" at bounding box center [284, 258] width 177 height 11
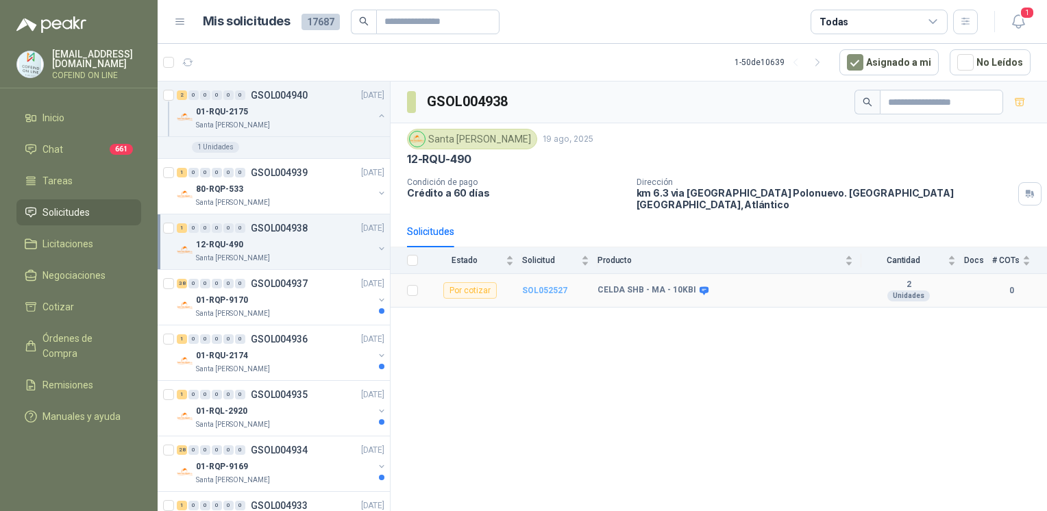
click at [543, 286] on b "SOL052527" at bounding box center [544, 291] width 45 height 10
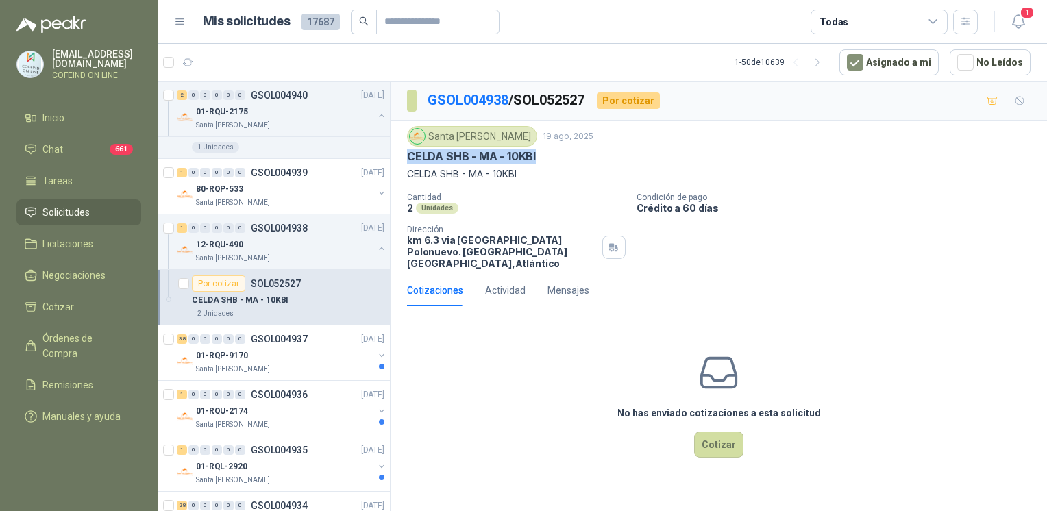
drag, startPoint x: 403, startPoint y: 155, endPoint x: 563, endPoint y: 151, distance: 160.4
click at [563, 151] on div "Santa Anita Napoles 19 ago, 2025 CELDA SHB - MA - 10KBI CELDA SHB - MA - 10KBI …" at bounding box center [719, 198] width 656 height 154
copy p "CELDA SHB - MA - 10KBI"
click at [239, 424] on p "Santa [PERSON_NAME]" at bounding box center [233, 424] width 74 height 11
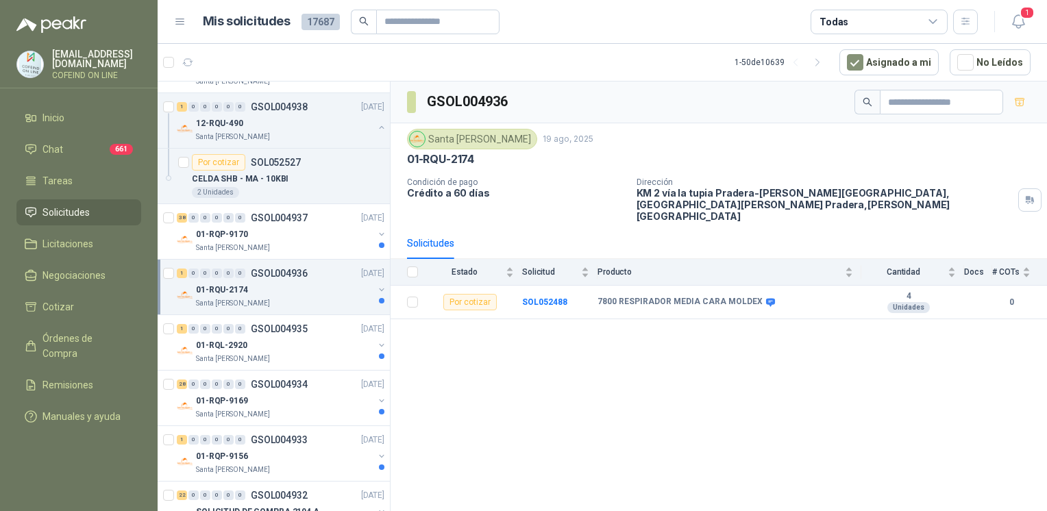
scroll to position [1671, 0]
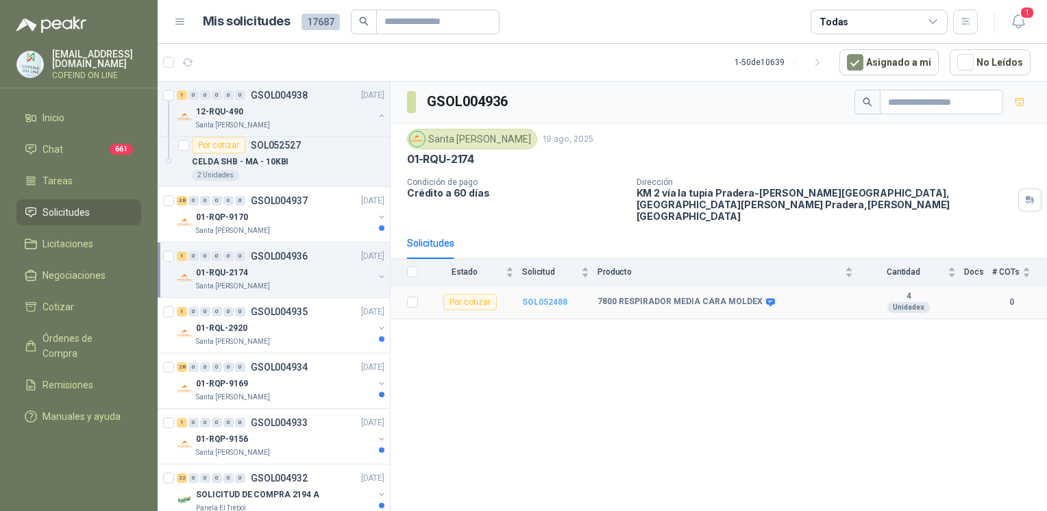
click at [541, 297] on b "SOL052488" at bounding box center [544, 302] width 45 height 10
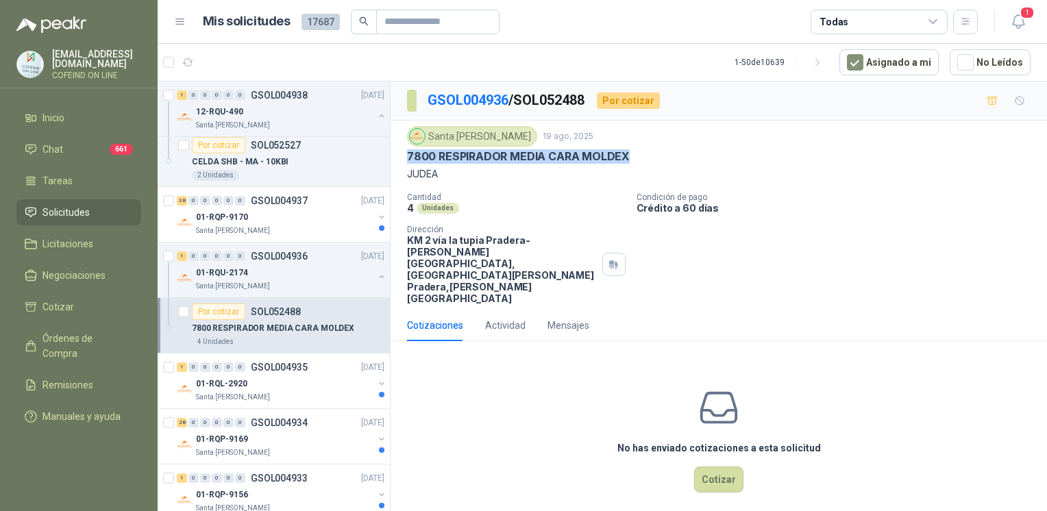
drag, startPoint x: 404, startPoint y: 152, endPoint x: 696, endPoint y: 159, distance: 292.0
click at [696, 159] on div "Santa Anita Napoles 19 ago, 2025 7800 RESPIRADOR MEDIA CARA MOLDEX JUDEA Cantid…" at bounding box center [719, 215] width 656 height 189
copy p "7800 RESPIRADOR MEDIA CARA MOLDEX"
click at [260, 392] on div "Santa [PERSON_NAME]" at bounding box center [284, 397] width 177 height 11
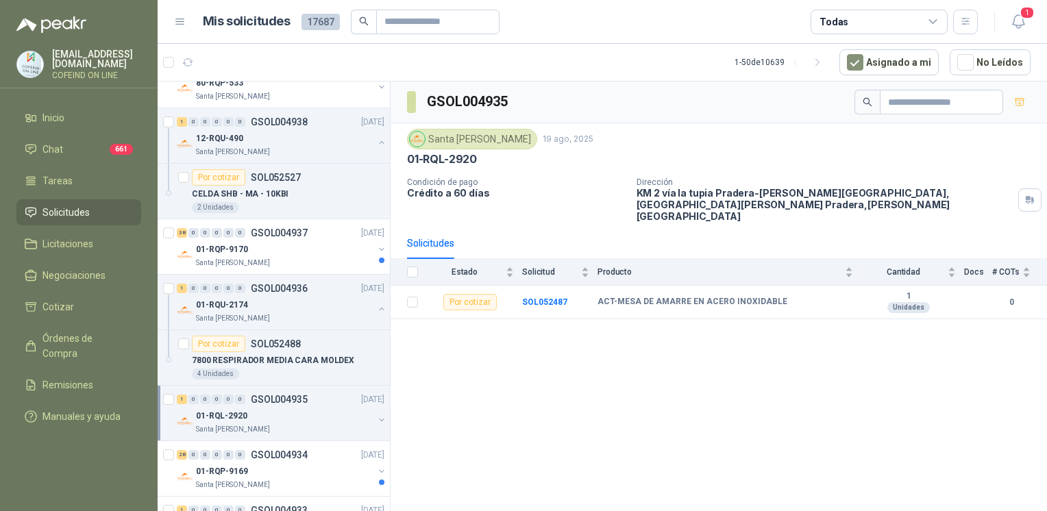
scroll to position [1630, 0]
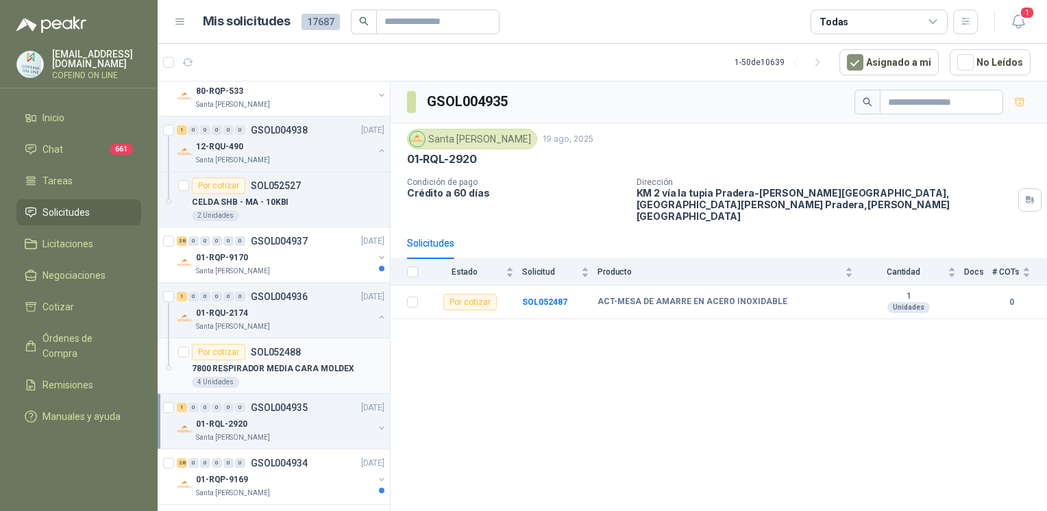
click at [275, 368] on p "7800 RESPIRADOR MEDIA CARA MOLDEX" at bounding box center [273, 369] width 162 height 13
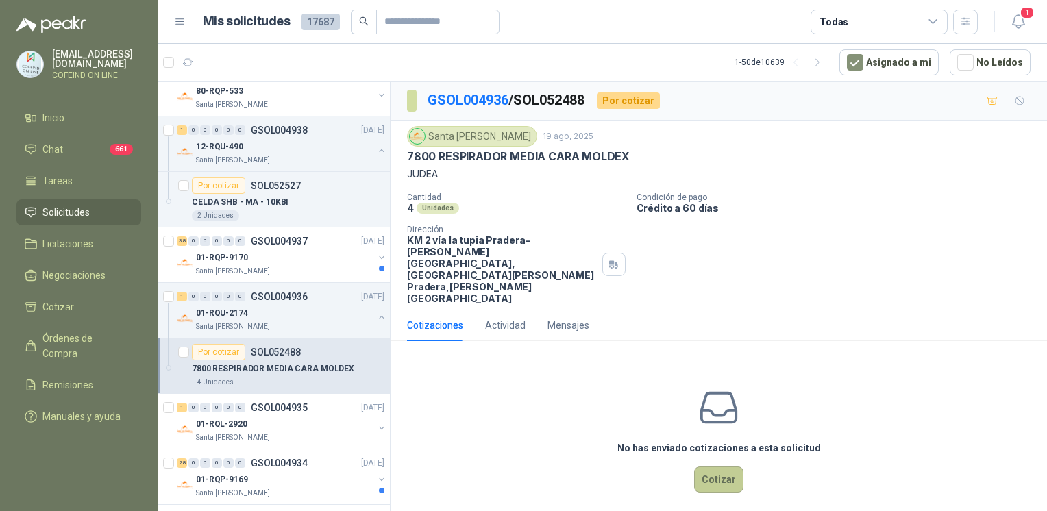
click at [712, 467] on button "Cotizar" at bounding box center [718, 480] width 49 height 26
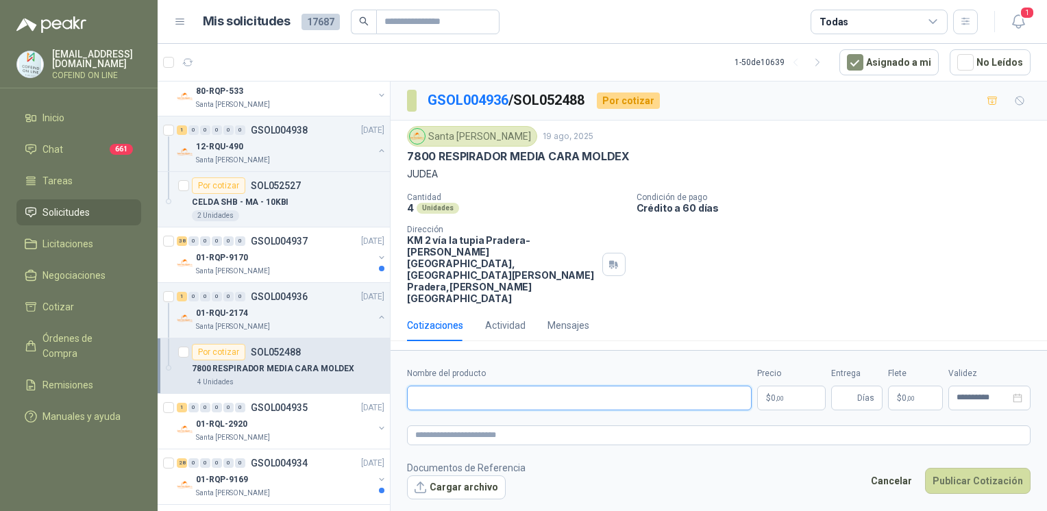
click at [484, 386] on input "Nombre del producto" at bounding box center [579, 398] width 345 height 25
paste input "**********"
type input "**********"
click at [441, 476] on button "Cargar archivo" at bounding box center [456, 488] width 99 height 25
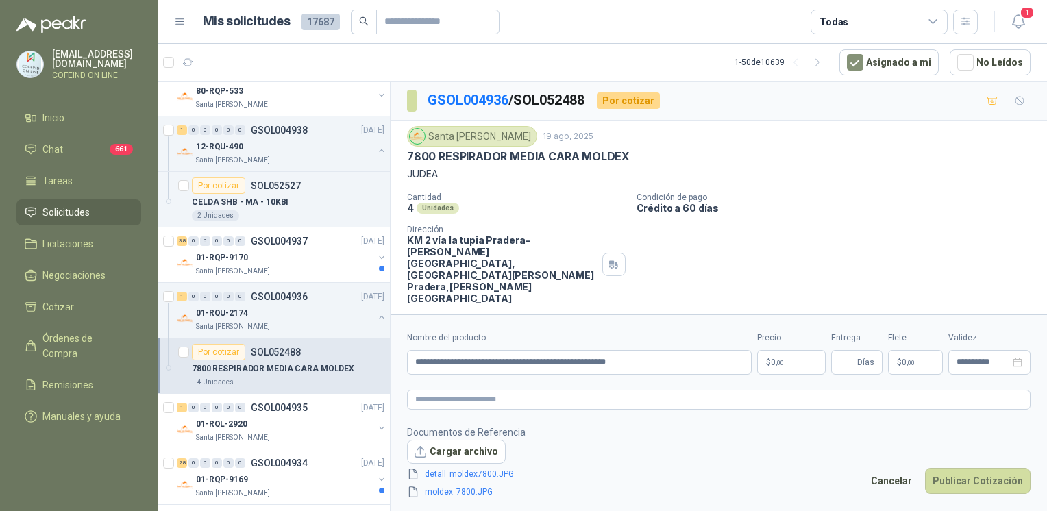
click at [795, 363] on body "osnaider564@gmail.com COFEIND ON LINE Inicio Chat 661 Tareas Solicitudes Licita…" at bounding box center [523, 255] width 1047 height 511
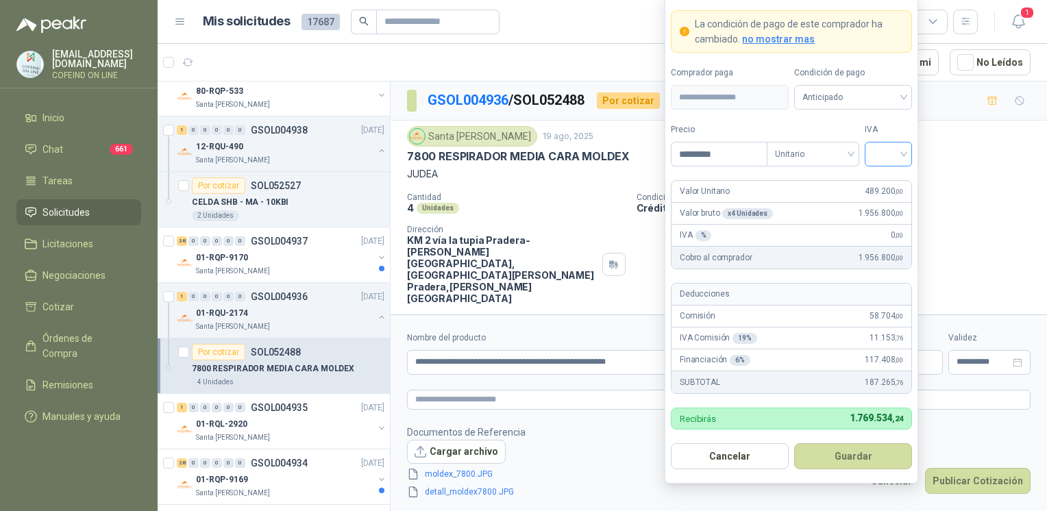
type input "*********"
click at [902, 158] on input "search" at bounding box center [888, 153] width 31 height 21
click at [881, 238] on div "0%" at bounding box center [889, 228] width 42 height 22
drag, startPoint x: 858, startPoint y: 479, endPoint x: 855, endPoint y: 471, distance: 8.3
click at [855, 471] on form "**********" at bounding box center [792, 240] width 254 height 488
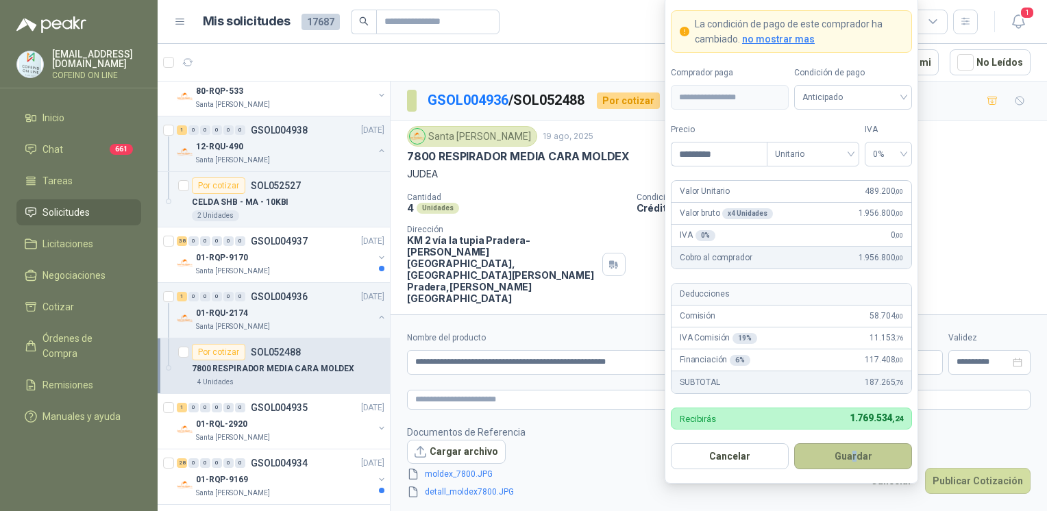
drag, startPoint x: 855, startPoint y: 471, endPoint x: 848, endPoint y: 459, distance: 13.8
click at [848, 459] on button "Guardar" at bounding box center [853, 456] width 118 height 26
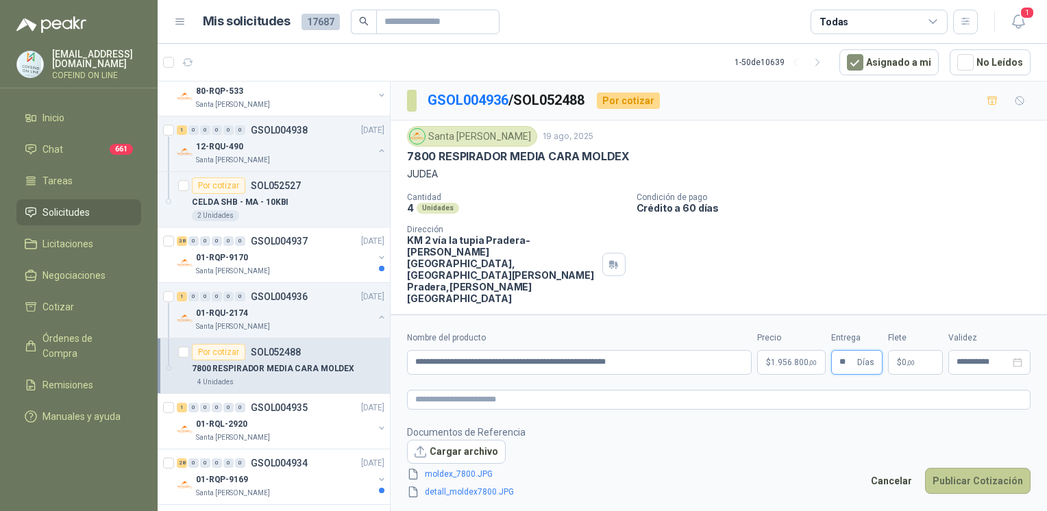
type input "**"
click at [973, 480] on button "Publicar Cotización" at bounding box center [978, 481] width 106 height 26
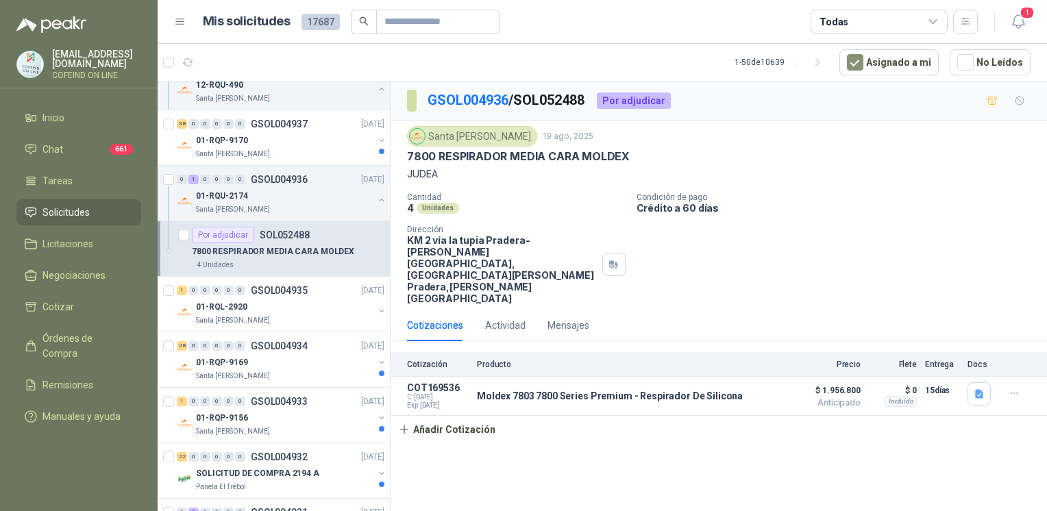
scroll to position [1767, 0]
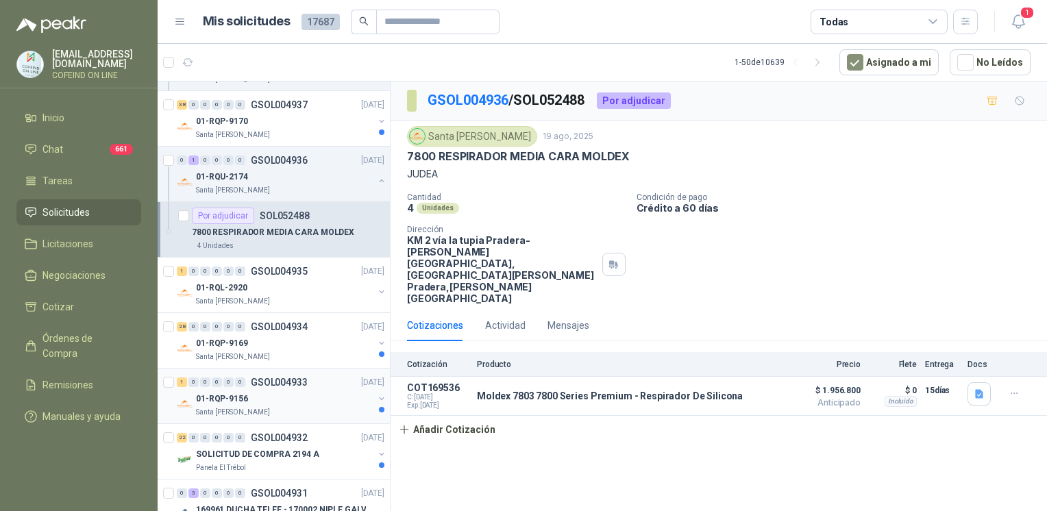
click at [302, 391] on div "01-RQP-9156" at bounding box center [284, 399] width 177 height 16
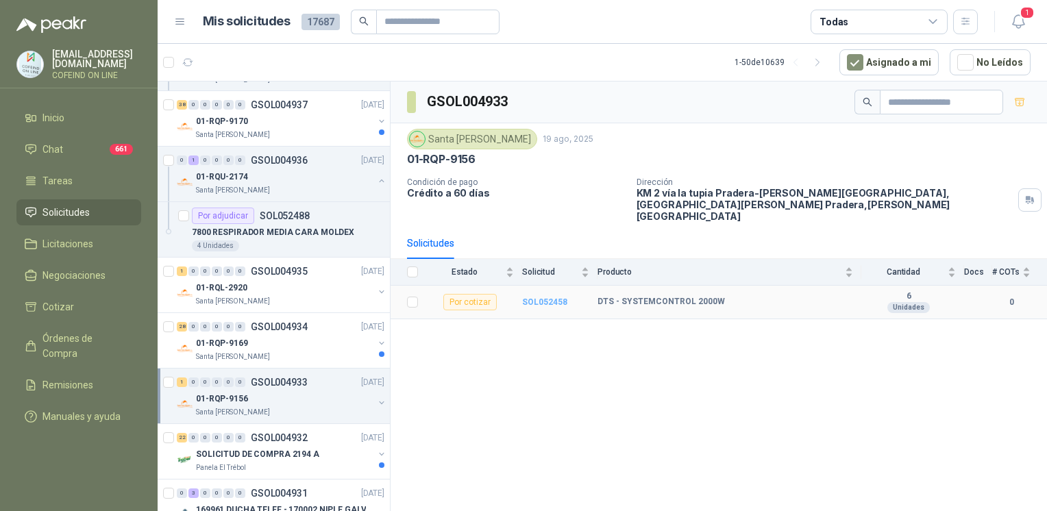
click at [538, 297] on b "SOL052458" at bounding box center [544, 302] width 45 height 10
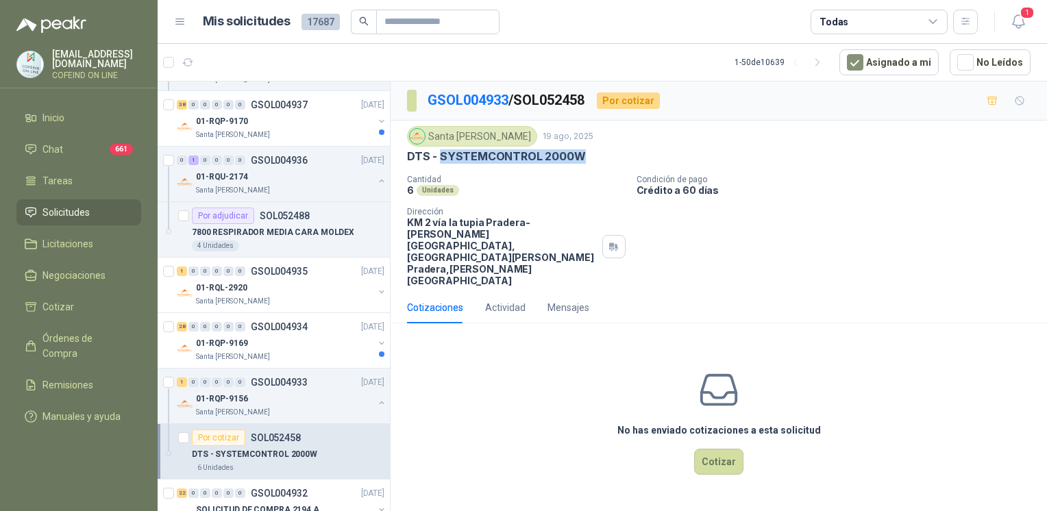
drag, startPoint x: 438, startPoint y: 156, endPoint x: 584, endPoint y: 164, distance: 146.2
click at [584, 164] on div "Santa Anita Napoles 19 ago, 2025 DTS - SYSTEMCONTROL 2000W Cantidad 6 Unidades …" at bounding box center [719, 206] width 624 height 160
copy p "SYSTEMCONTROL 2000W"
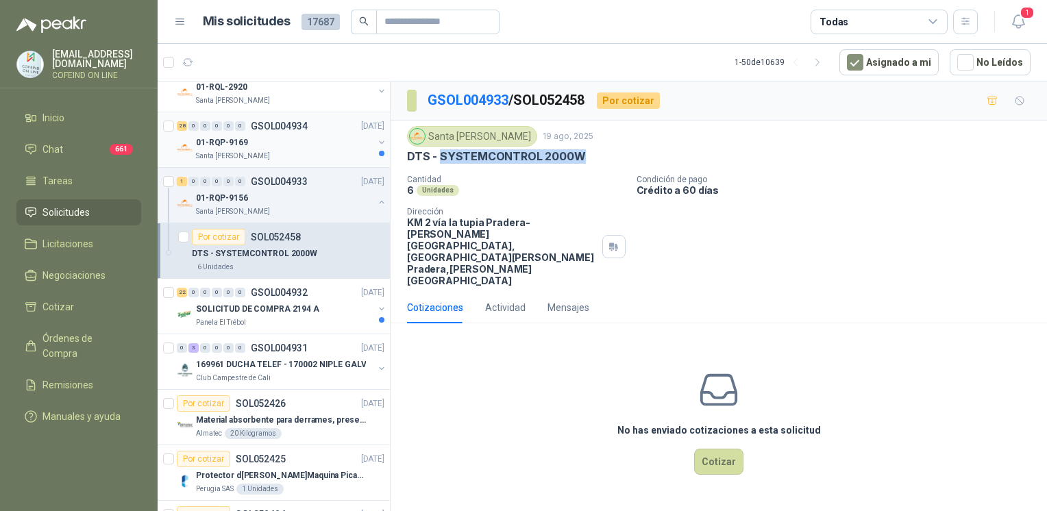
scroll to position [1968, 0]
click at [288, 287] on p "GSOL004932" at bounding box center [279, 292] width 57 height 10
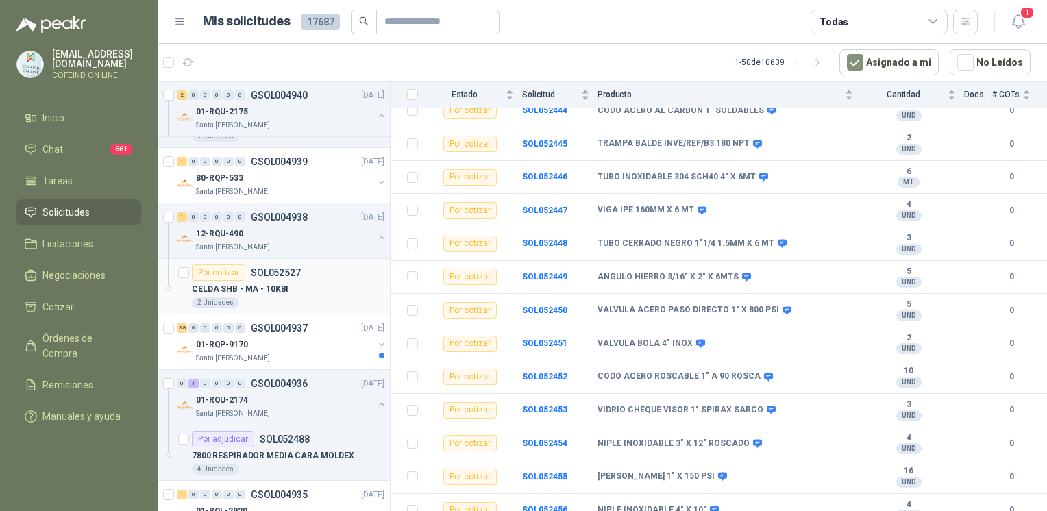
scroll to position [1597, 0]
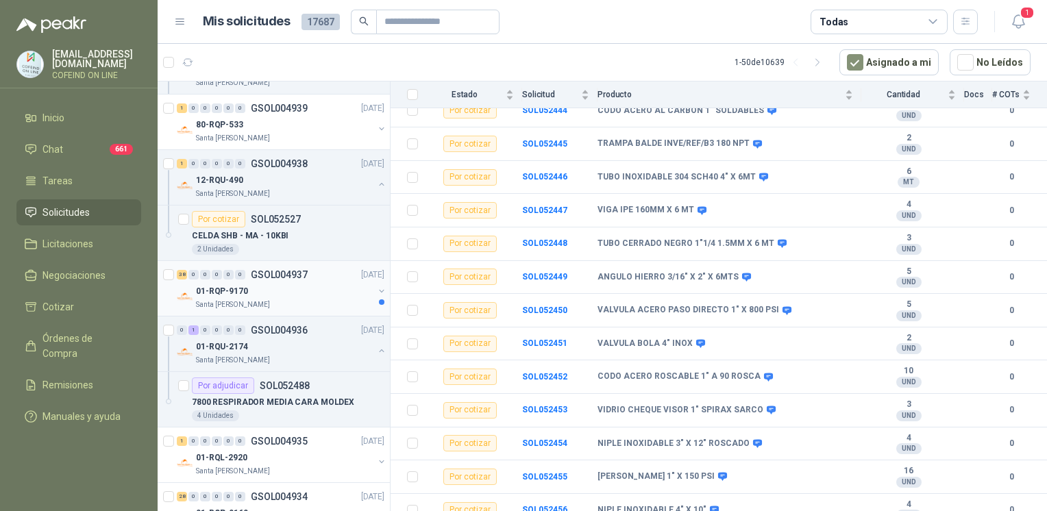
click at [262, 299] on div "Santa [PERSON_NAME]" at bounding box center [284, 304] width 177 height 11
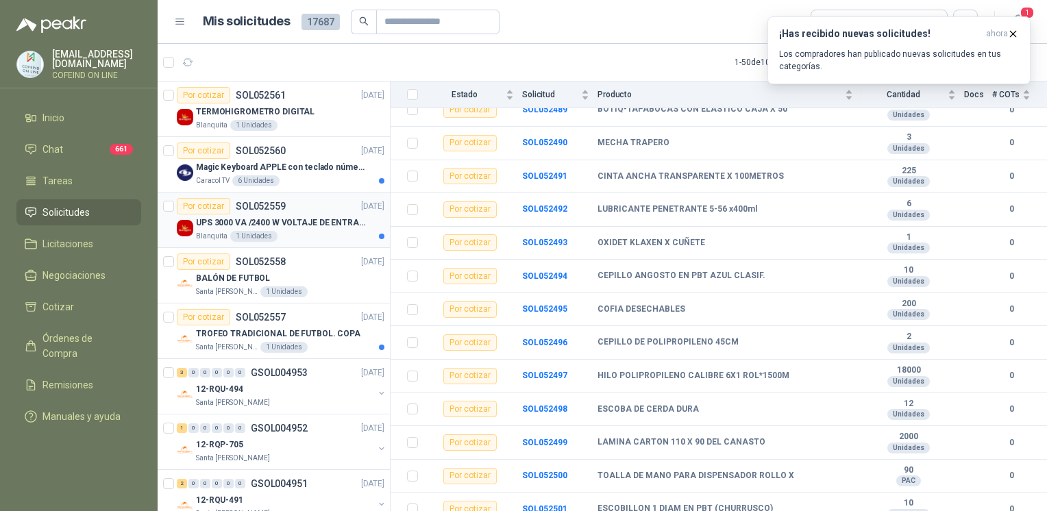
click at [326, 226] on p "UPS 3000 VA /2400 W VOLTAJE DE ENTRADA / SALIDA 12V ON LINE" at bounding box center [281, 223] width 171 height 13
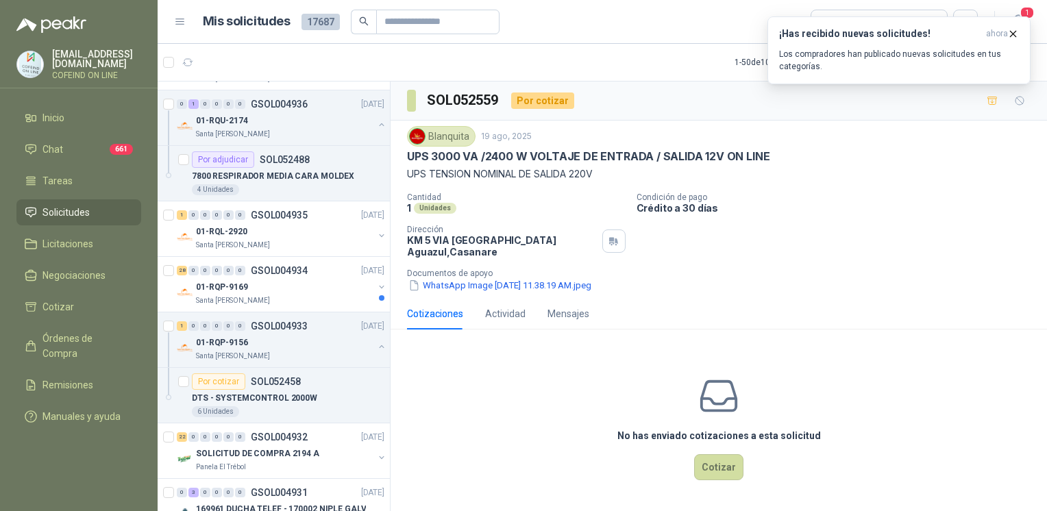
scroll to position [1795, 0]
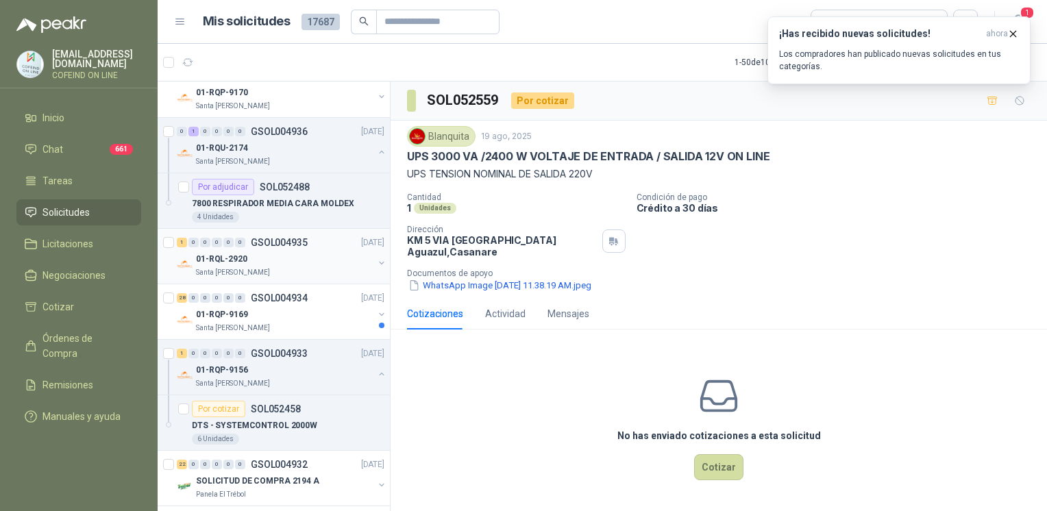
click at [311, 267] on div "Santa [PERSON_NAME]" at bounding box center [284, 272] width 177 height 11
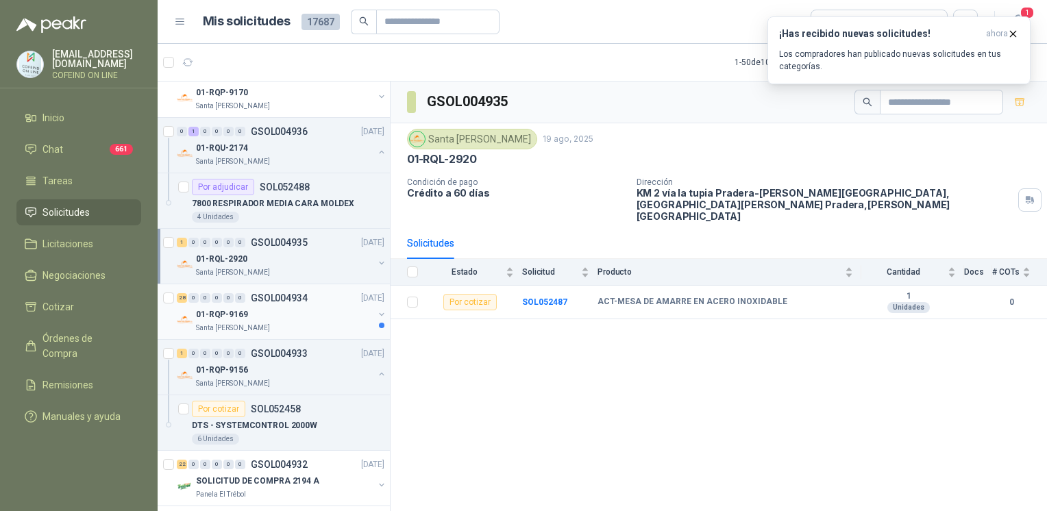
click at [318, 306] on div "01-RQP-9169" at bounding box center [284, 314] width 177 height 16
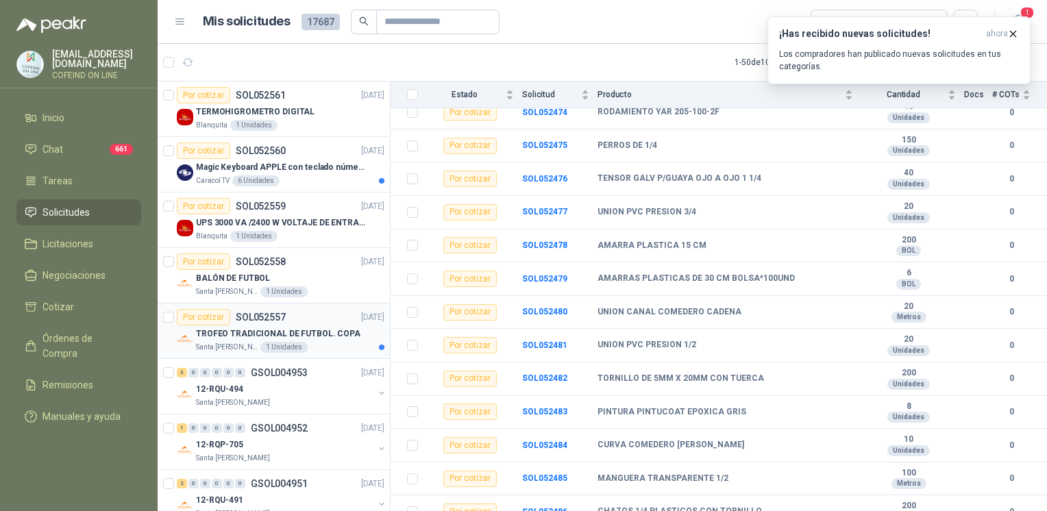
click at [225, 336] on p "TROFEO TRADICIONAL DE FUTBOL. COPA" at bounding box center [278, 334] width 164 height 13
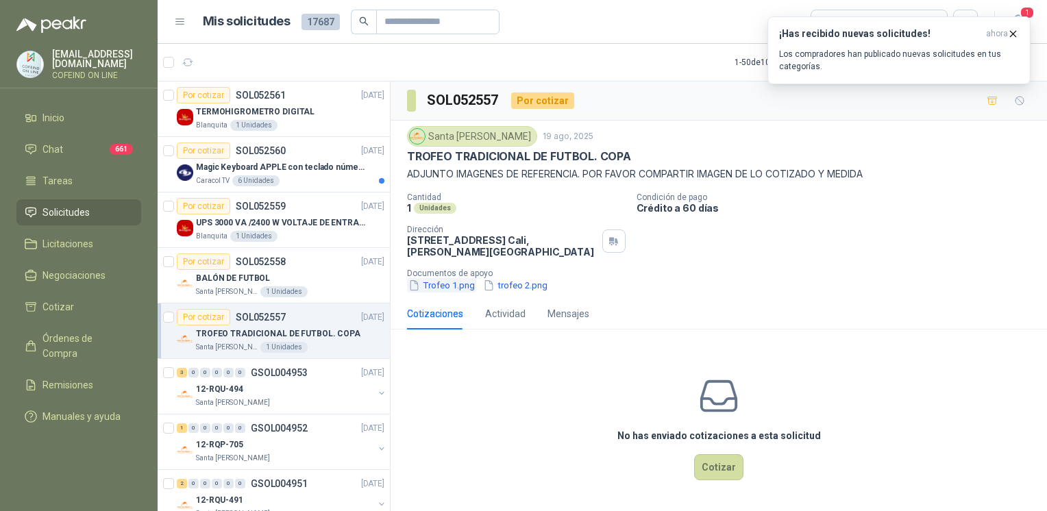
click at [458, 292] on button "Trofeo 1.png" at bounding box center [441, 285] width 69 height 14
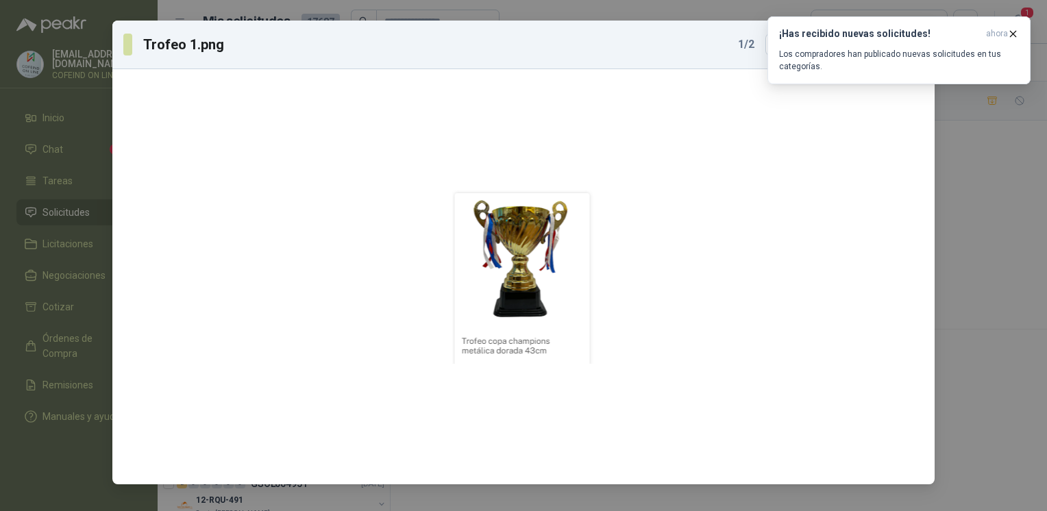
click at [963, 258] on div "Trofeo 1.png 1 / 2 Descargar" at bounding box center [523, 255] width 1047 height 511
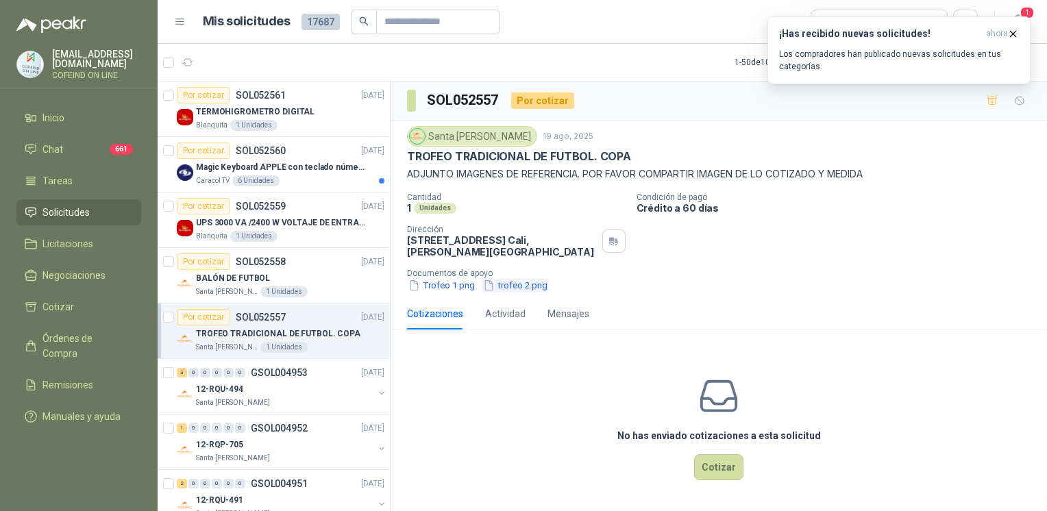
click at [523, 286] on button "trofeo 2.png" at bounding box center [515, 285] width 67 height 14
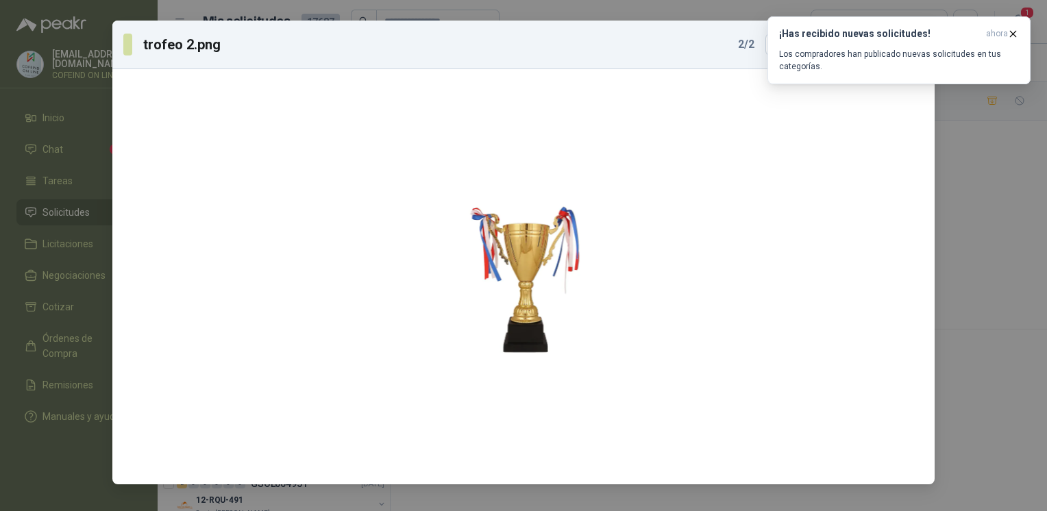
click at [990, 247] on div "trofeo 2.png 2 / 2 Descargar" at bounding box center [523, 255] width 1047 height 511
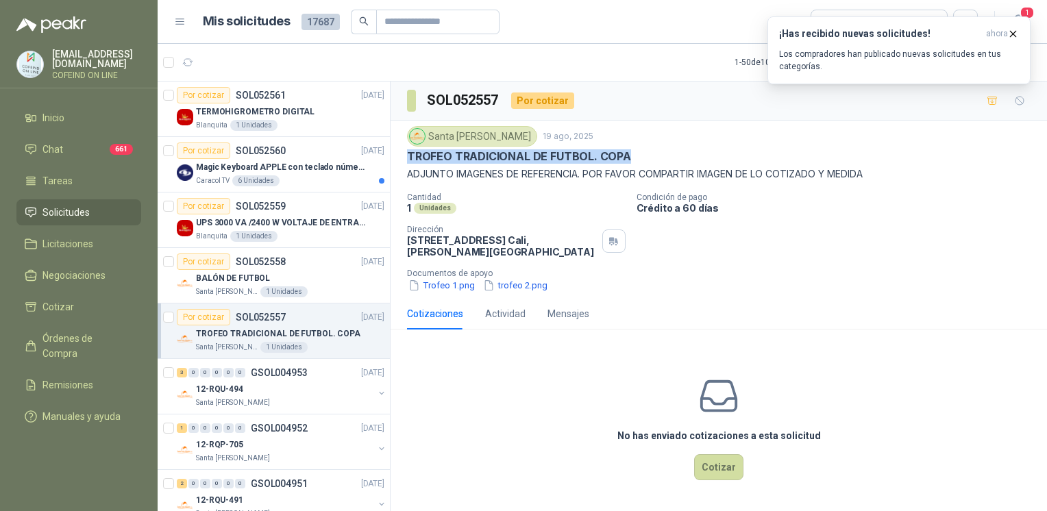
drag, startPoint x: 402, startPoint y: 153, endPoint x: 630, endPoint y: 154, distance: 228.2
click at [630, 154] on div "Santa Anita Napoles 19 ago, 2025 TROFEO TRADICIONAL DE FUTBOL. COPA ADJUNTO IMA…" at bounding box center [719, 209] width 656 height 177
copy p "TROFEO TRADICIONAL DE FUTBOL. COPA"
click at [469, 284] on button "Trofeo 1.png" at bounding box center [441, 285] width 69 height 14
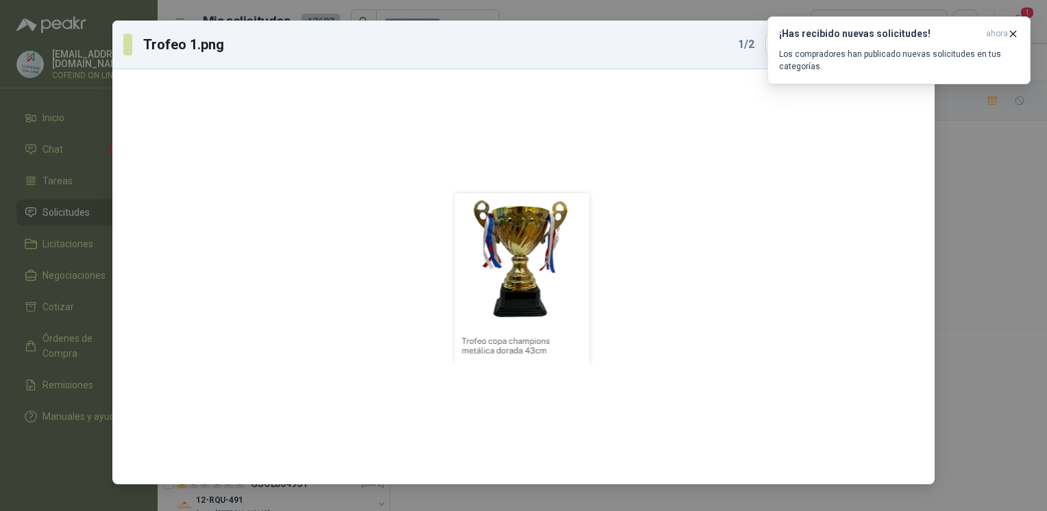
click at [974, 275] on div "Trofeo 1.png 1 / 2 Descargar" at bounding box center [523, 255] width 1047 height 511
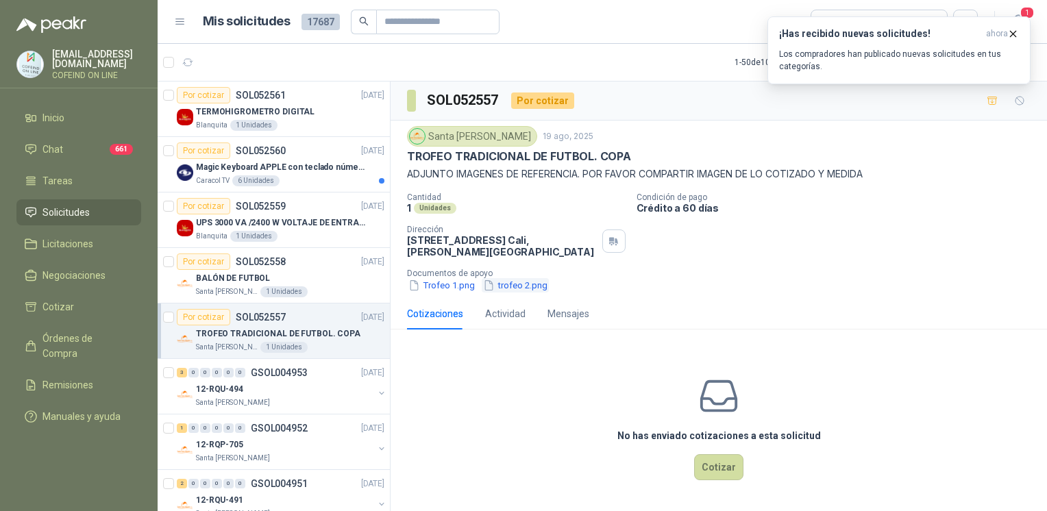
click at [510, 279] on button "trofeo 2.png" at bounding box center [515, 285] width 67 height 14
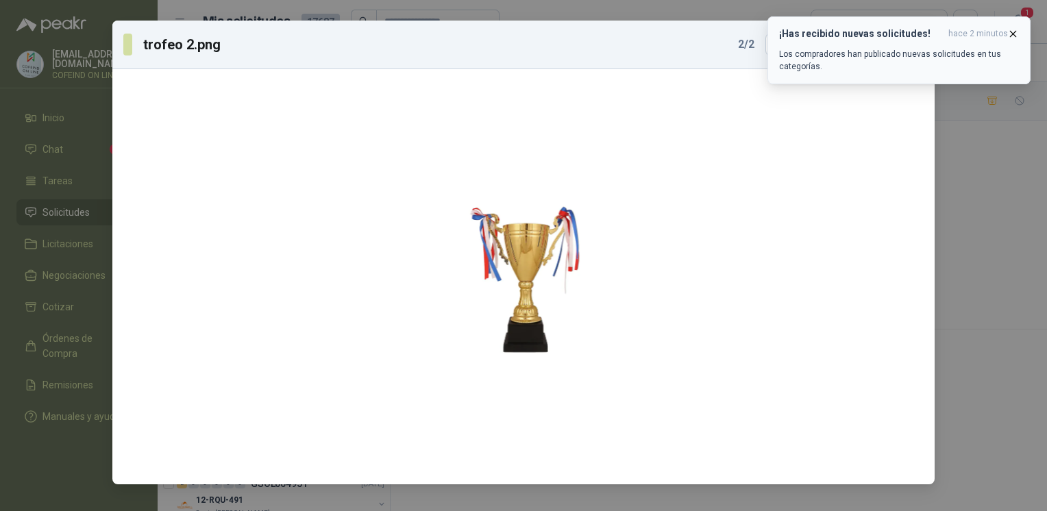
click at [1014, 32] on icon "button" at bounding box center [1013, 34] width 12 height 12
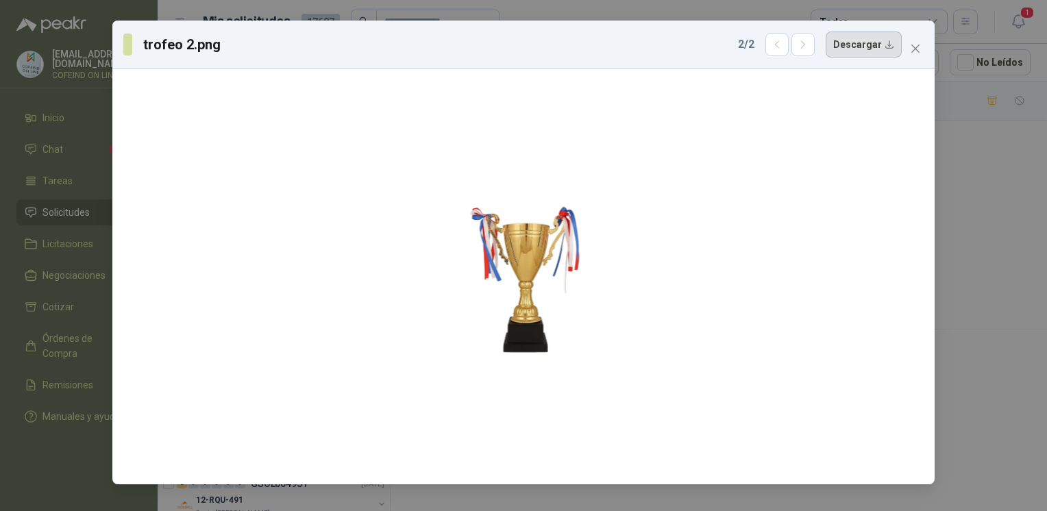
click at [852, 40] on button "Descargar" at bounding box center [864, 45] width 76 height 26
click at [966, 191] on div "trofeo 2.png 2 / 2 Descargar" at bounding box center [523, 255] width 1047 height 511
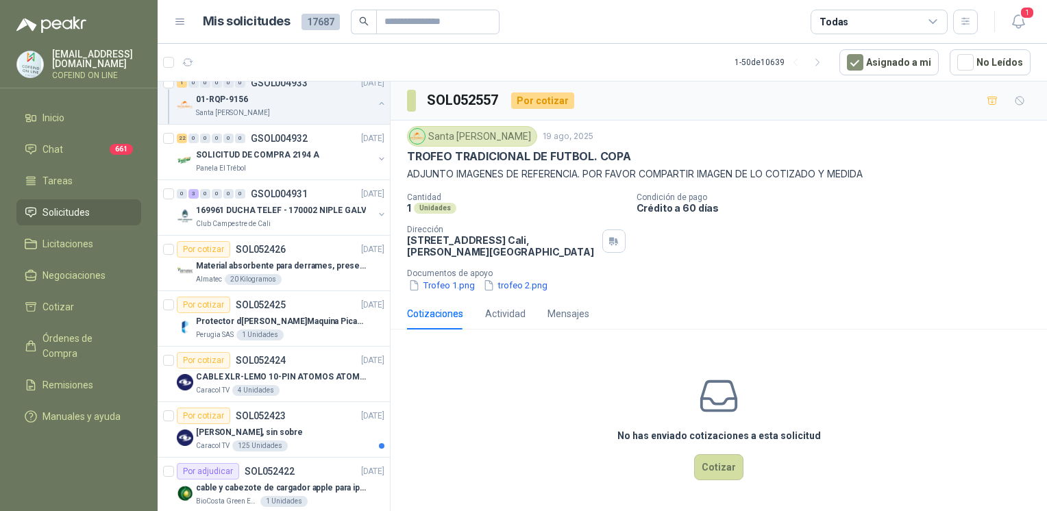
scroll to position [2157, 0]
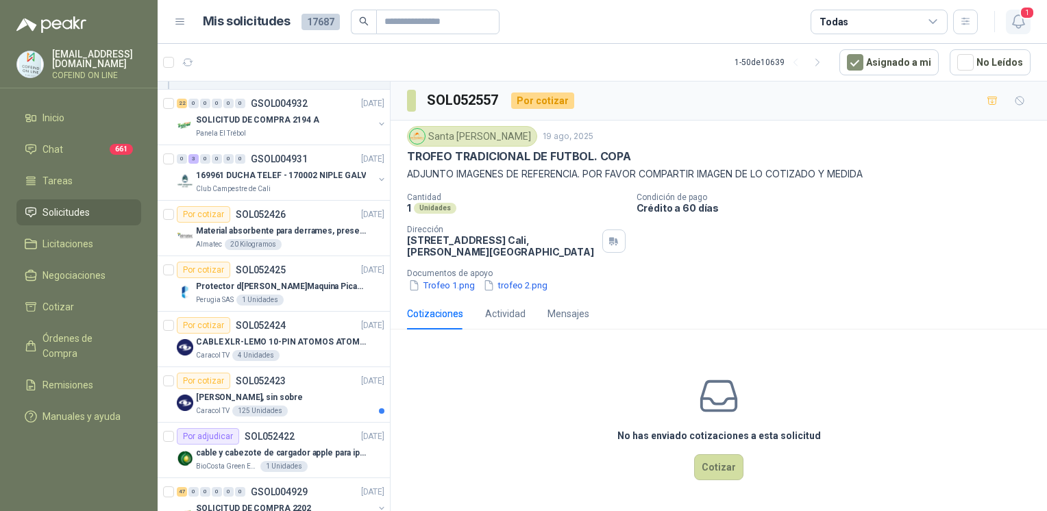
click at [1016, 28] on icon "button" at bounding box center [1018, 21] width 17 height 17
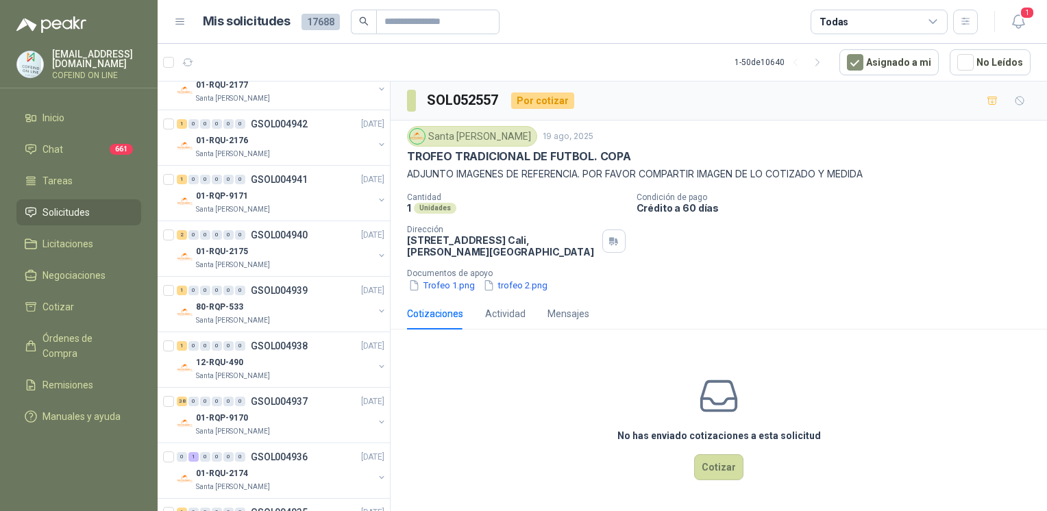
scroll to position [944, 0]
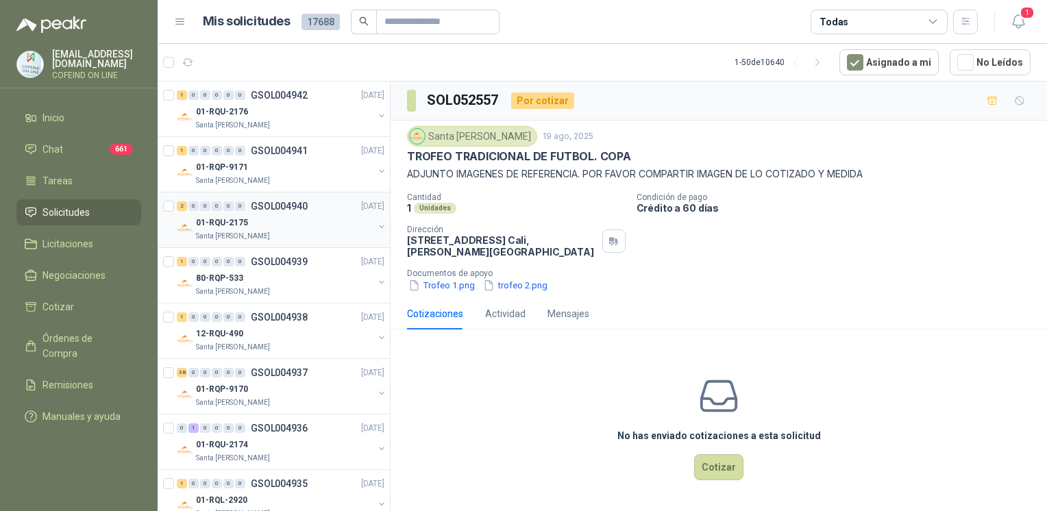
click at [293, 201] on p "GSOL004940" at bounding box center [279, 206] width 57 height 10
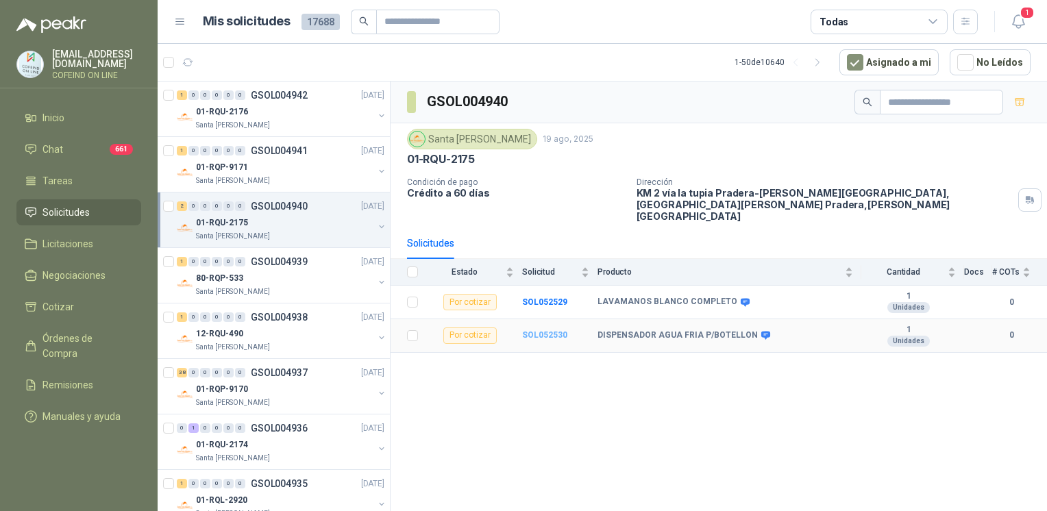
click at [552, 319] on td "SOL052530" at bounding box center [559, 336] width 75 height 34
click at [557, 333] on td "SOL052530" at bounding box center [559, 336] width 75 height 34
click at [561, 328] on td "SOL052530" at bounding box center [559, 336] width 75 height 34
click at [543, 330] on b "SOL052530" at bounding box center [544, 335] width 45 height 10
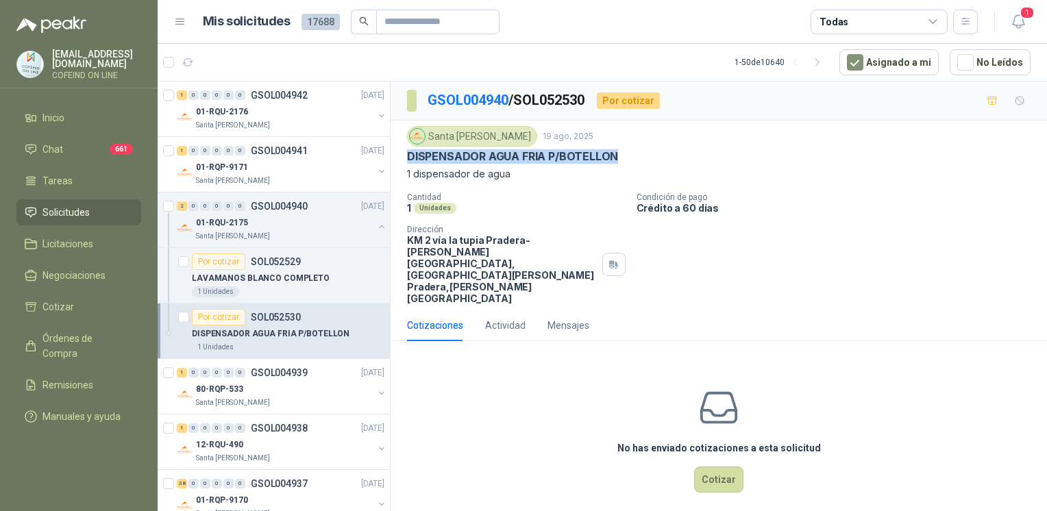
drag, startPoint x: 399, startPoint y: 154, endPoint x: 659, endPoint y: 152, distance: 260.4
click at [659, 152] on div "Santa Anita Napoles 19 ago, 2025 DISPENSADOR AGUA FRIA P/BOTELLON 1 dispensador…" at bounding box center [719, 215] width 656 height 189
copy p "DISPENSADOR AGUA FRIA P/BOTELLON"
click at [710, 467] on button "Cotizar" at bounding box center [718, 480] width 49 height 26
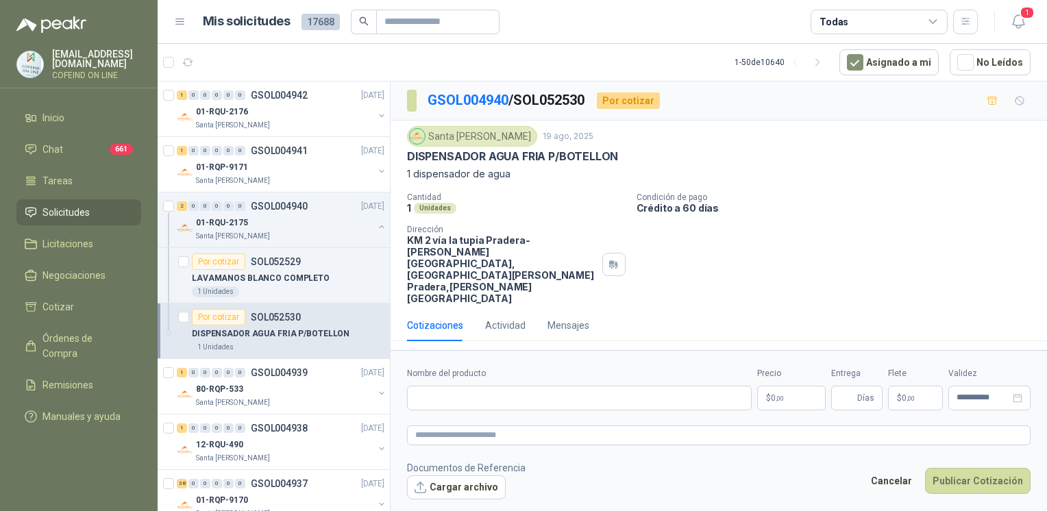
click at [512, 367] on div "Nombre del producto" at bounding box center [579, 388] width 345 height 43
click at [513, 367] on div "Nombre del producto" at bounding box center [579, 388] width 345 height 43
click at [517, 386] on input "Nombre del producto" at bounding box center [579, 398] width 345 height 25
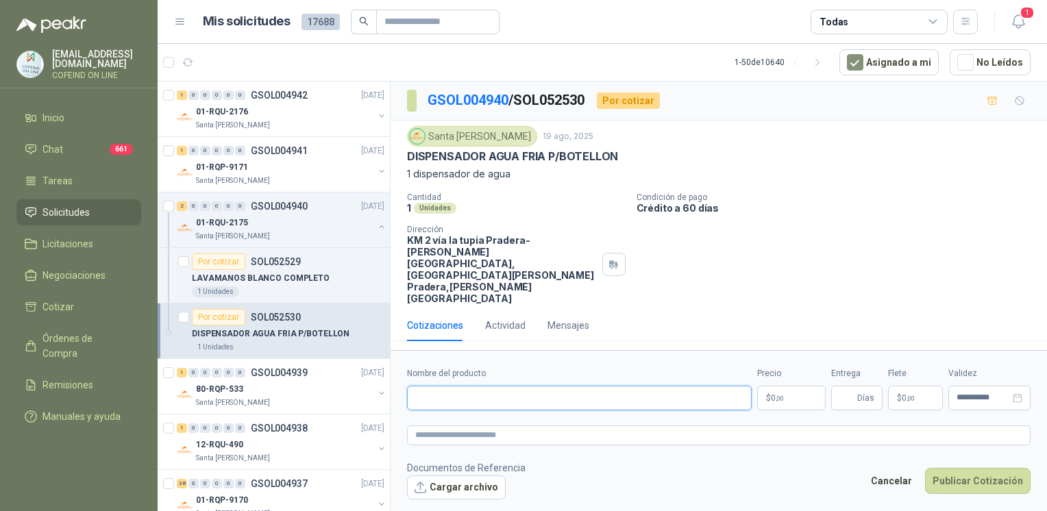
paste input "**********"
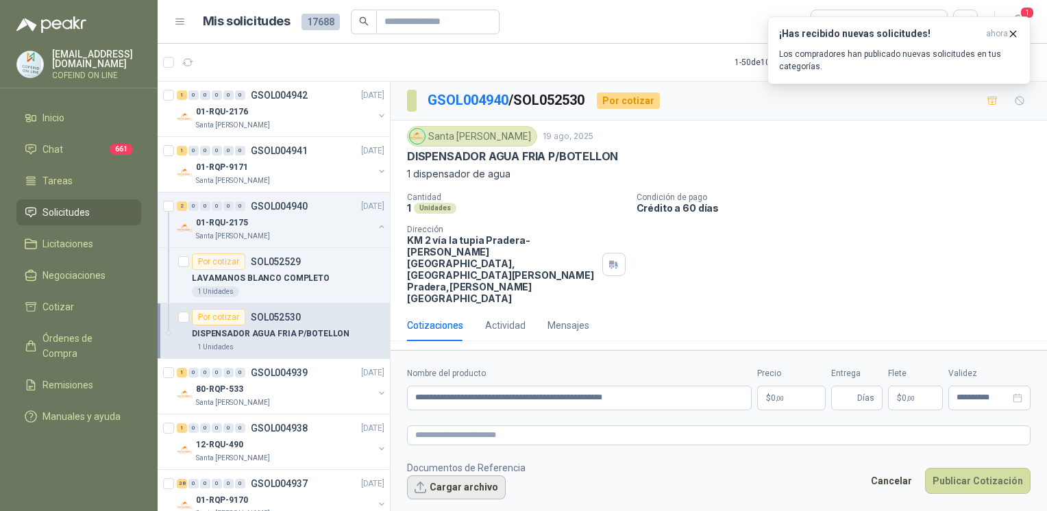
click at [448, 476] on button "Cargar archivo" at bounding box center [456, 488] width 99 height 25
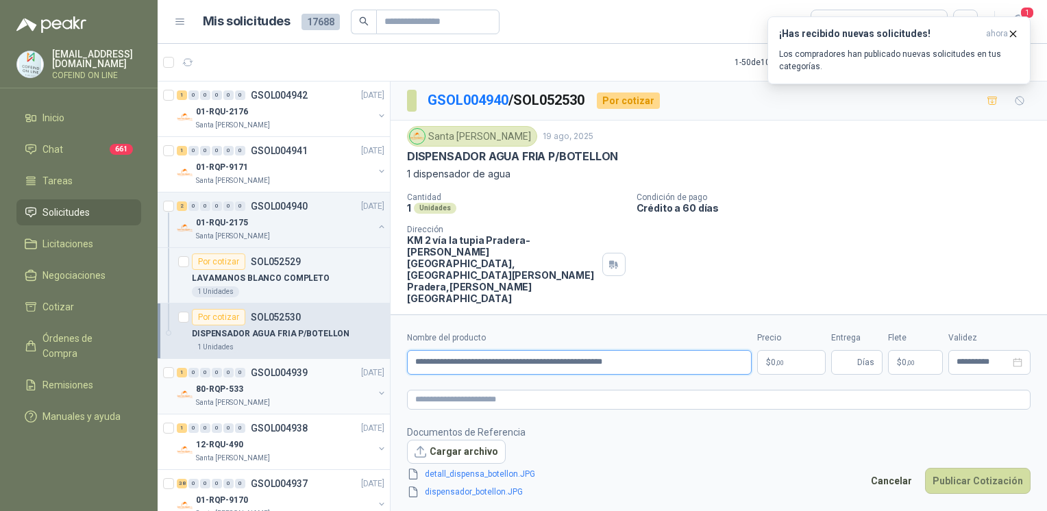
drag, startPoint x: 352, startPoint y: 370, endPoint x: 349, endPoint y: 363, distance: 7.7
click at [349, 363] on div "Por cotizar SOL052562 19/08/25 Horno Microondas HACEB 0.7 Azafrán Negro Valores…" at bounding box center [602, 298] width 889 height 435
paste input "**********"
type input "**********"
click at [544, 475] on icon "delete" at bounding box center [549, 474] width 10 height 10
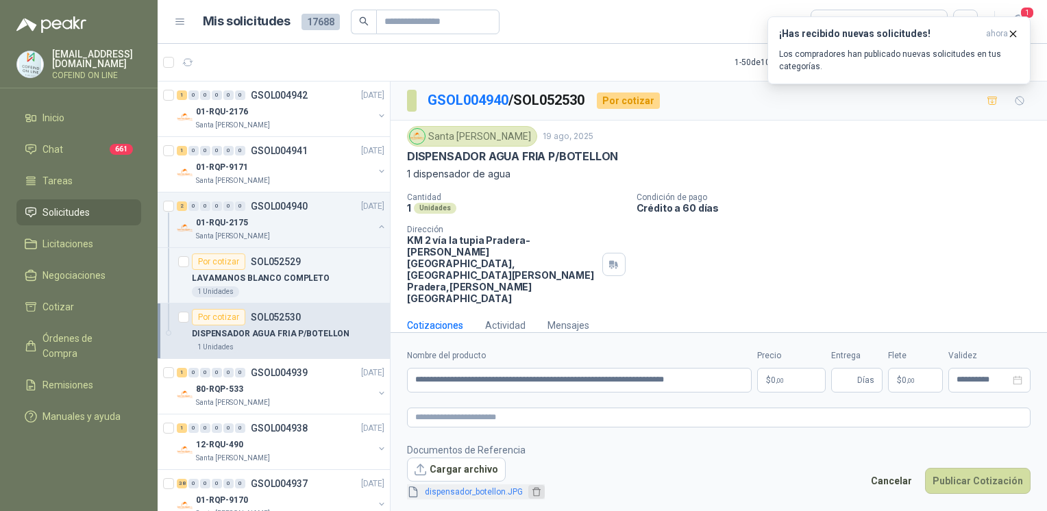
click at [535, 487] on icon "delete" at bounding box center [537, 492] width 10 height 10
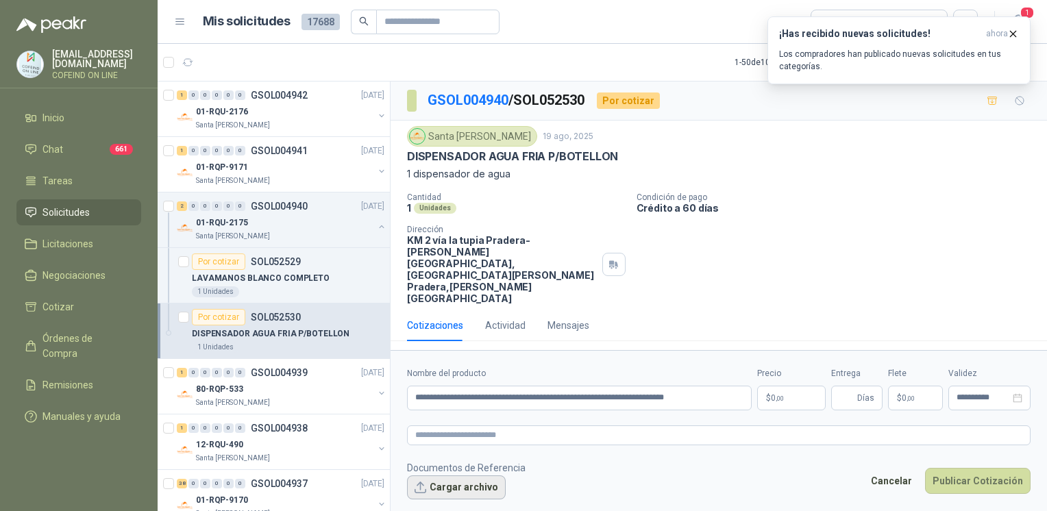
click at [470, 476] on button "Cargar archivo" at bounding box center [456, 488] width 99 height 25
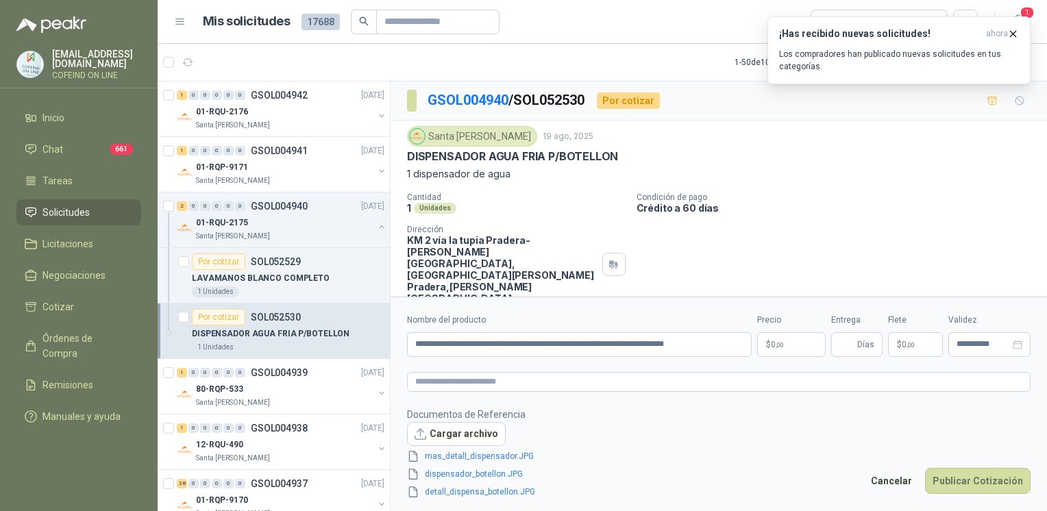
click at [774, 343] on body "osnaider564@gmail.com COFEIND ON LINE Inicio Chat 661 Tareas Solicitudes Licita…" at bounding box center [523, 255] width 1047 height 511
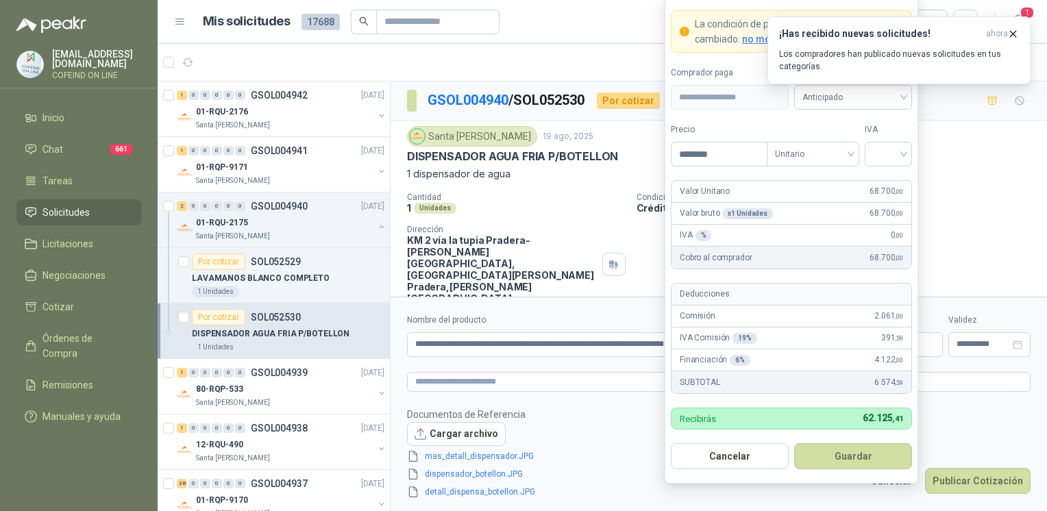
type input "********"
click at [899, 168] on form "**********" at bounding box center [792, 240] width 254 height 488
click at [892, 169] on form "**********" at bounding box center [792, 240] width 254 height 488
click at [888, 153] on input "search" at bounding box center [888, 153] width 31 height 21
click at [884, 235] on div "0%" at bounding box center [889, 228] width 42 height 22
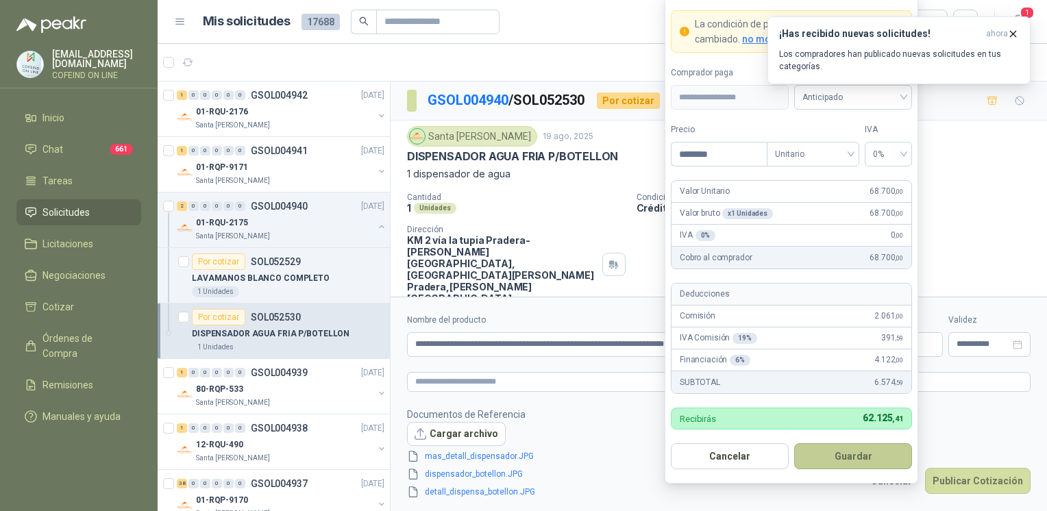
click at [831, 458] on button "Guardar" at bounding box center [853, 456] width 118 height 26
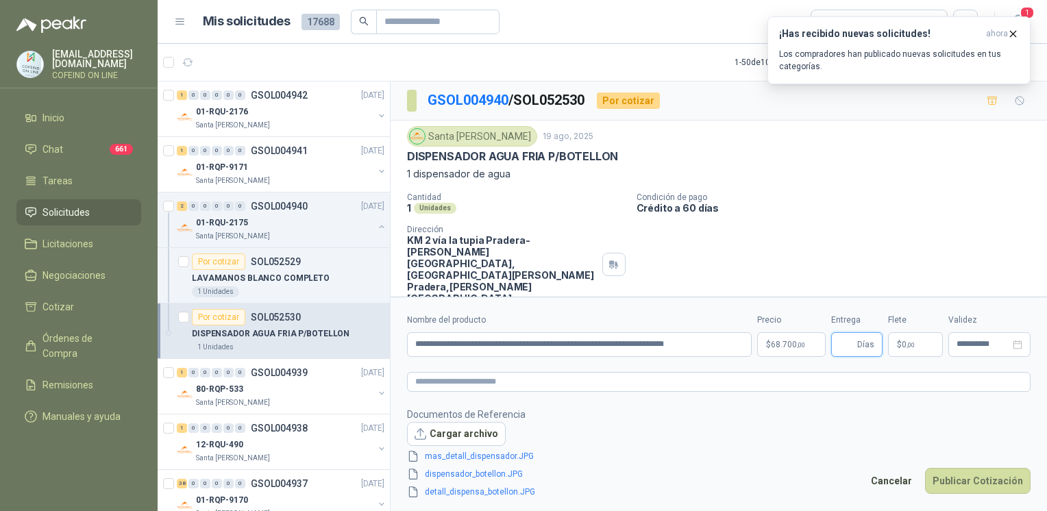
click at [848, 347] on input "Entrega" at bounding box center [846, 344] width 15 height 23
type input "**"
click at [972, 474] on button "Publicar Cotización" at bounding box center [978, 481] width 106 height 26
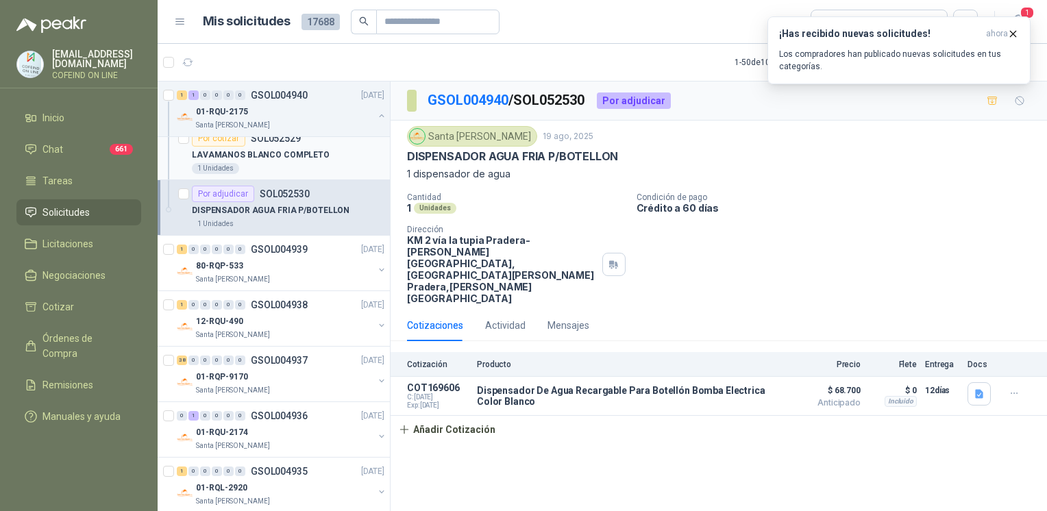
scroll to position [1104, 0]
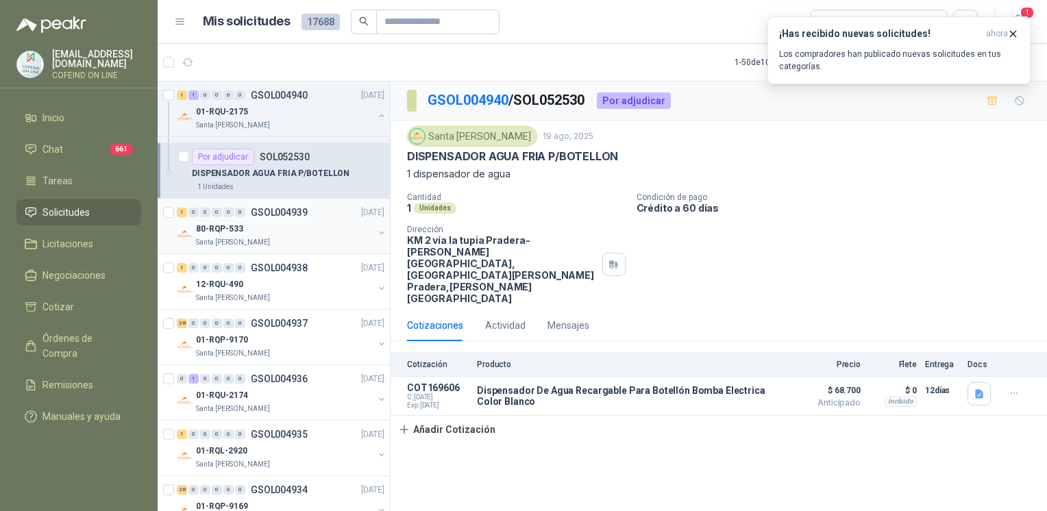
click at [291, 242] on div "Santa [PERSON_NAME]" at bounding box center [284, 242] width 177 height 11
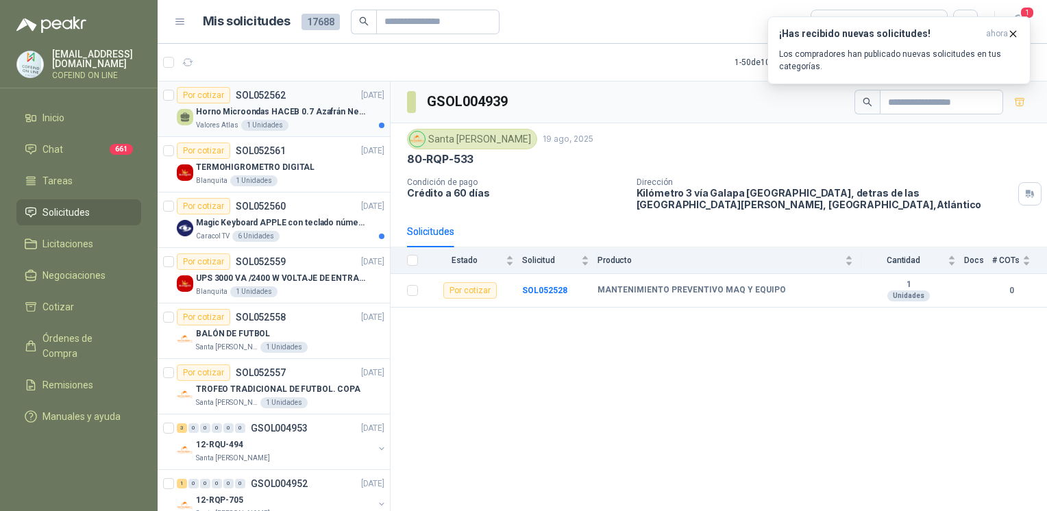
click at [307, 120] on div "Valores Atlas 1 Unidades" at bounding box center [290, 125] width 188 height 11
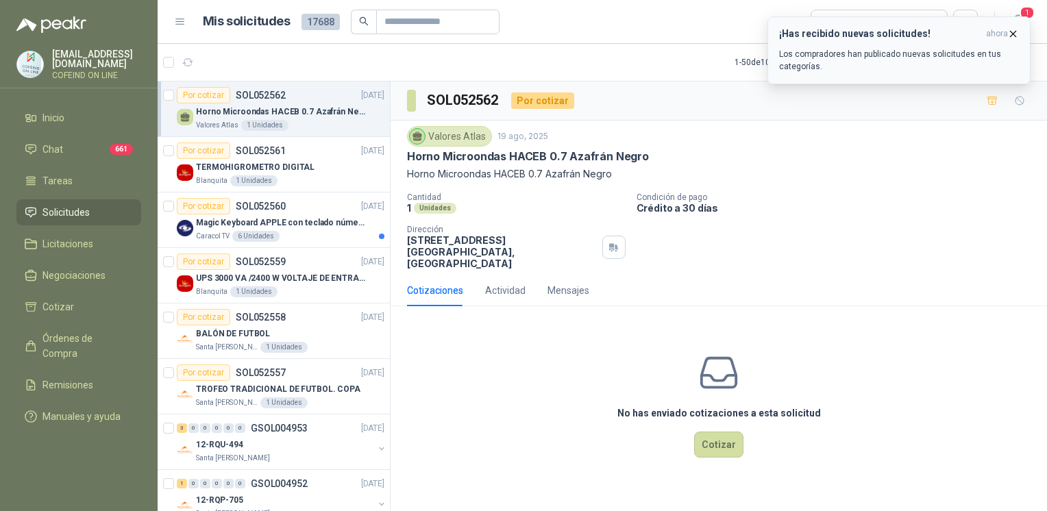
click at [1011, 26] on button "¡Has recibido nuevas solicitudes! ahora Los compradores han publicado nuevas so…" at bounding box center [898, 50] width 263 height 68
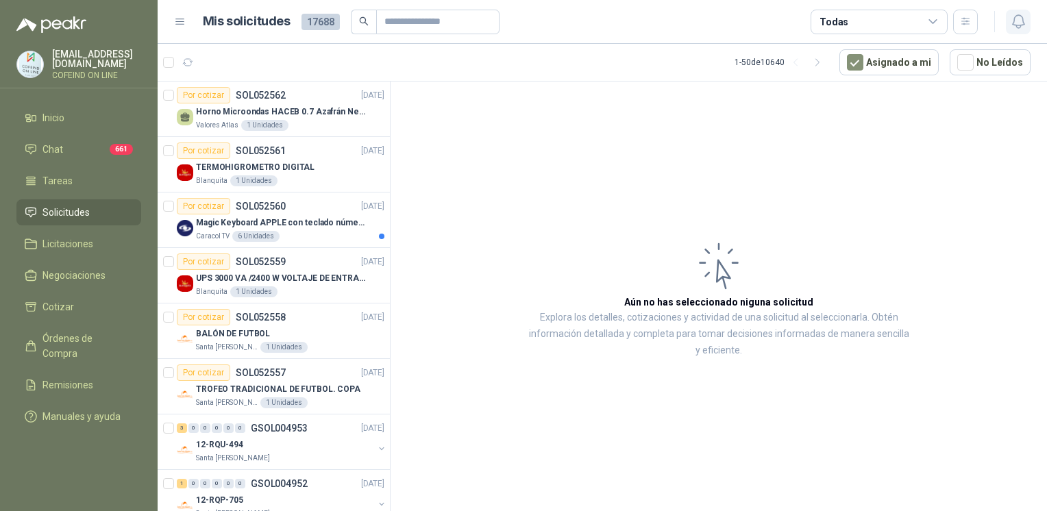
click at [1022, 23] on icon "button" at bounding box center [1018, 21] width 12 height 13
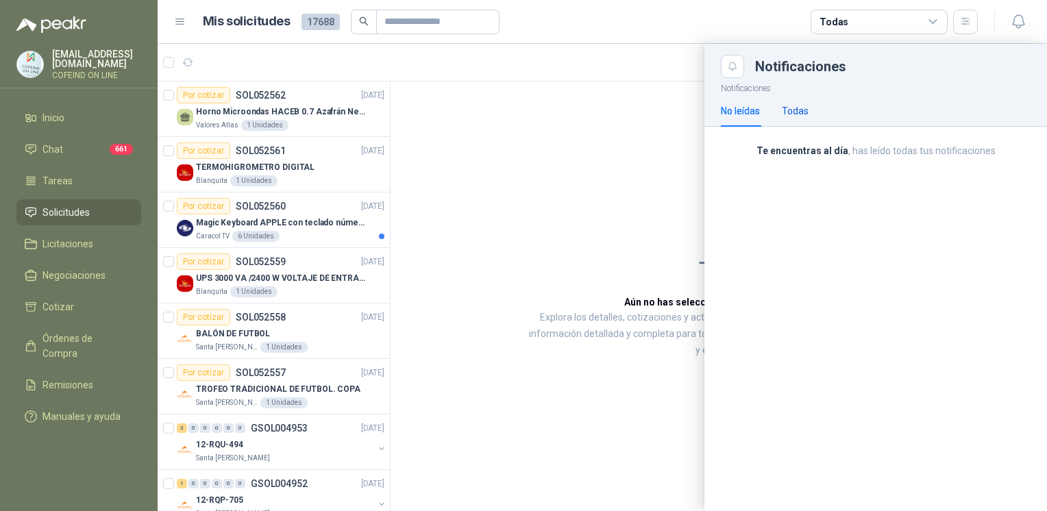
click at [800, 109] on div "Todas" at bounding box center [795, 110] width 27 height 15
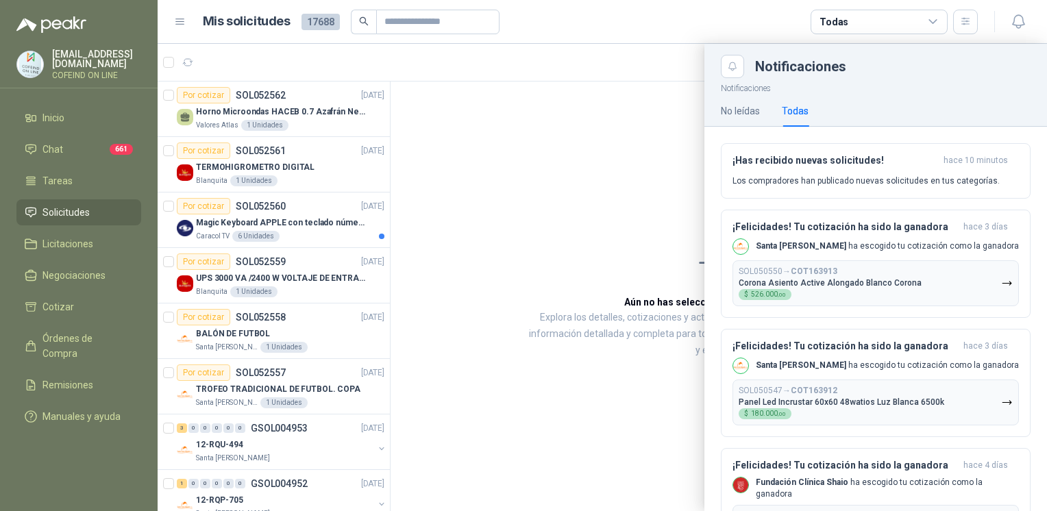
click at [583, 256] on div at bounding box center [602, 277] width 889 height 467
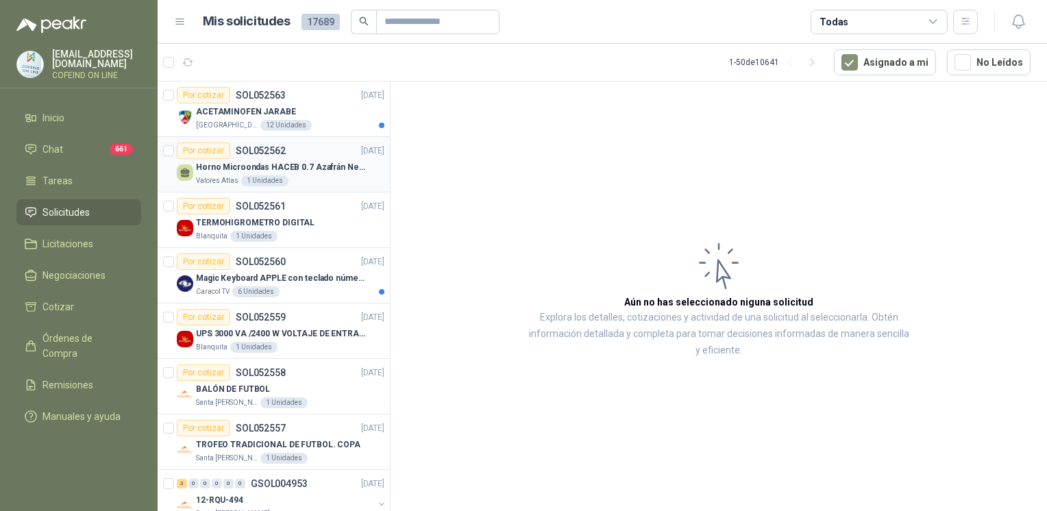
click at [278, 169] on p "Horno Microondas HACEB 0.7 Azafrán Negro" at bounding box center [281, 167] width 171 height 13
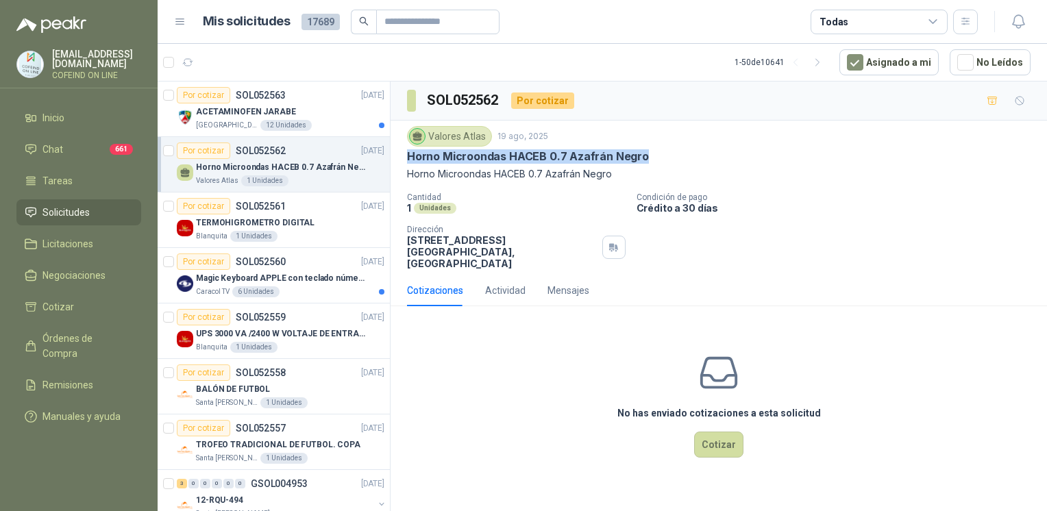
drag, startPoint x: 407, startPoint y: 152, endPoint x: 650, endPoint y: 158, distance: 242.6
click at [650, 158] on div "Horno Microondas HACEB 0.7 Azafrán Negro" at bounding box center [719, 156] width 624 height 14
copy p "Horno Microondas HACEB 0.7 Azafrán Negro"
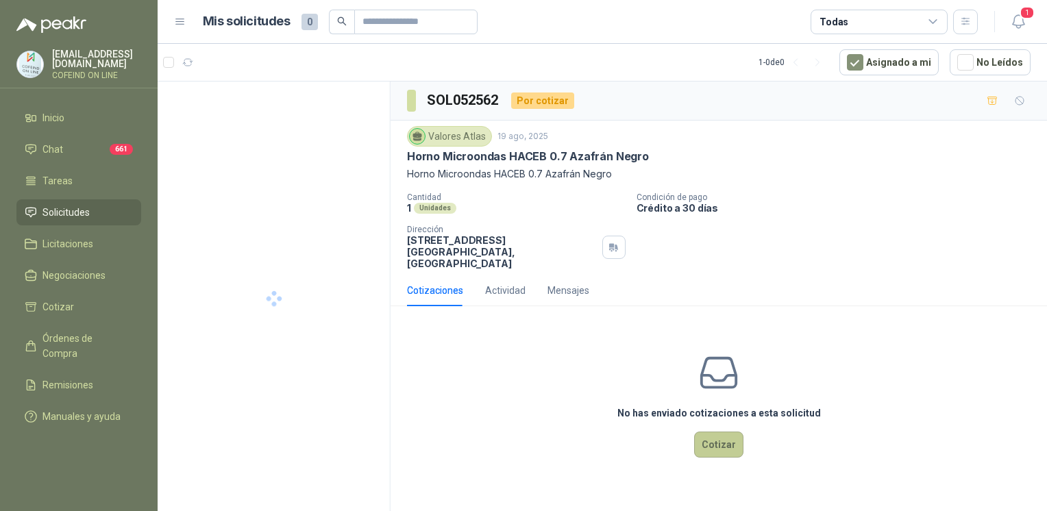
click at [723, 432] on button "Cotizar" at bounding box center [718, 445] width 49 height 26
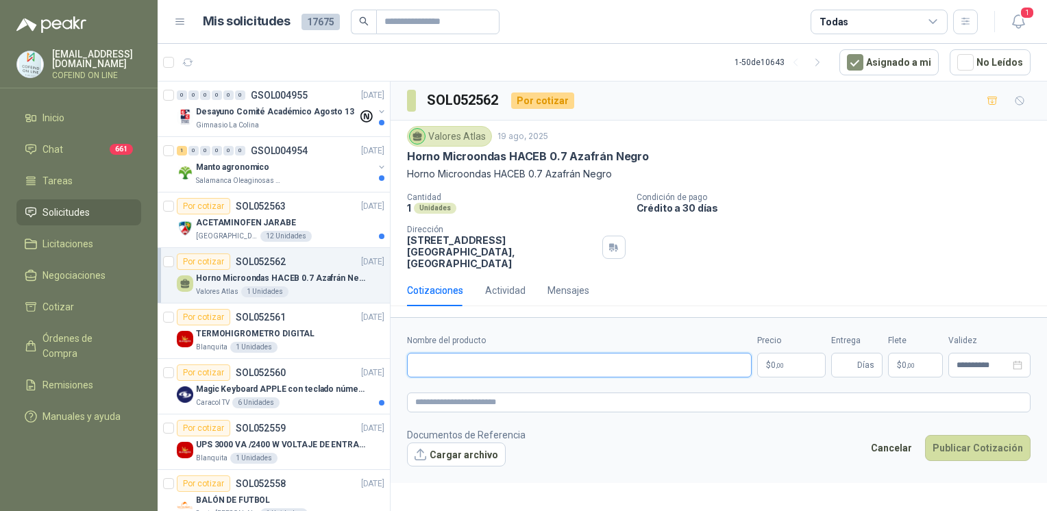
click at [503, 353] on input "Nombre del producto" at bounding box center [579, 365] width 345 height 25
paste input "**********"
type input "**********"
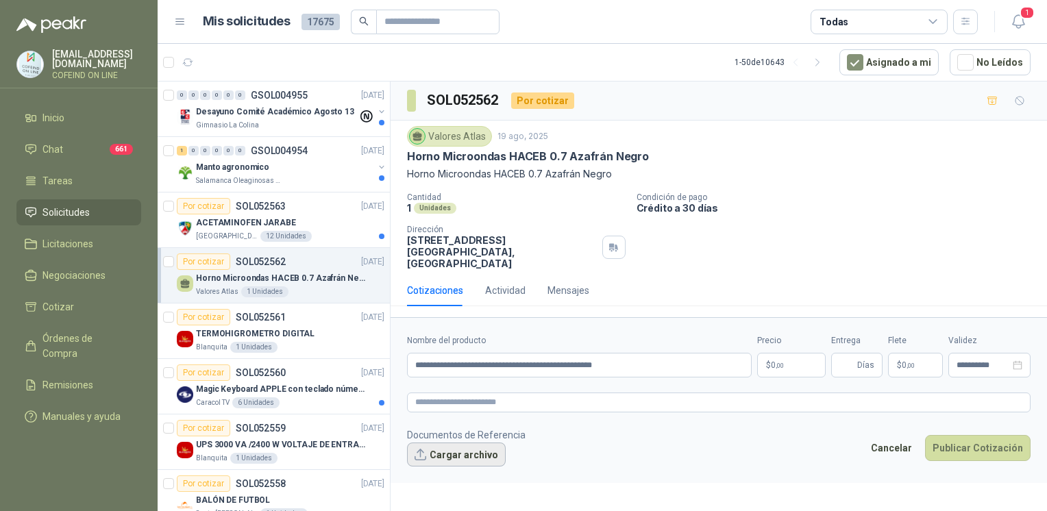
click at [475, 443] on button "Cargar archivo" at bounding box center [456, 455] width 99 height 25
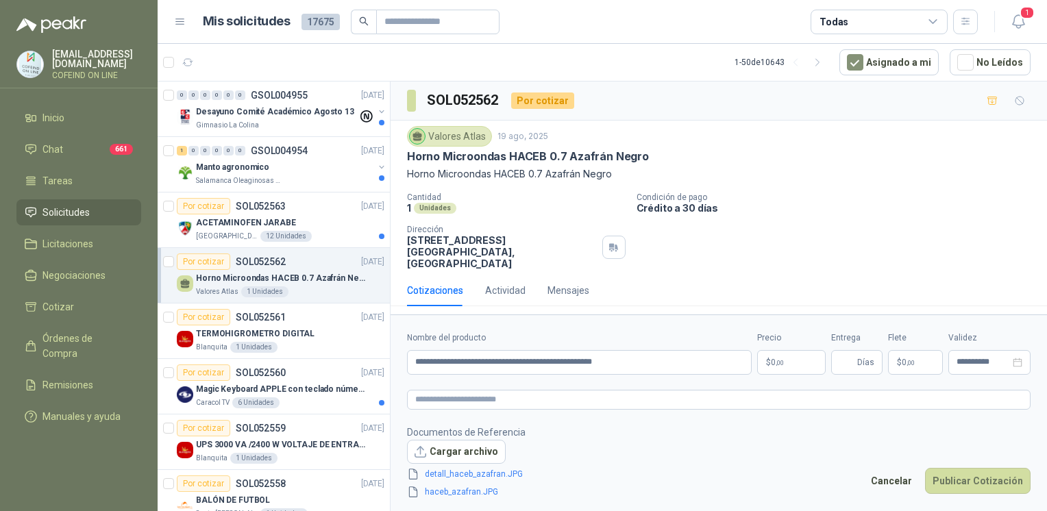
click at [798, 344] on body "[EMAIL_ADDRESS][DOMAIN_NAME] COFEIND ON LINE Inicio Chat 661 Tareas Solicitudes…" at bounding box center [523, 255] width 1047 height 511
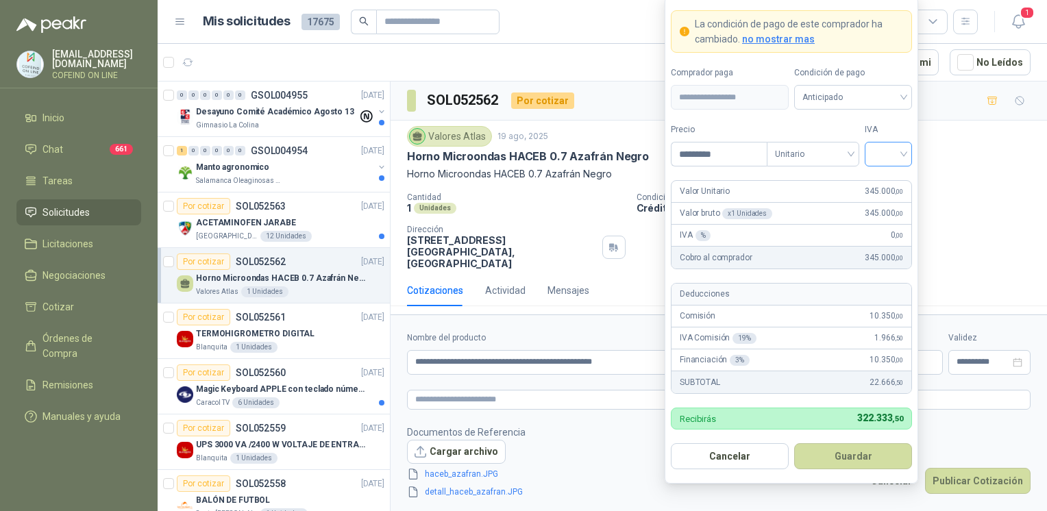
click at [888, 158] on input "search" at bounding box center [888, 153] width 31 height 21
click at [880, 229] on div "0%" at bounding box center [888, 227] width 25 height 15
click at [729, 151] on input "*********" at bounding box center [719, 154] width 95 height 23
click at [885, 164] on span "0%" at bounding box center [888, 154] width 31 height 21
type input "*********"
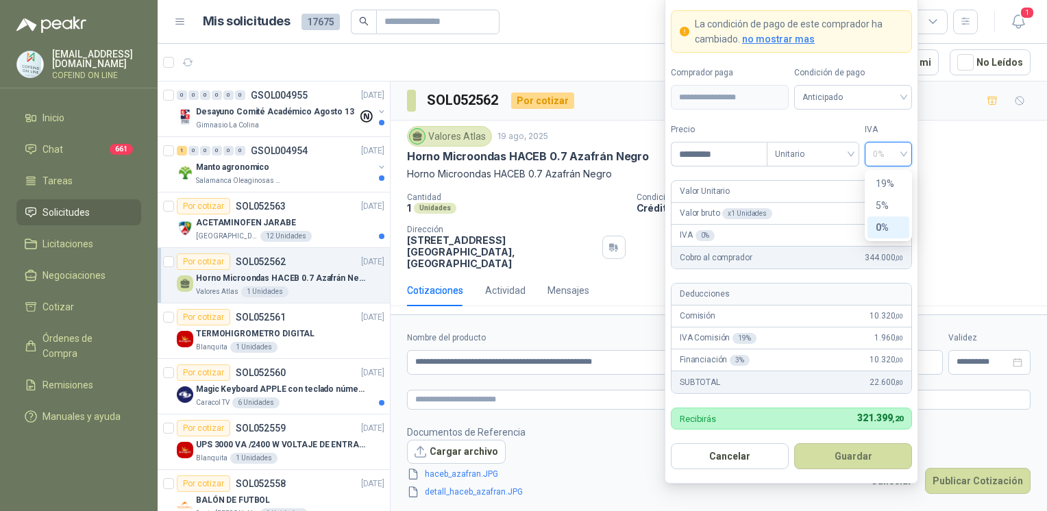
click at [880, 225] on div "0%" at bounding box center [888, 227] width 25 height 15
click at [842, 458] on button "Guardar" at bounding box center [853, 456] width 118 height 26
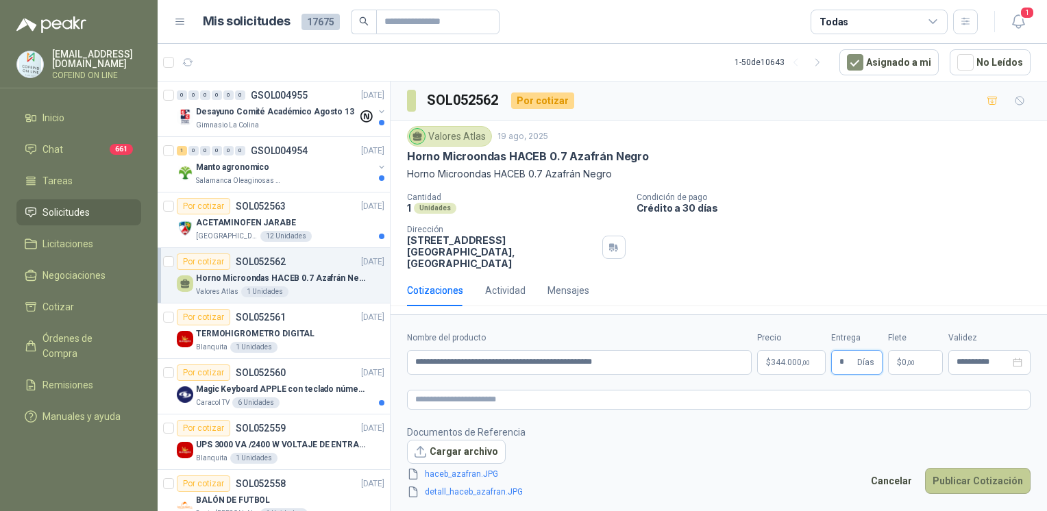
type input "*"
click at [959, 468] on button "Publicar Cotización" at bounding box center [978, 481] width 106 height 26
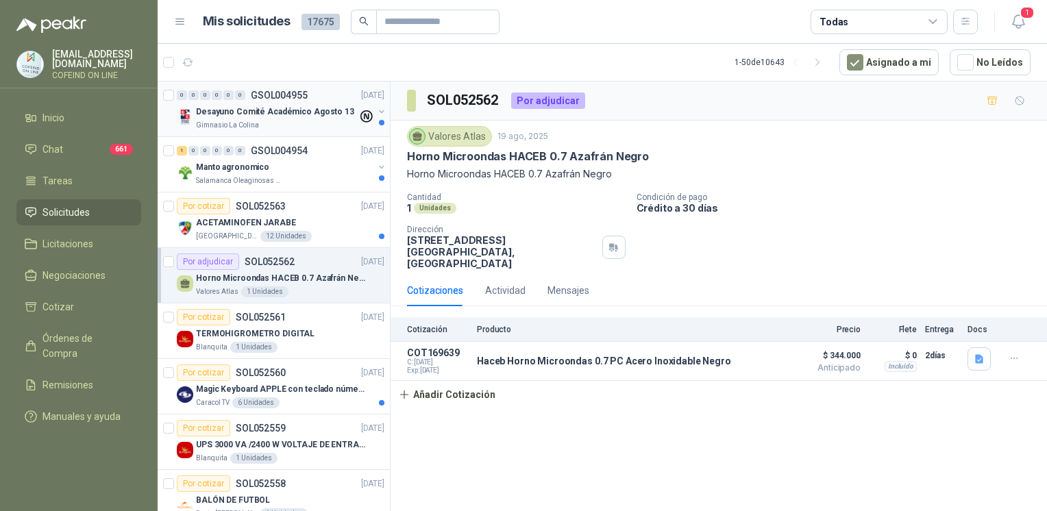
click at [266, 124] on div "Gimnasio La Colina" at bounding box center [277, 125] width 162 height 11
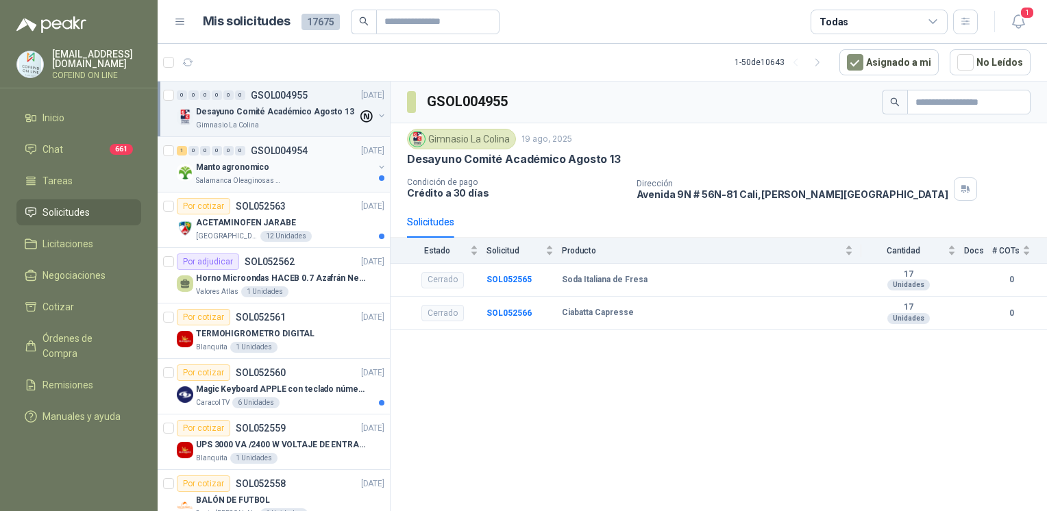
click at [295, 177] on div "Salamanca Oleaginosas SAS" at bounding box center [284, 180] width 177 height 11
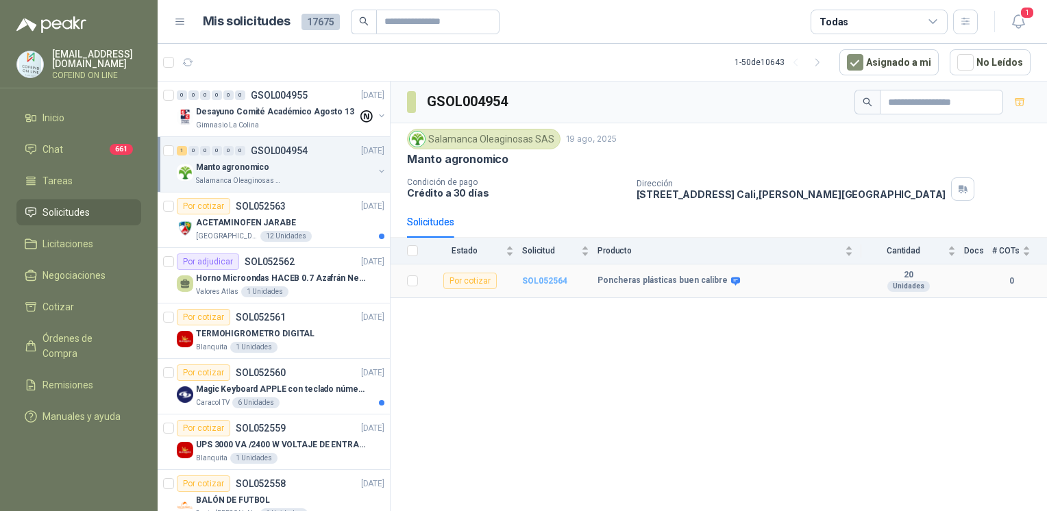
click at [549, 276] on b "SOL052564" at bounding box center [544, 281] width 45 height 10
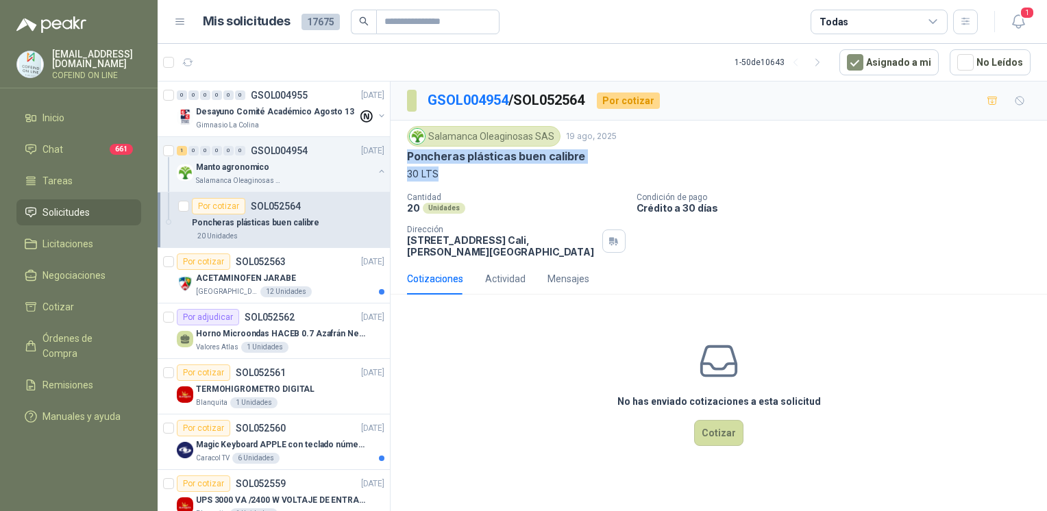
drag, startPoint x: 404, startPoint y: 150, endPoint x: 445, endPoint y: 175, distance: 47.9
click at [445, 175] on div "Salamanca Oleaginosas SAS [DATE] Poncheras plásticas buen calibre 30 LTS Cantid…" at bounding box center [719, 192] width 656 height 143
copy div "Poncheras plásticas buen calibre 30 LTS"
click at [282, 113] on p "Desayuno Comité Académico Agosto 13" at bounding box center [275, 112] width 158 height 13
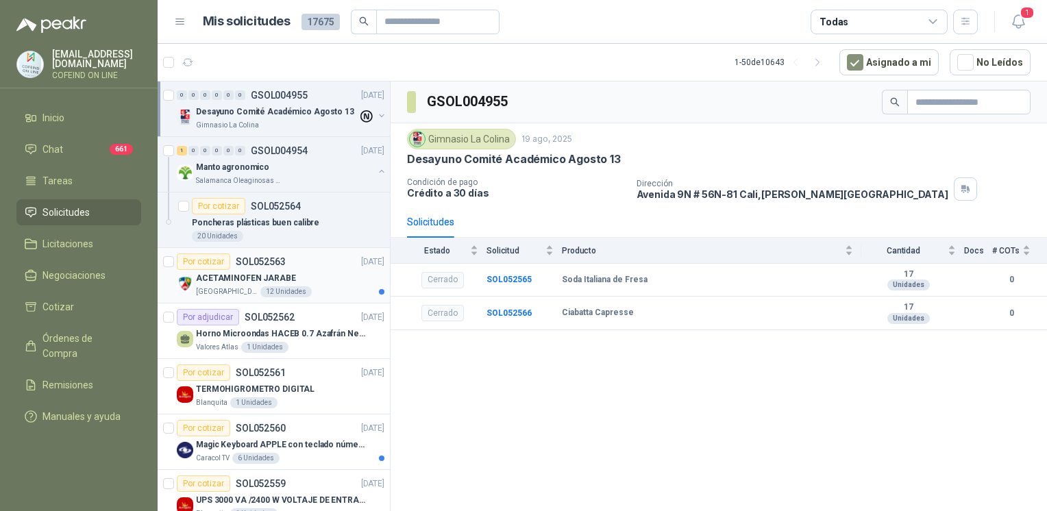
click at [337, 282] on div "ACETAMINOFEN JARABE" at bounding box center [290, 278] width 188 height 16
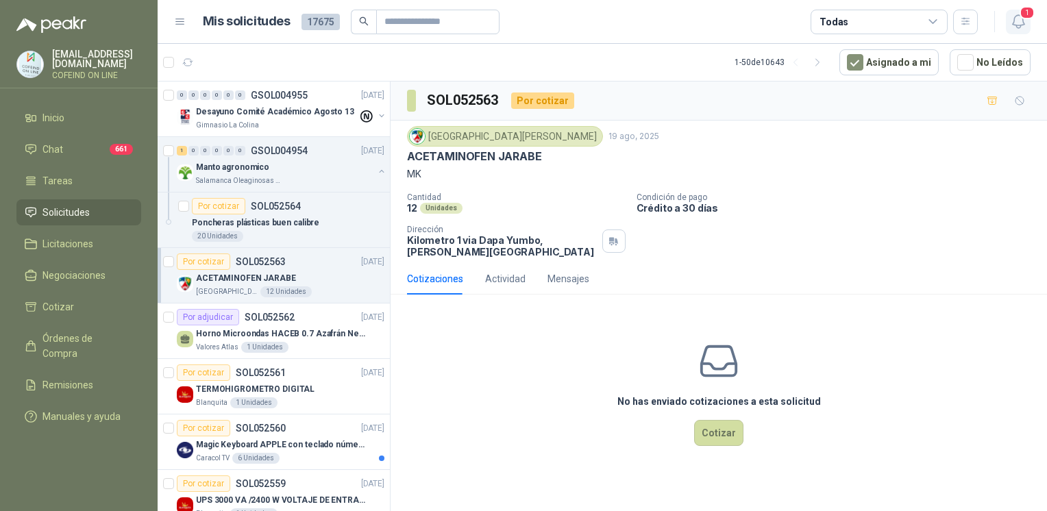
click at [1015, 21] on icon "button" at bounding box center [1018, 21] width 17 height 17
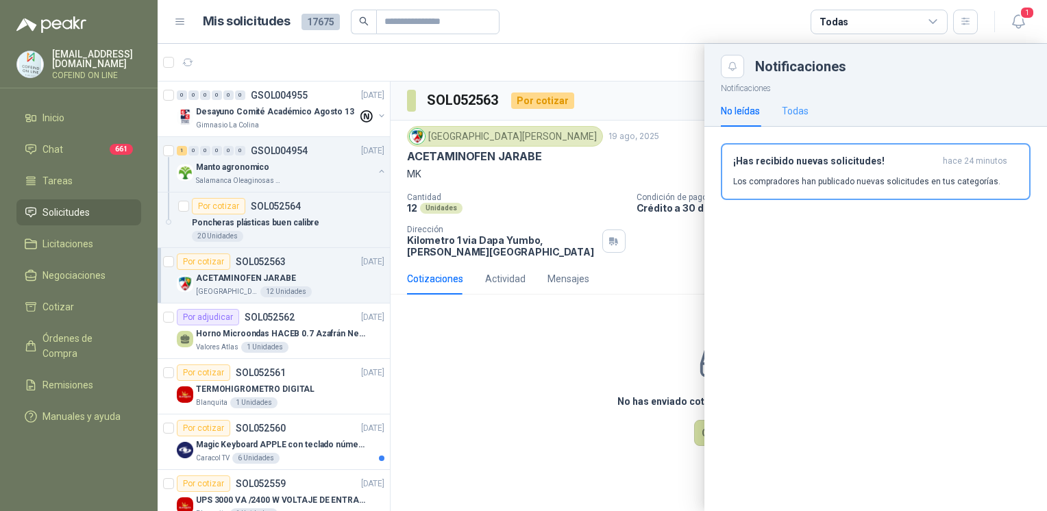
click at [798, 122] on div "Todas" at bounding box center [795, 111] width 27 height 32
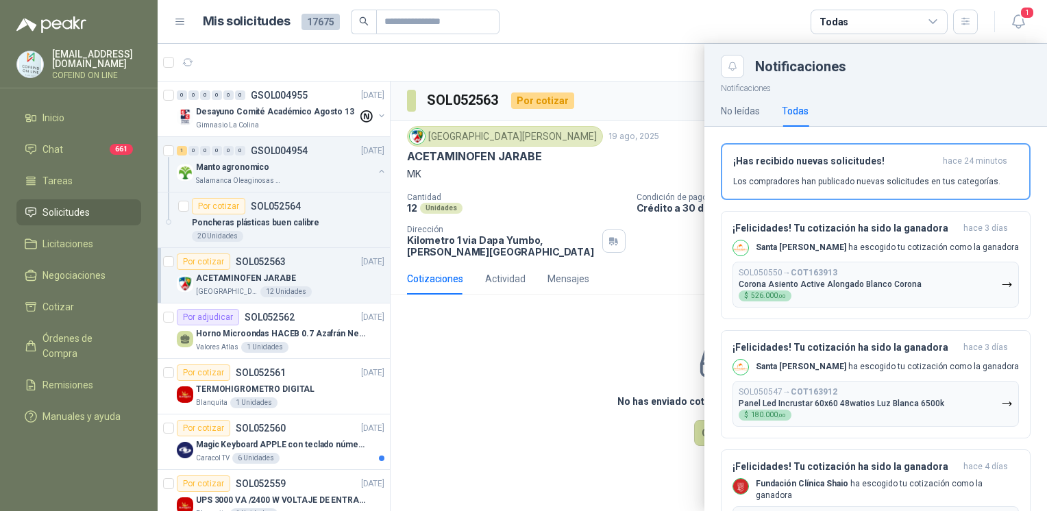
click at [615, 347] on div at bounding box center [602, 277] width 889 height 467
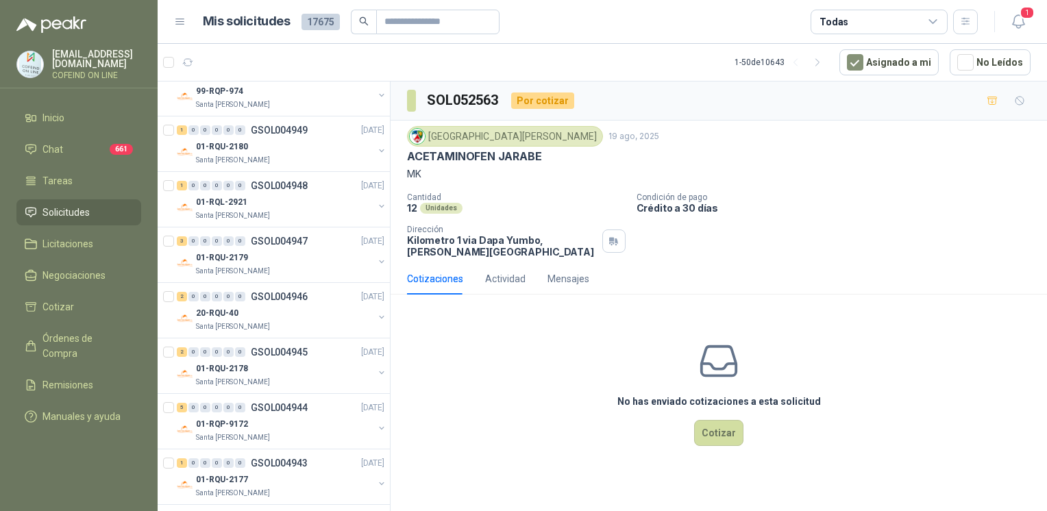
scroll to position [773, 0]
